Goal: Task Accomplishment & Management: Complete application form

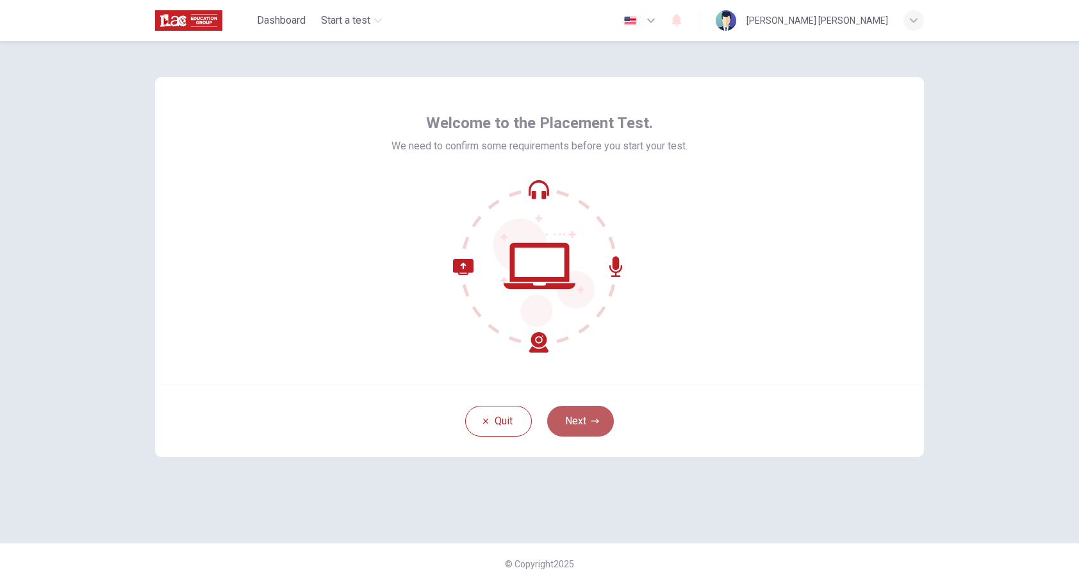
click at [560, 422] on button "Next" at bounding box center [580, 421] width 67 height 31
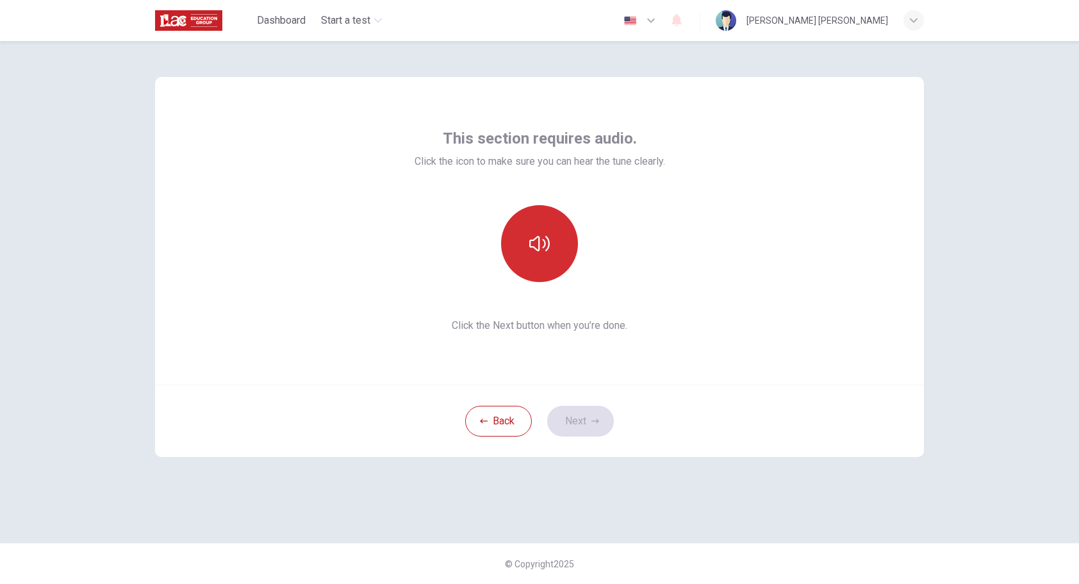
click at [548, 257] on button "button" at bounding box center [539, 243] width 77 height 77
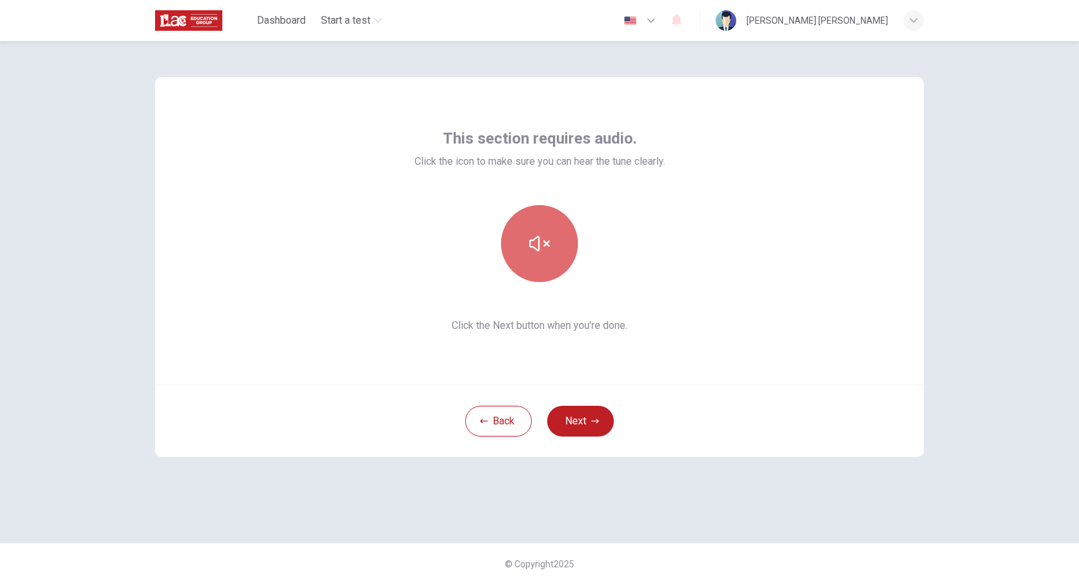
click at [531, 262] on button "button" at bounding box center [539, 243] width 77 height 77
click at [551, 245] on button "button" at bounding box center [539, 243] width 77 height 77
click at [544, 228] on button "button" at bounding box center [539, 243] width 77 height 77
drag, startPoint x: 585, startPoint y: 414, endPoint x: 590, endPoint y: 406, distance: 9.2
click at [588, 409] on button "Next" at bounding box center [580, 421] width 67 height 31
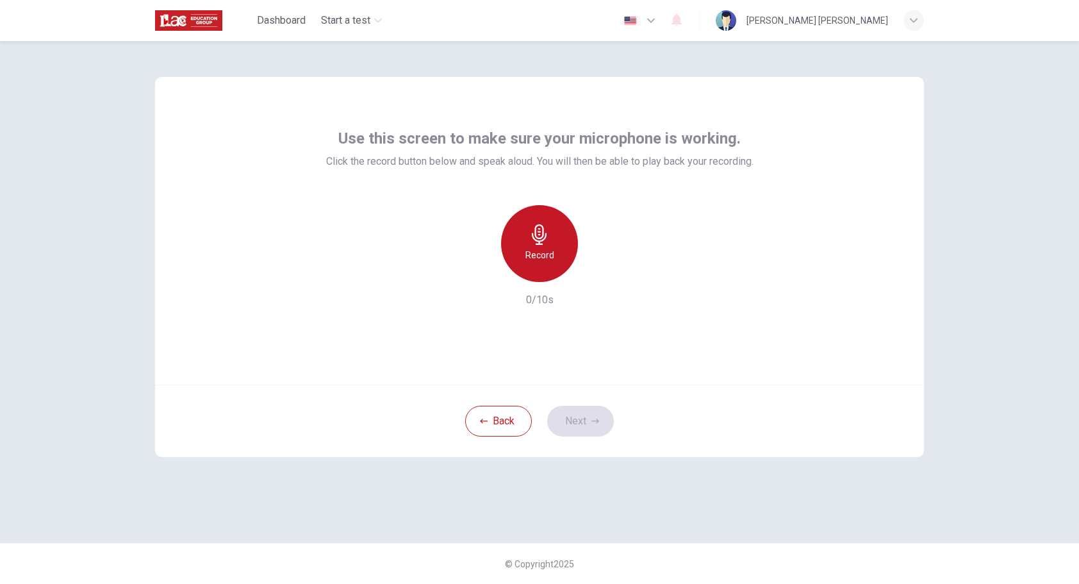
click at [546, 267] on div "Record" at bounding box center [539, 243] width 77 height 77
click at [542, 234] on icon "button" at bounding box center [539, 234] width 21 height 21
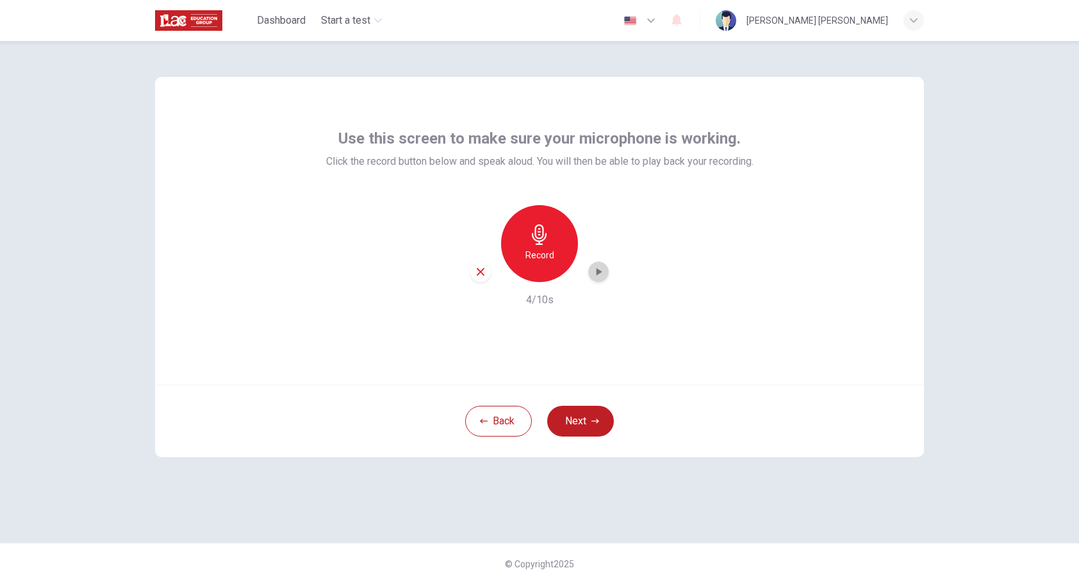
click at [604, 274] on icon "button" at bounding box center [598, 271] width 13 height 13
click at [587, 417] on button "Next" at bounding box center [580, 421] width 67 height 31
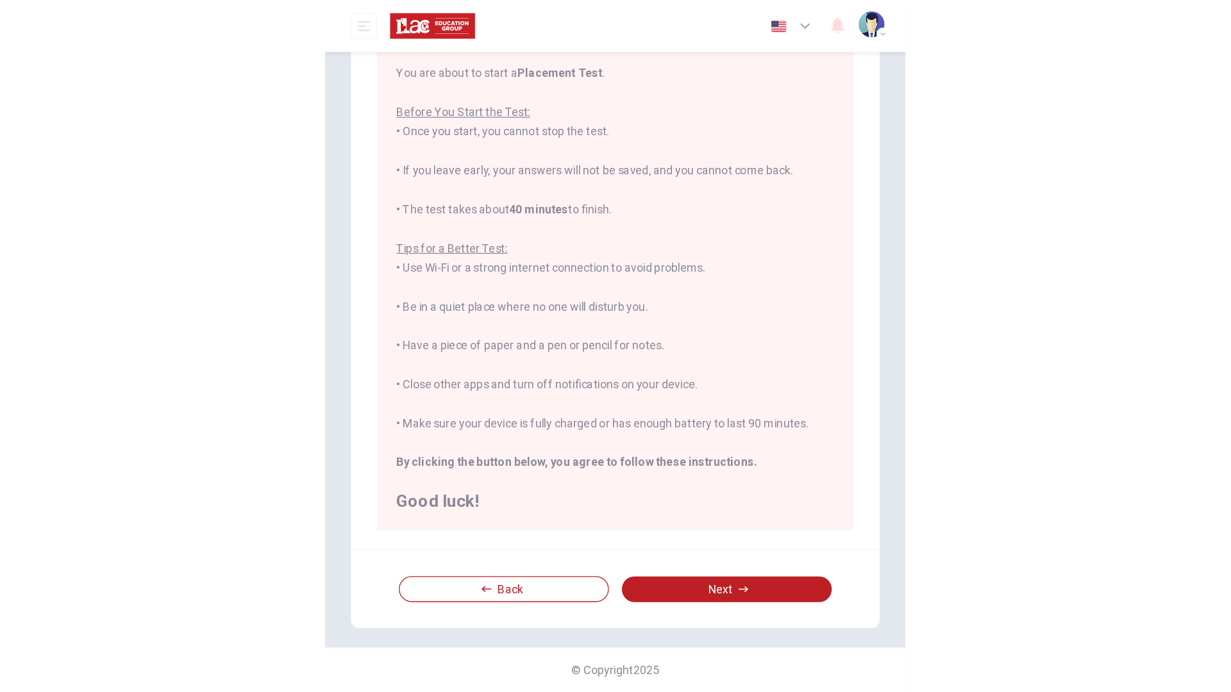
scroll to position [73, 0]
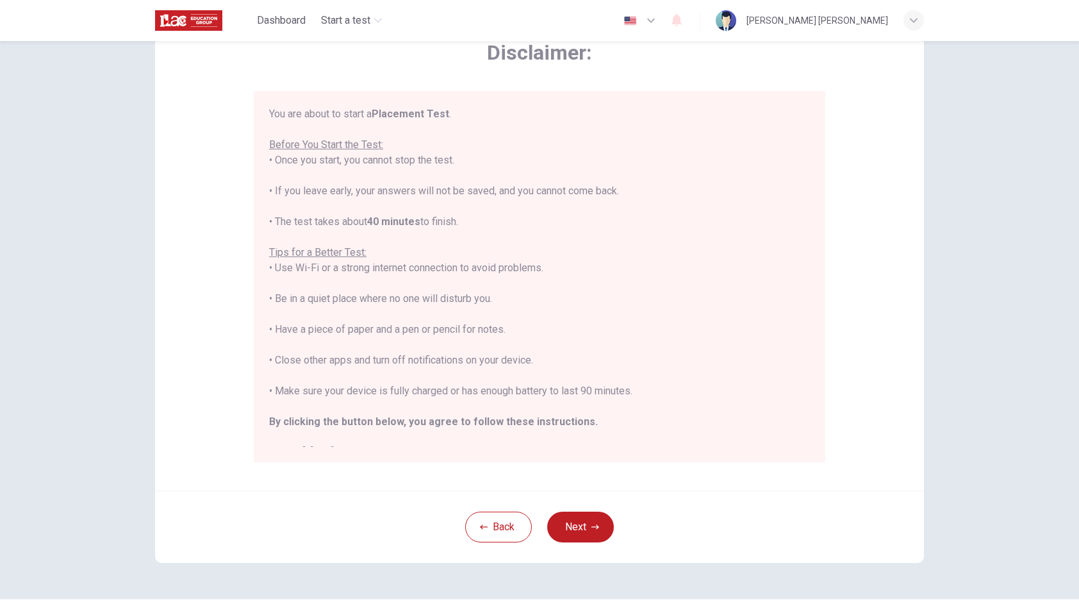
click at [821, 360] on div "You are about to start a Placement Test . Before You Start the Test: • Once you…" at bounding box center [540, 276] width 572 height 371
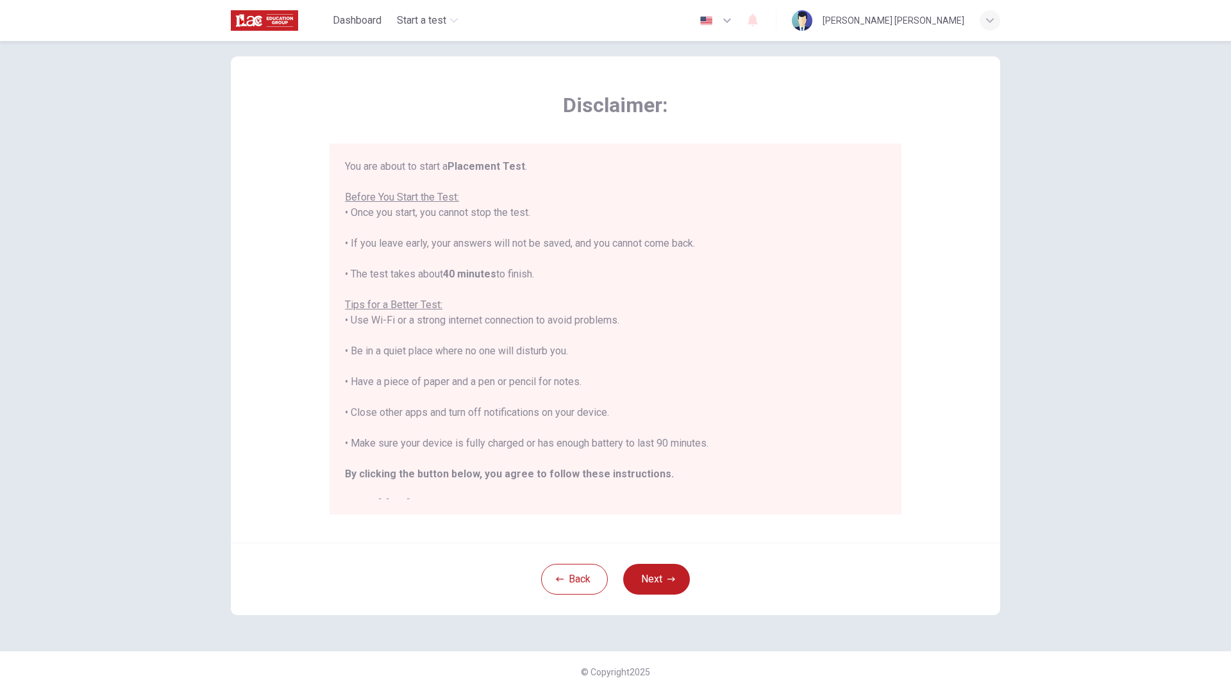
scroll to position [21, 0]
click at [649, 583] on button "Next" at bounding box center [656, 579] width 67 height 31
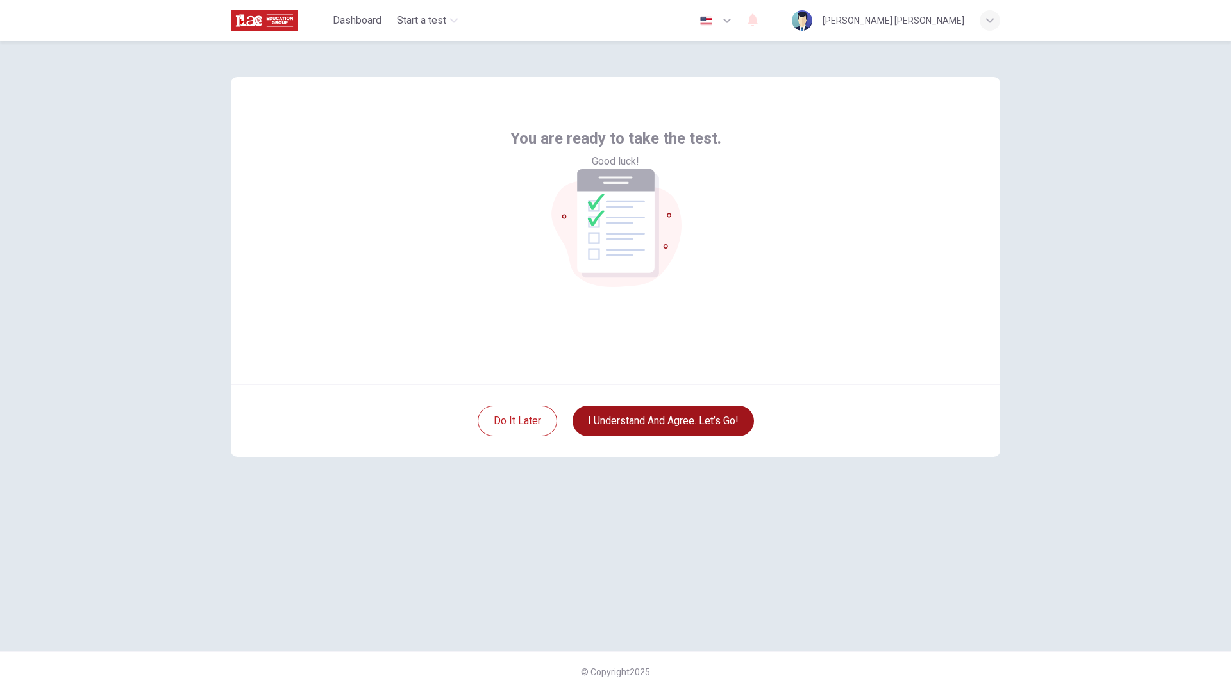
click at [679, 422] on button "I understand and agree. Let’s go!" at bounding box center [662, 421] width 181 height 31
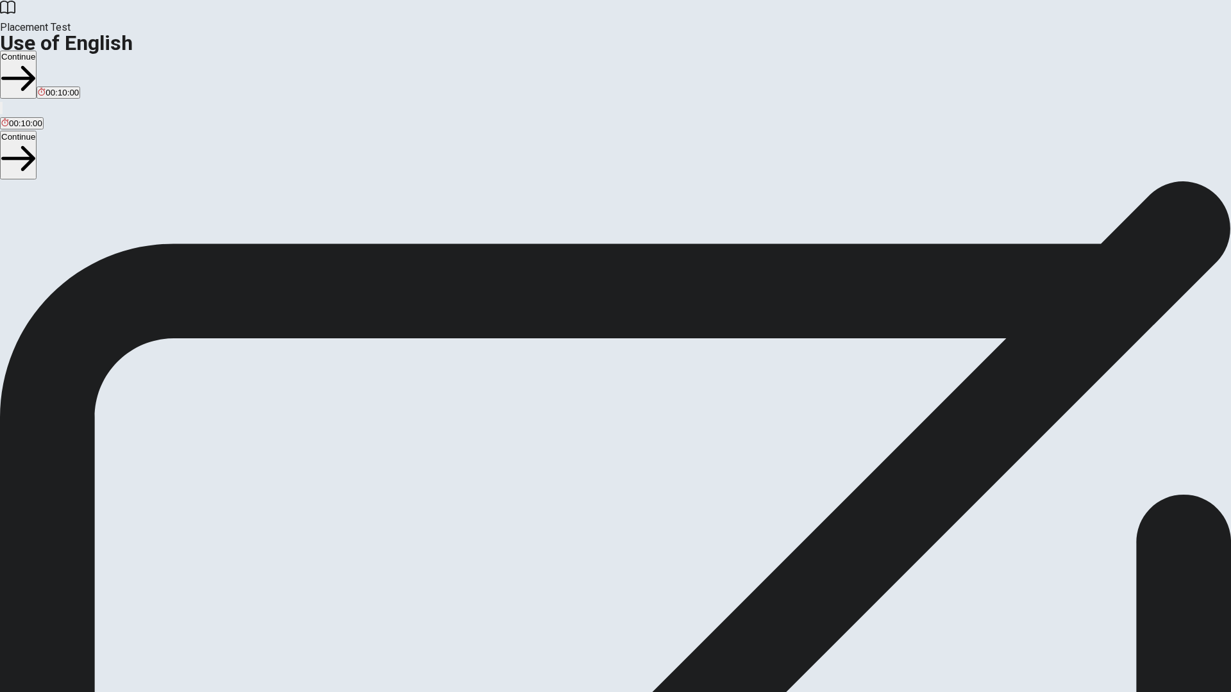
click at [37, 51] on button "Continue" at bounding box center [18, 75] width 37 height 48
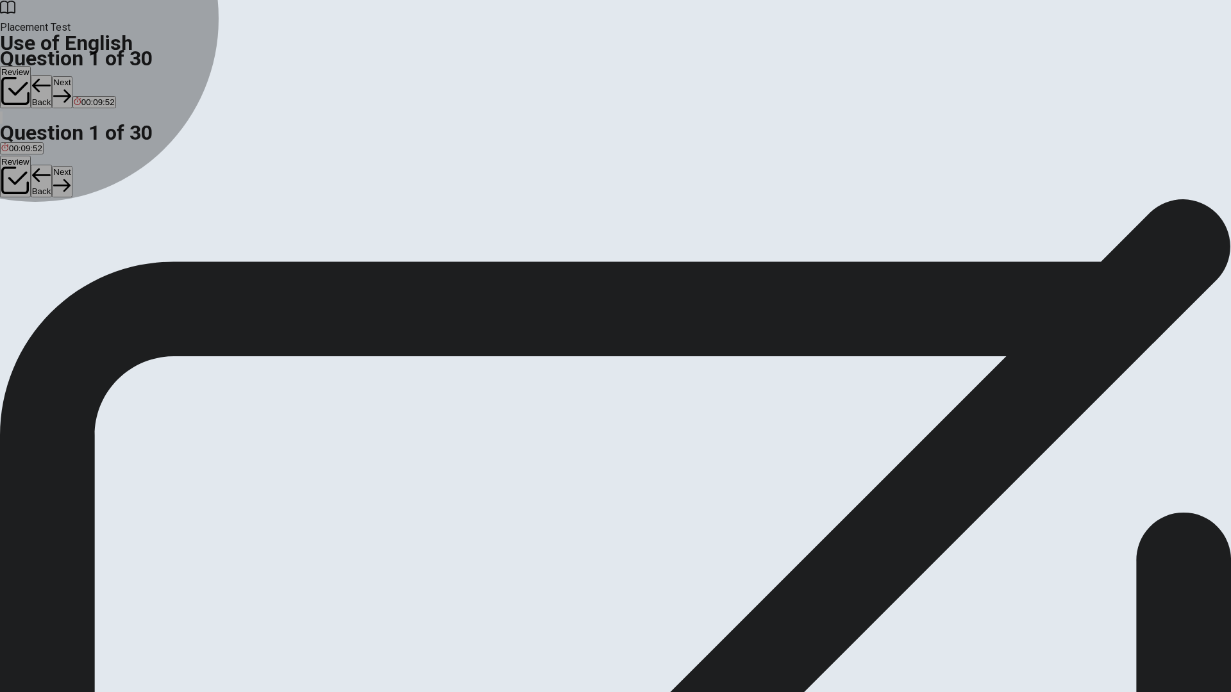
click at [34, 250] on span "did" at bounding box center [28, 245] width 12 height 10
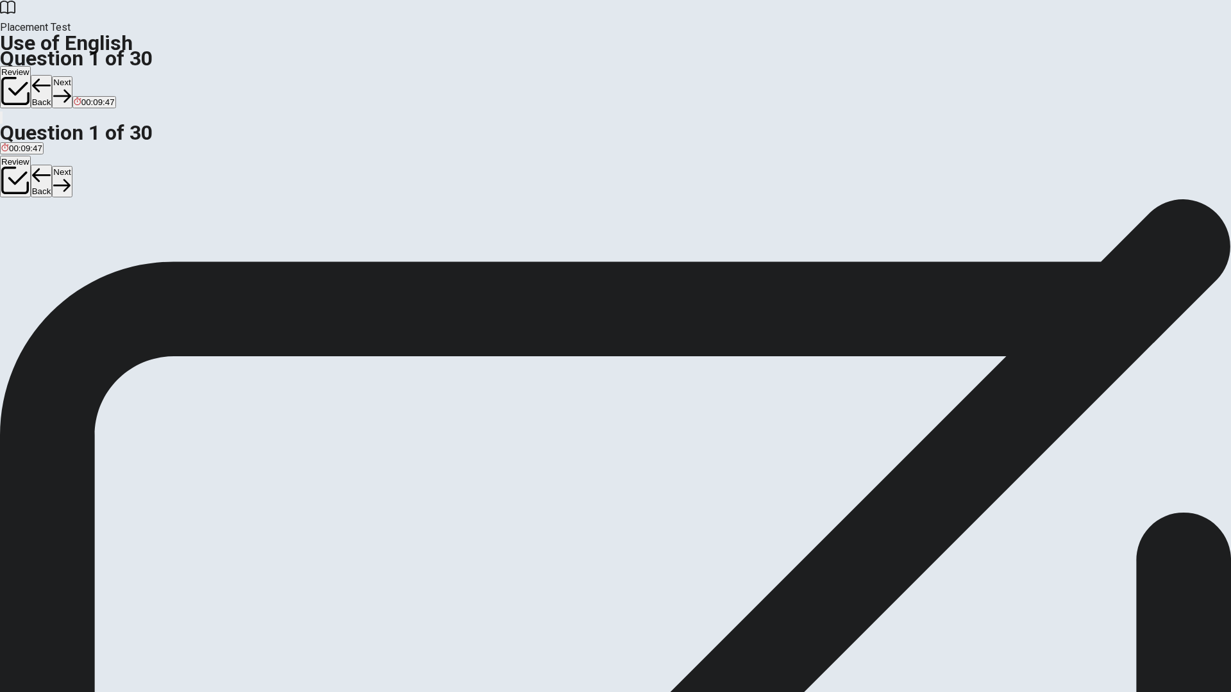
click at [72, 76] on button "Next" at bounding box center [62, 91] width 20 height 31
click at [37, 240] on span "was lived" at bounding box center [18, 245] width 35 height 10
click at [72, 76] on button "Next" at bounding box center [62, 91] width 20 height 31
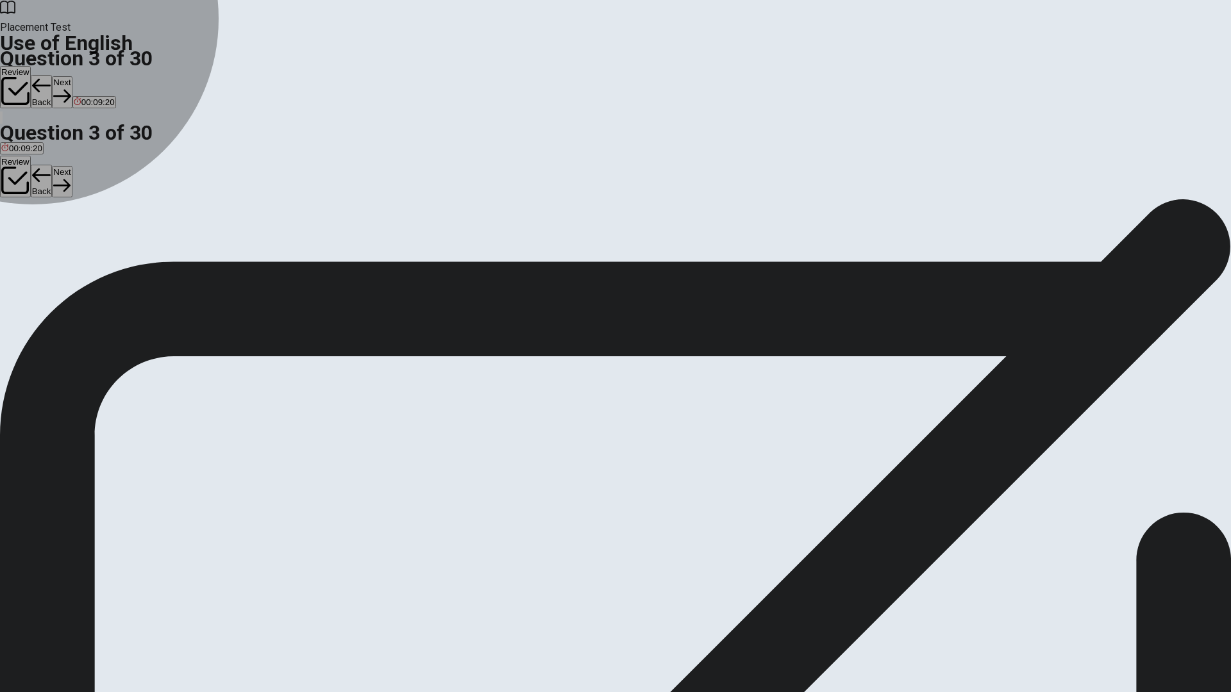
click at [47, 250] on span "was" at bounding box center [38, 245] width 15 height 10
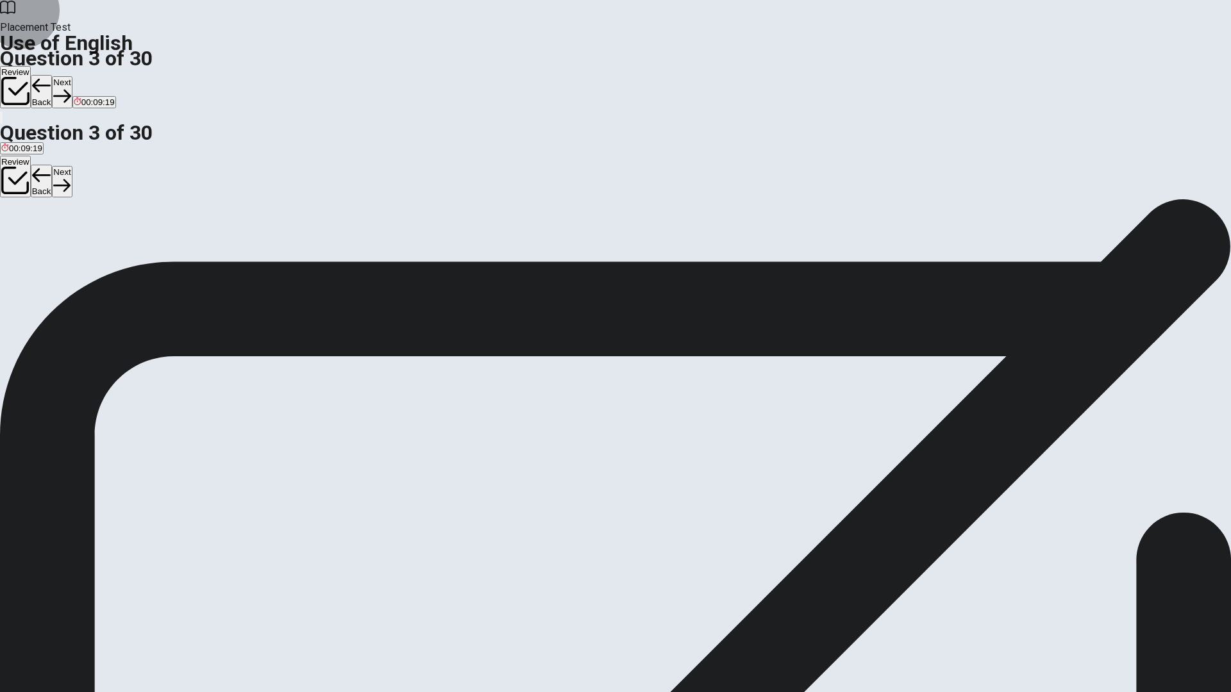
click at [72, 76] on button "Next" at bounding box center [62, 91] width 20 height 31
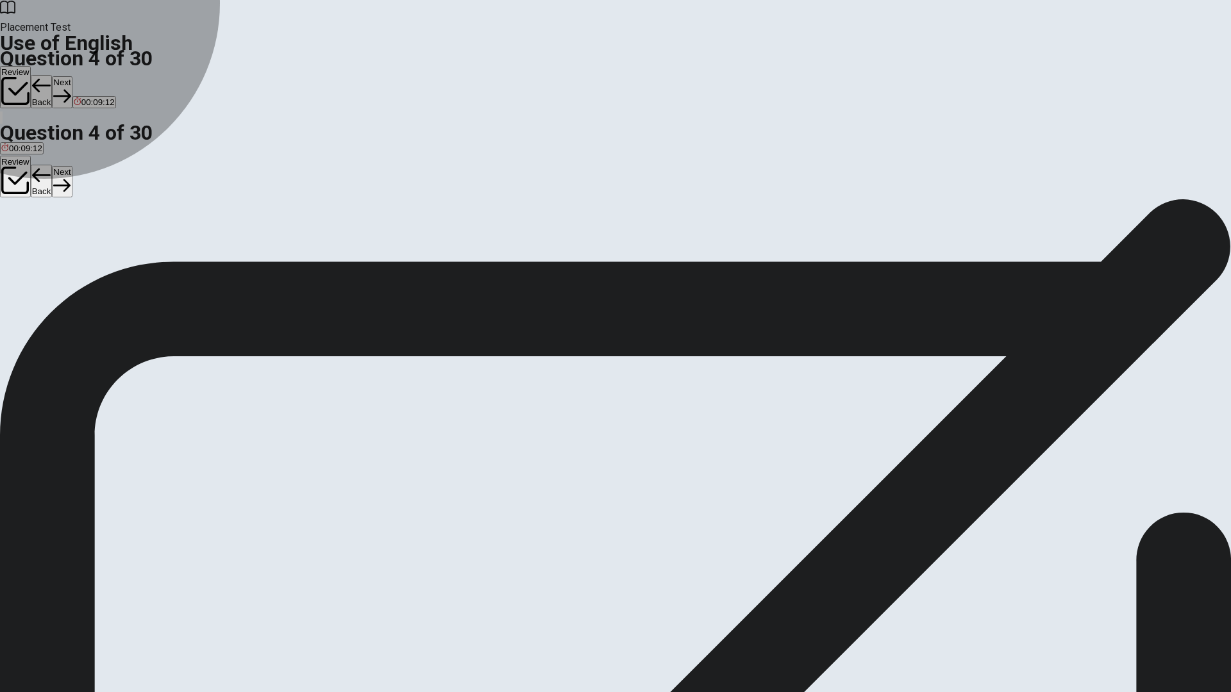
click at [122, 251] on button "D leaves" at bounding box center [108, 240] width 28 height 22
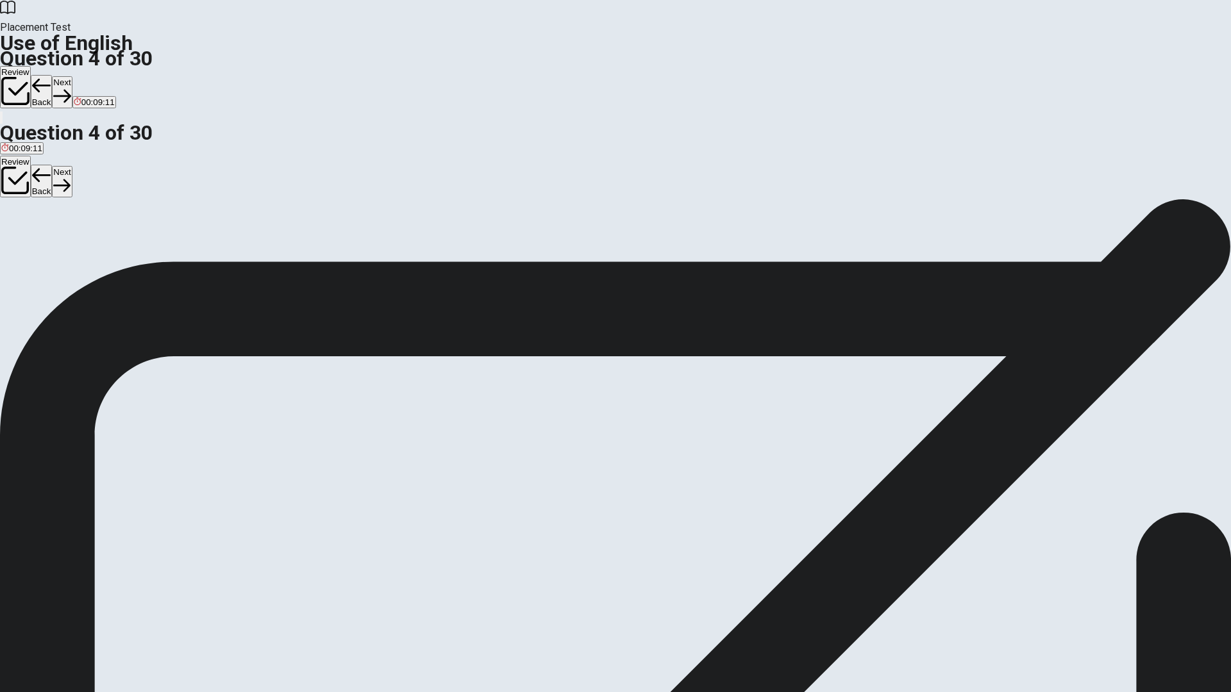
click at [72, 76] on button "Next" at bounding box center [62, 91] width 20 height 31
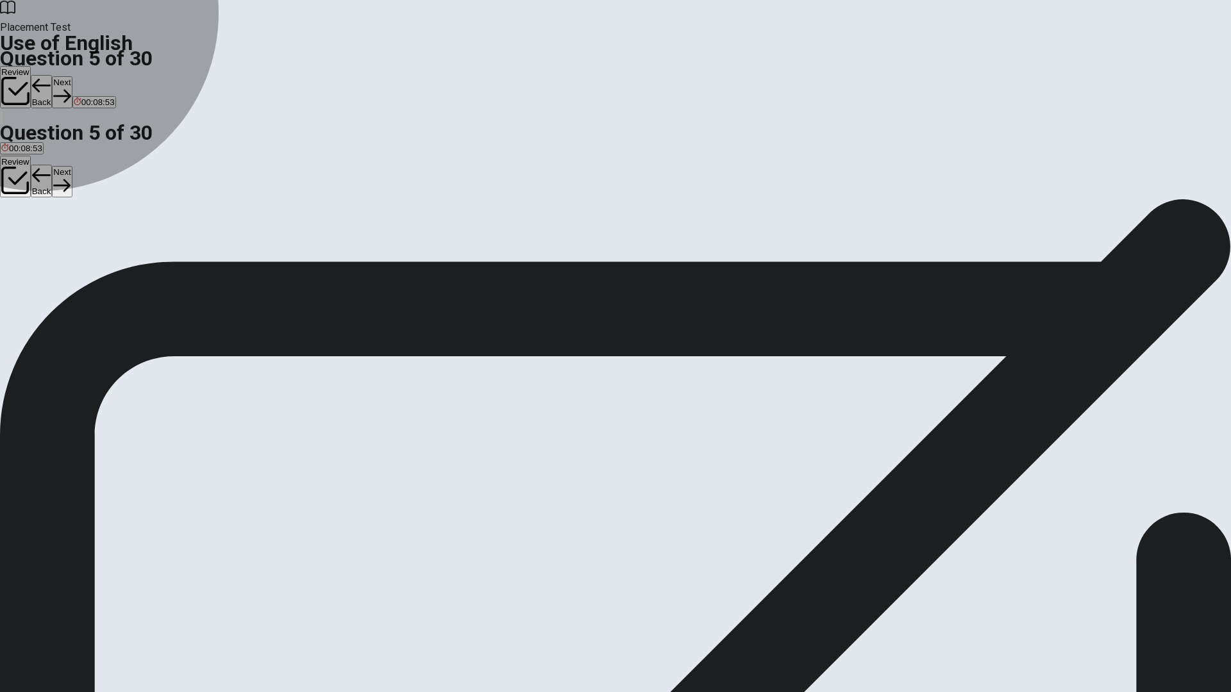
click at [85, 250] on span "sleep" at bounding box center [75, 245] width 21 height 10
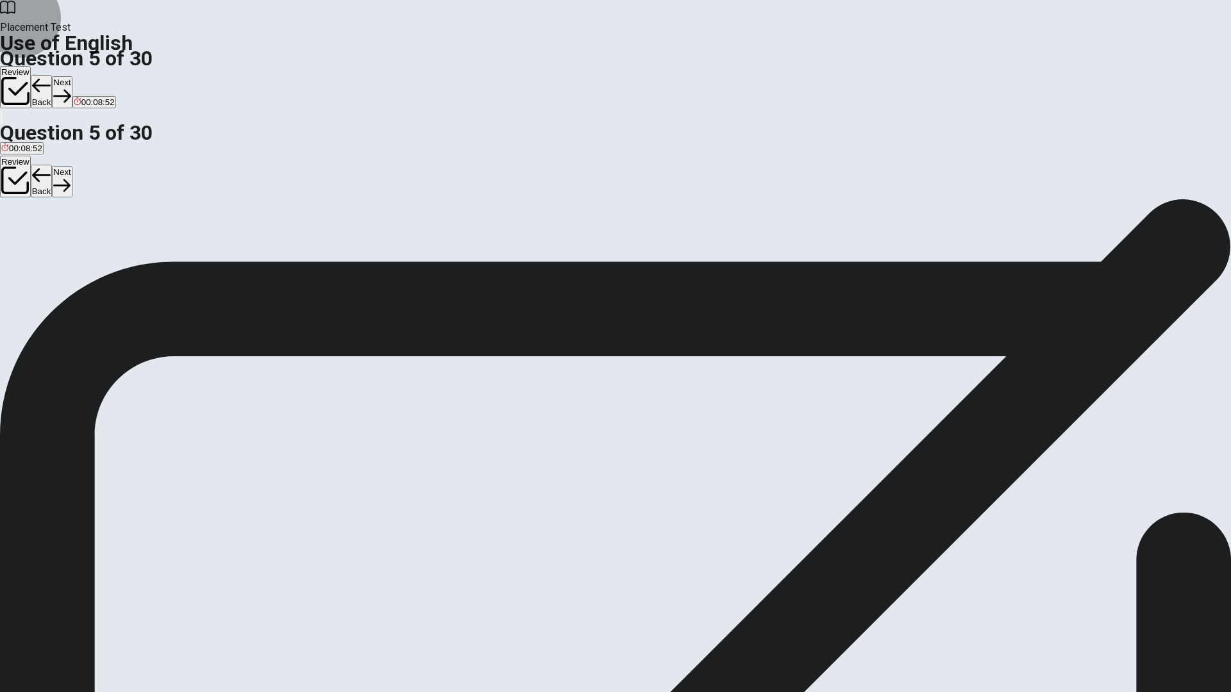
click at [72, 76] on button "Next" at bounding box center [62, 91] width 20 height 31
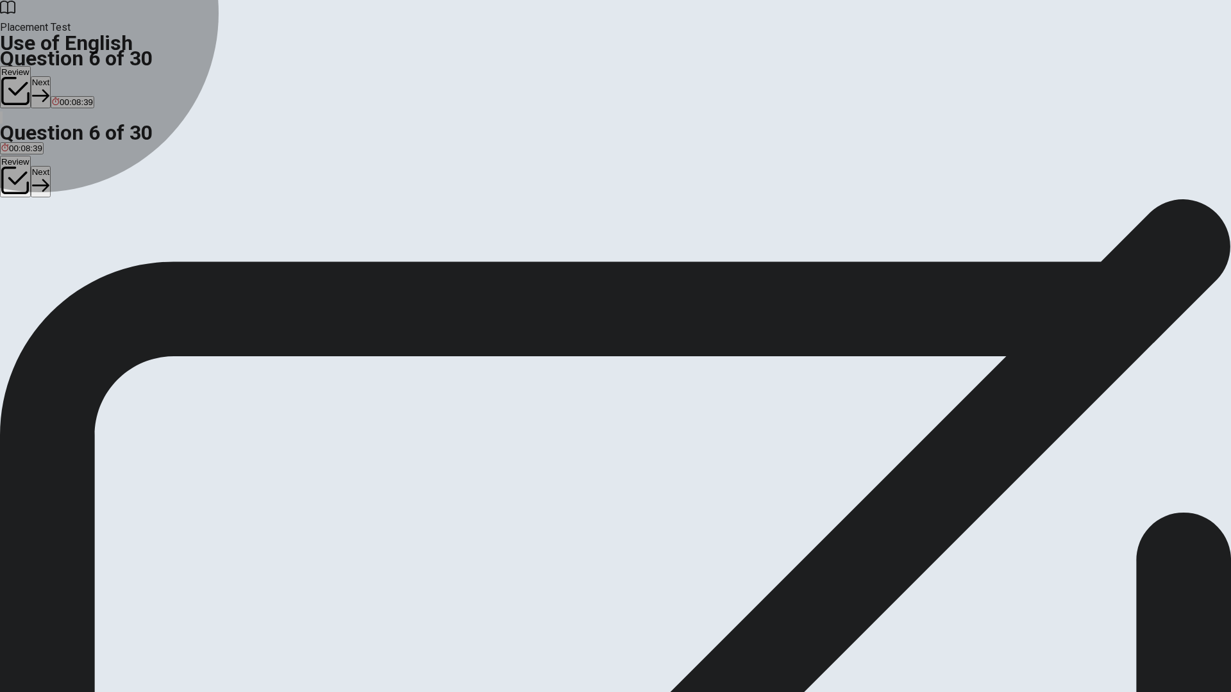
drag, startPoint x: 546, startPoint y: 331, endPoint x: 624, endPoint y: 240, distance: 120.1
click at [97, 250] on span "shoes" at bounding box center [85, 245] width 23 height 10
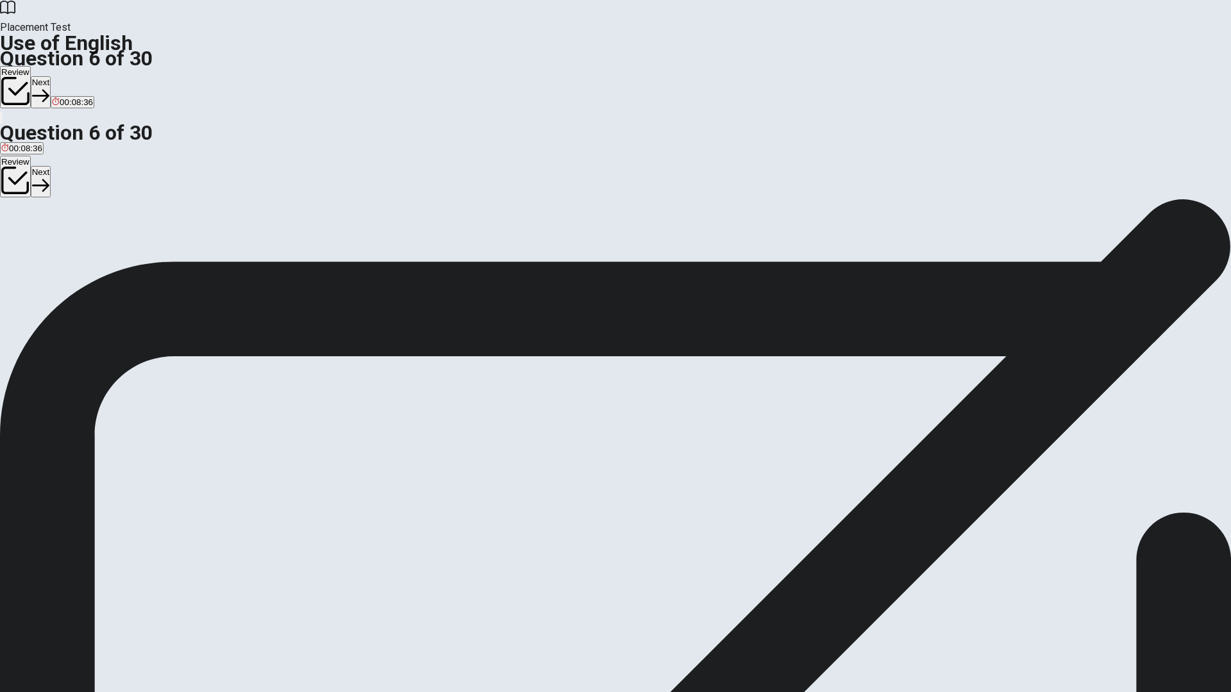
click at [51, 76] on button "Next" at bounding box center [41, 91] width 20 height 31
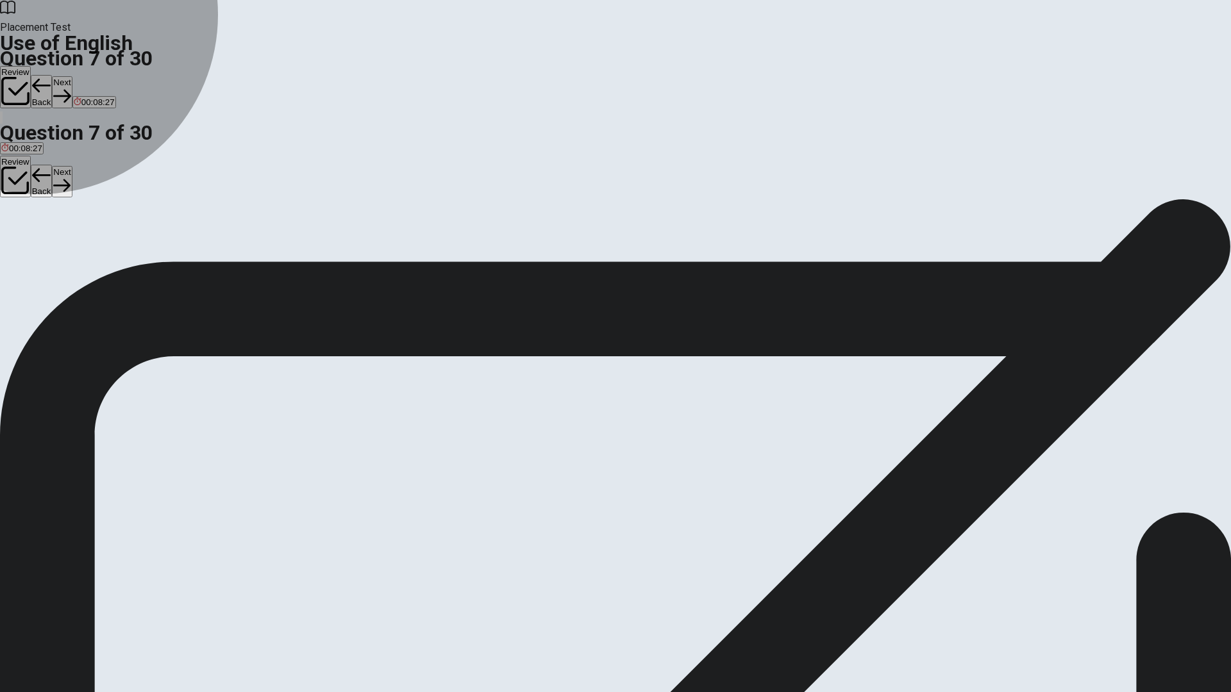
click at [69, 249] on span "theater" at bounding box center [55, 245] width 27 height 10
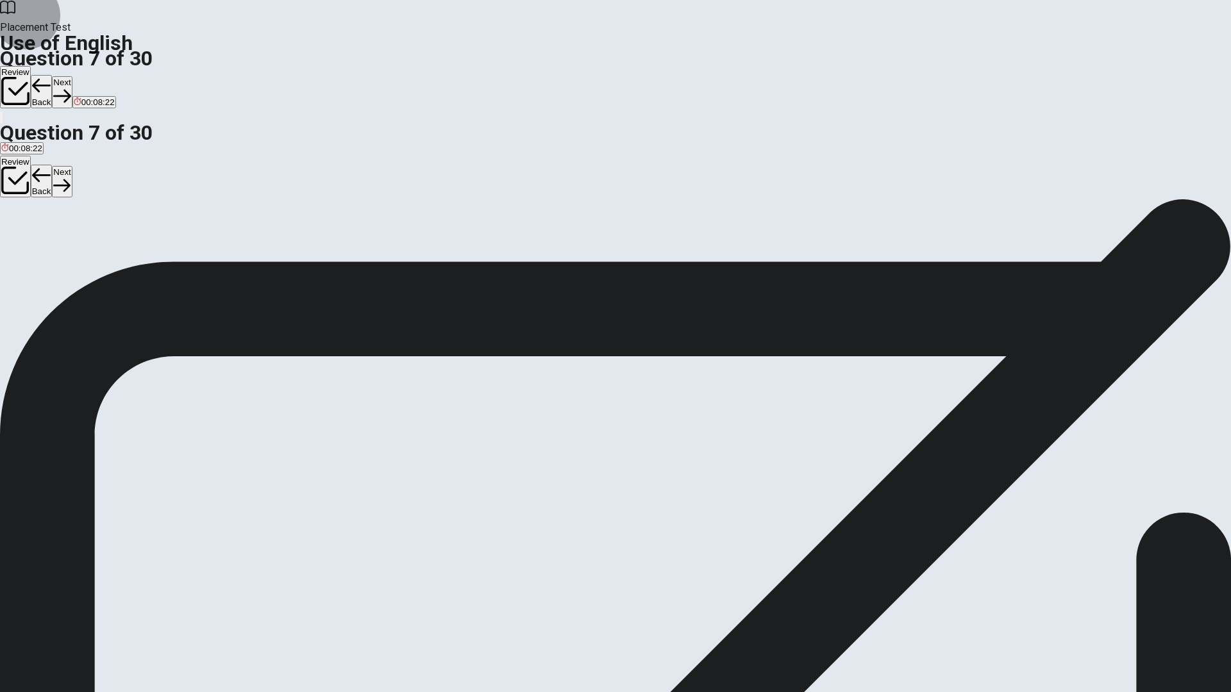
click at [72, 76] on button "Next" at bounding box center [62, 91] width 20 height 31
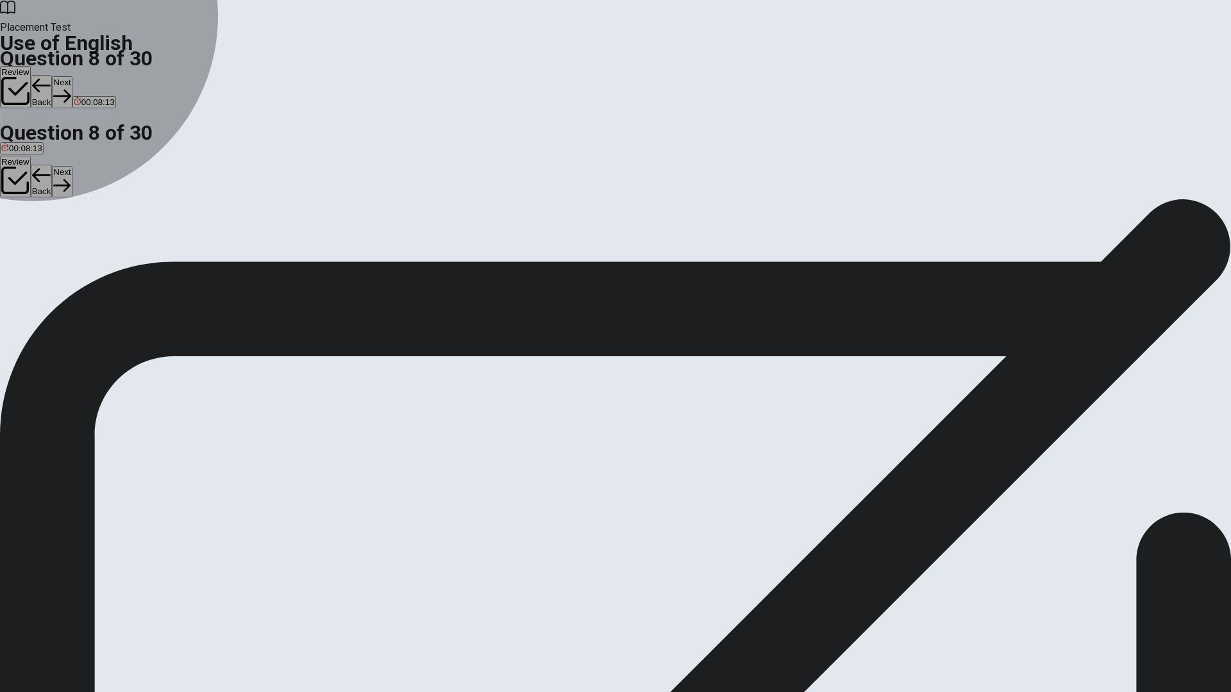
click at [34, 250] on span "fast" at bounding box center [27, 245] width 13 height 10
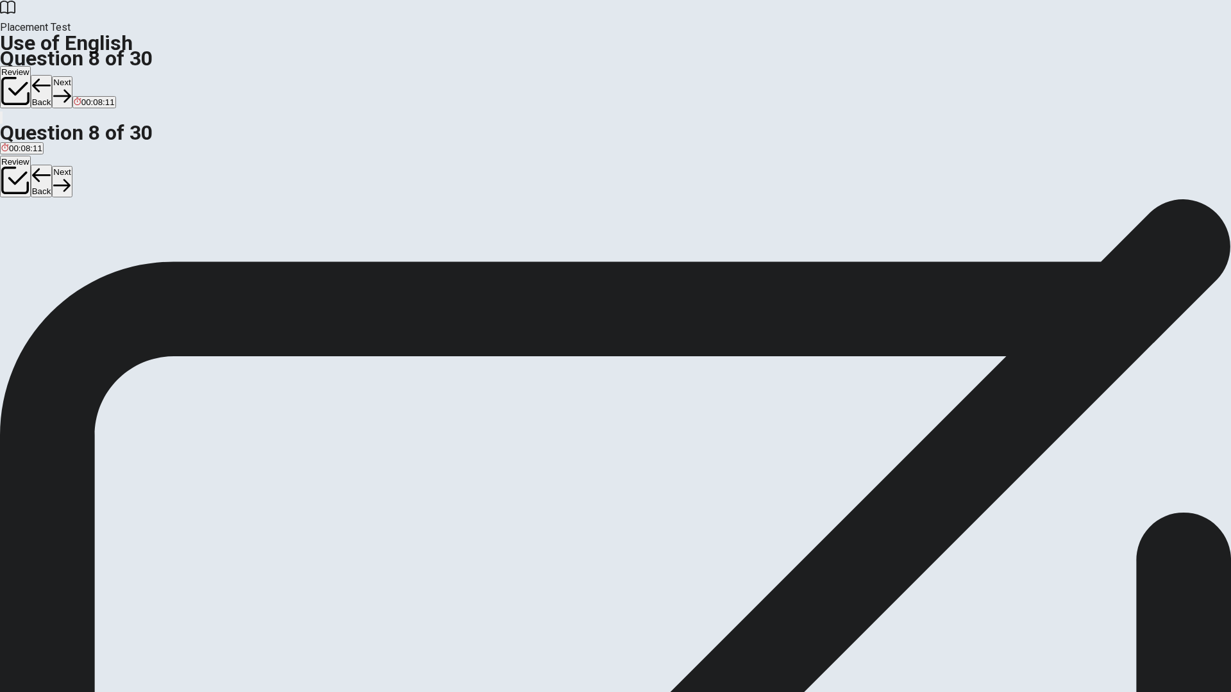
click at [72, 76] on button "Next" at bounding box center [62, 91] width 20 height 31
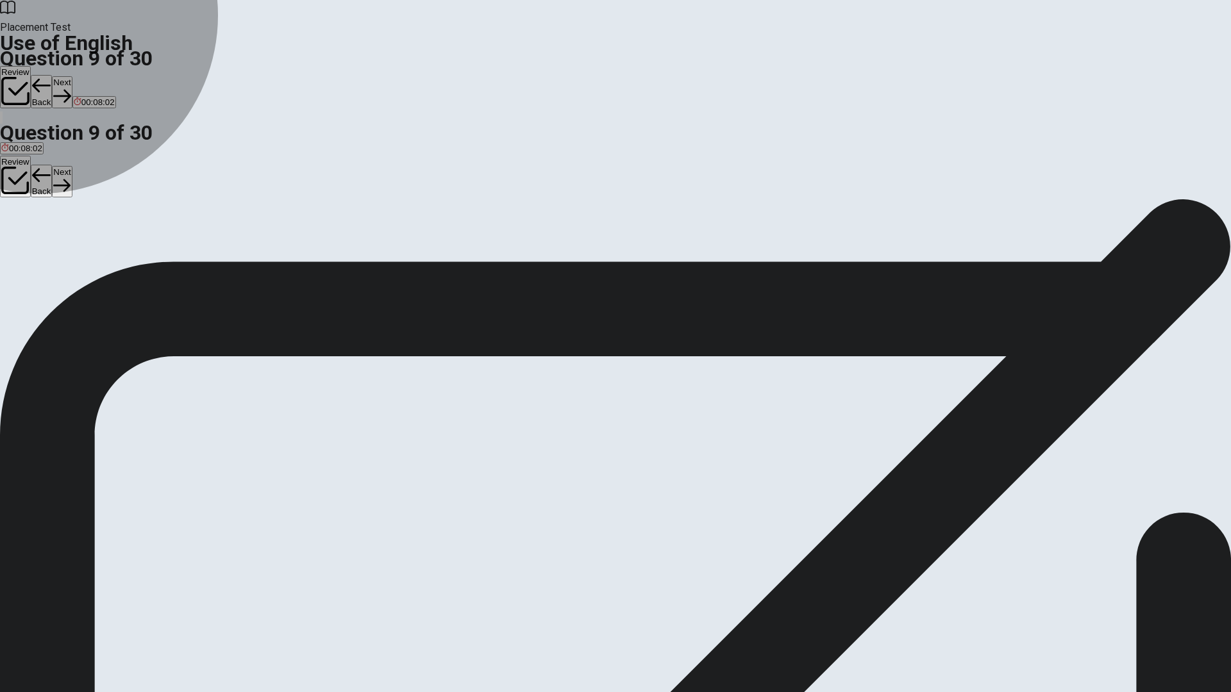
click at [20, 240] on span "chair" at bounding box center [10, 245] width 19 height 10
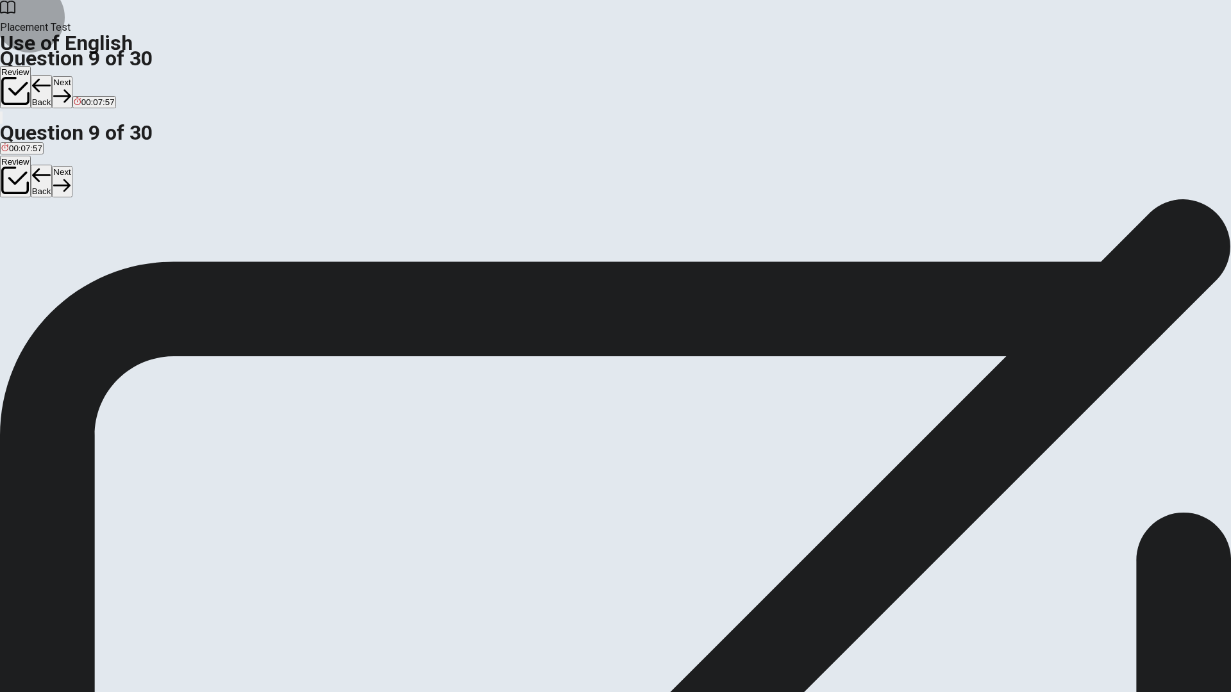
click at [72, 76] on button "Next" at bounding box center [62, 91] width 20 height 31
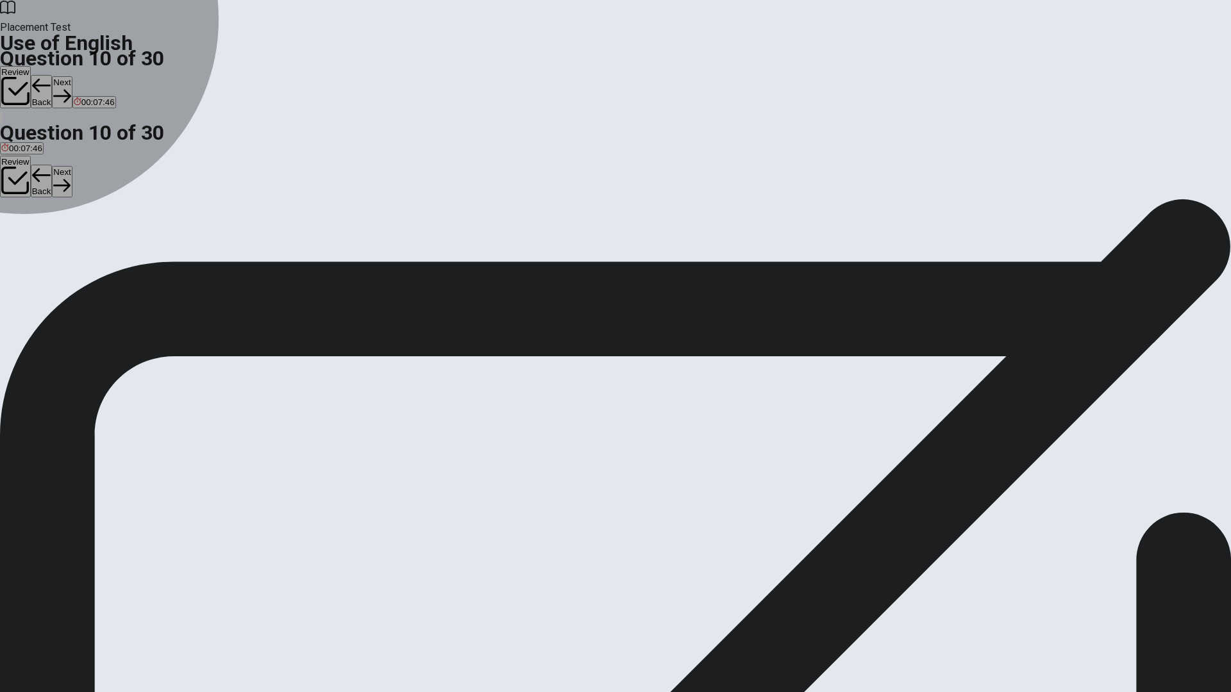
click at [62, 240] on div "D" at bounding box center [53, 236] width 15 height 10
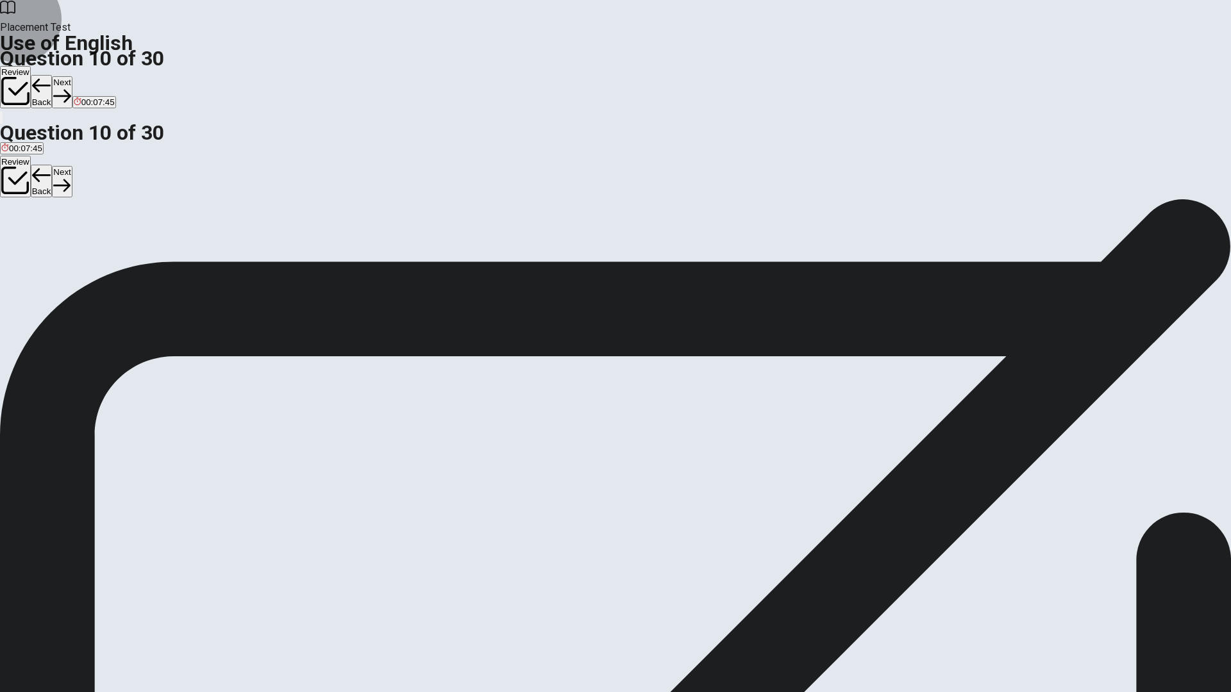
click at [72, 76] on button "Next" at bounding box center [62, 91] width 20 height 31
click at [114, 250] on span "showing" at bounding box center [98, 245] width 31 height 10
click at [49, 87] on icon "button" at bounding box center [40, 95] width 17 height 17
click at [131, 250] on span "was having" at bounding box center [109, 245] width 43 height 10
click at [72, 76] on button "Next" at bounding box center [62, 91] width 20 height 31
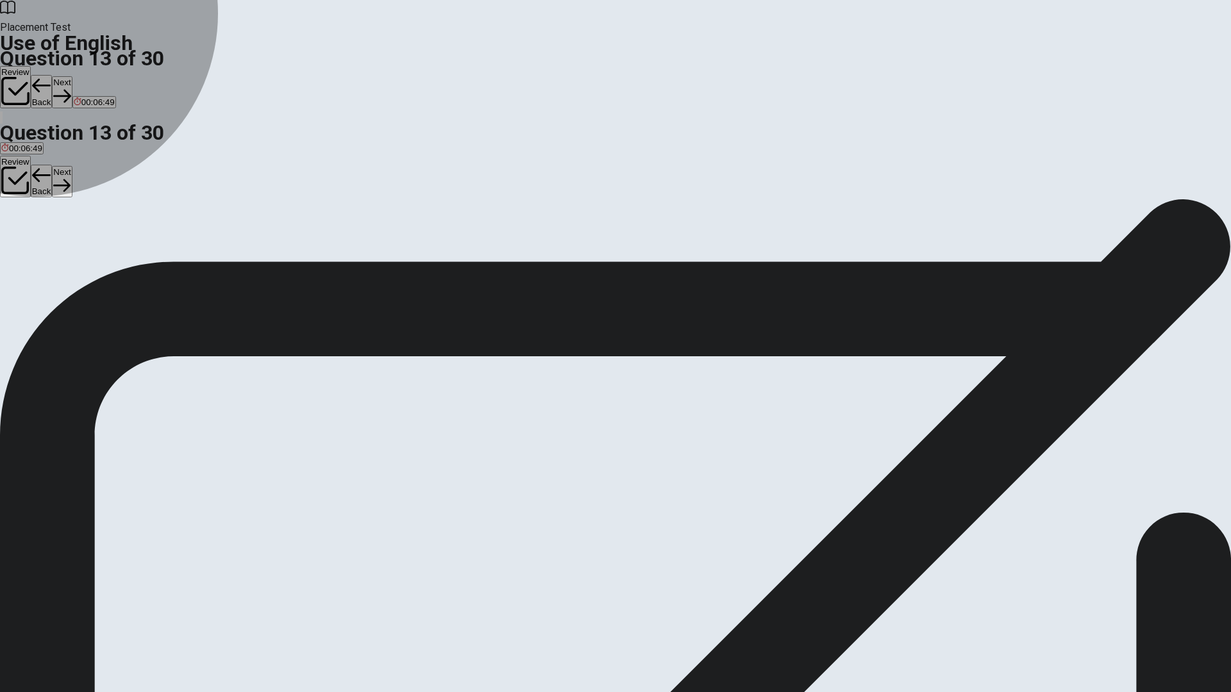
click at [55, 250] on span "Are" at bounding box center [48, 245] width 13 height 10
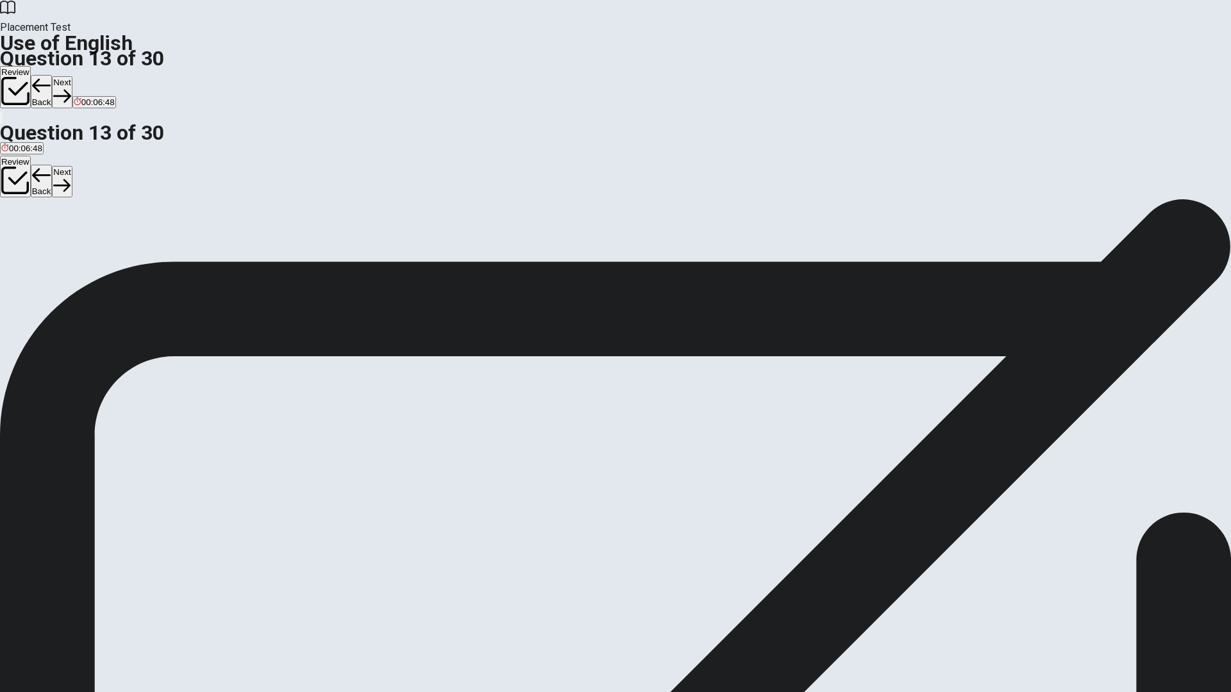
click at [72, 76] on button "Next" at bounding box center [62, 91] width 20 height 31
click at [44, 250] on span "Are" at bounding box center [36, 245] width 13 height 10
click at [72, 76] on button "Next" at bounding box center [62, 91] width 20 height 31
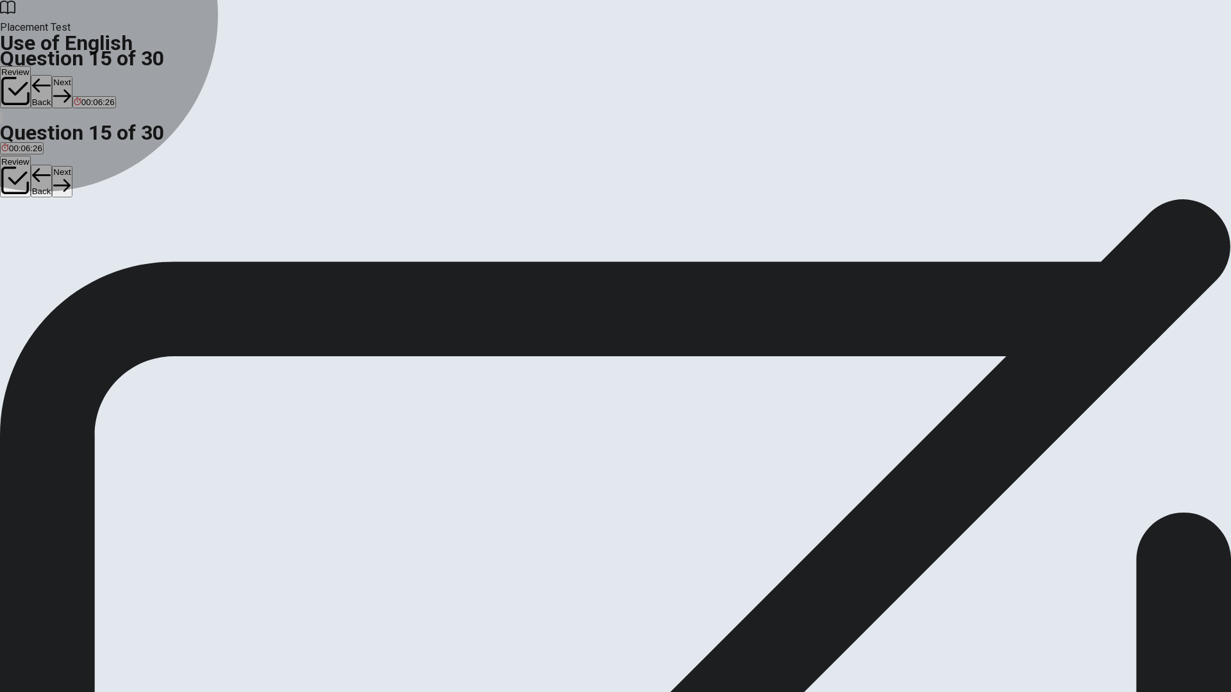
click at [84, 250] on span "scissors" at bounding box center [68, 245] width 31 height 10
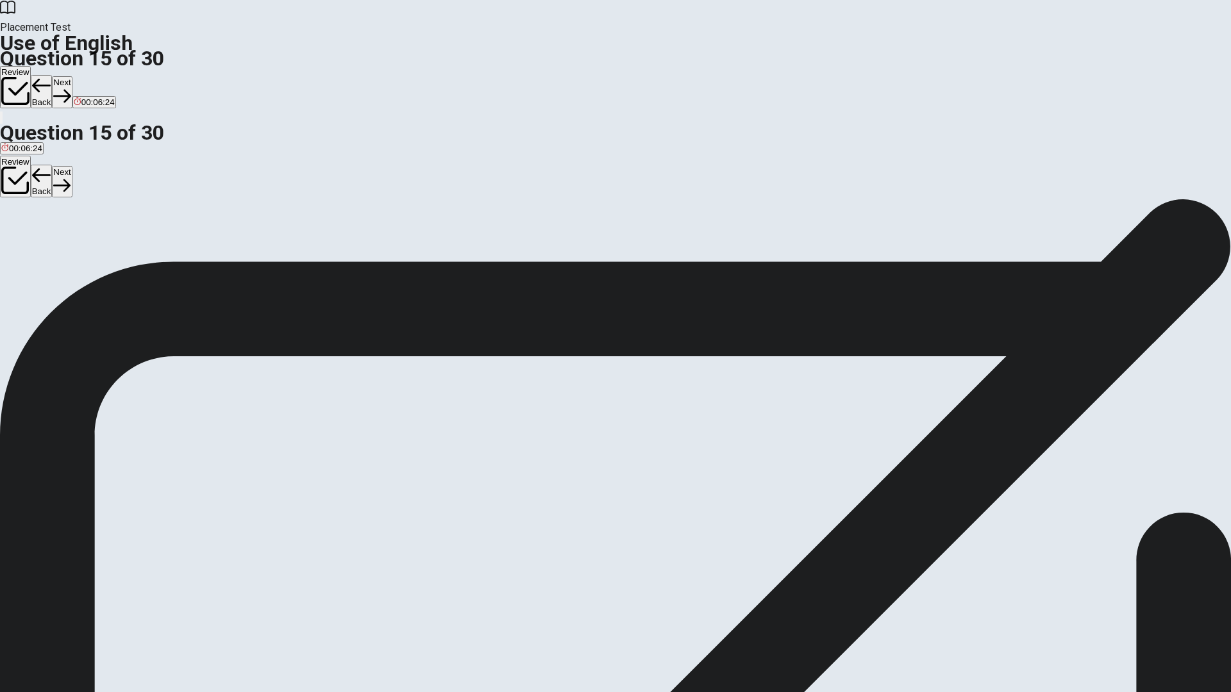
click at [72, 76] on button "Next" at bounding box center [62, 91] width 20 height 31
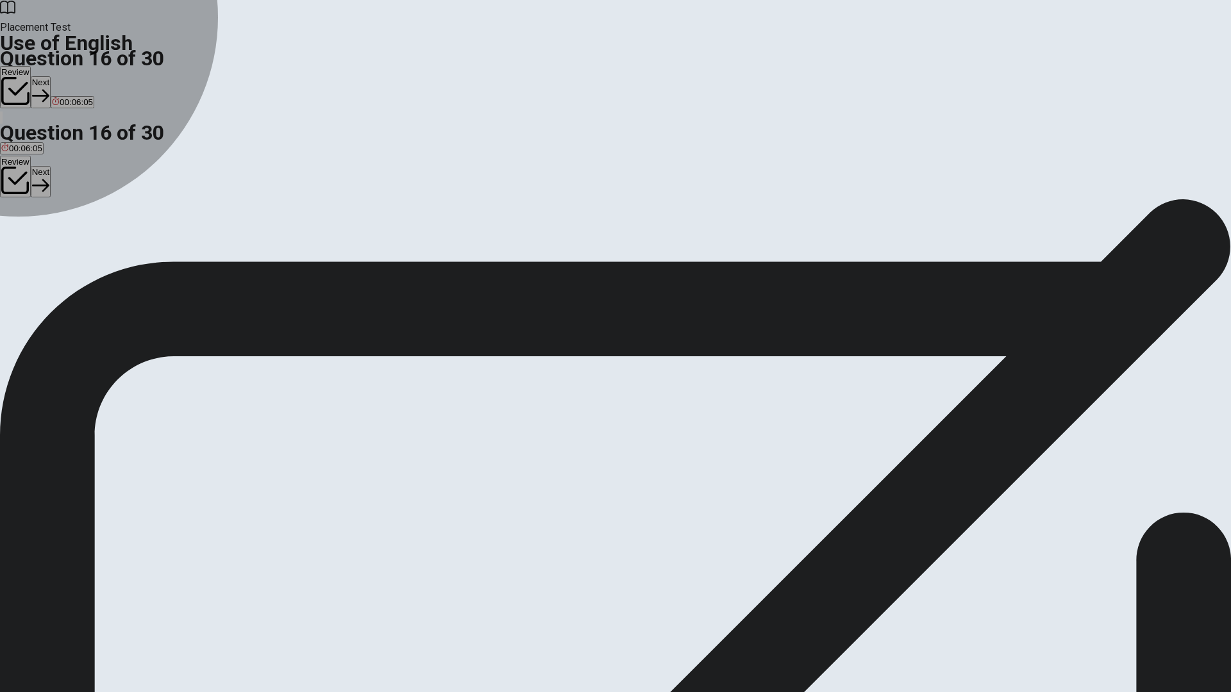
click at [35, 240] on div "B" at bounding box center [26, 236] width 17 height 10
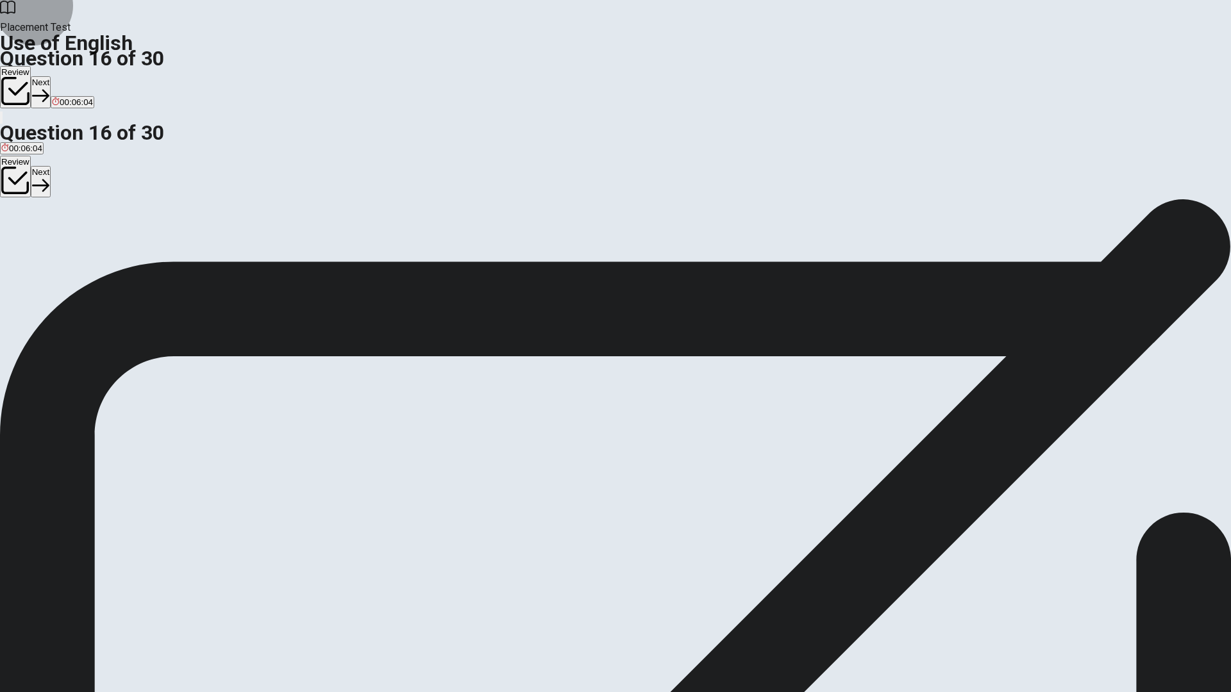
click at [51, 76] on button "Next" at bounding box center [41, 91] width 20 height 31
click at [73, 240] on div "D" at bounding box center [65, 236] width 16 height 10
click at [72, 76] on button "Next" at bounding box center [62, 91] width 20 height 31
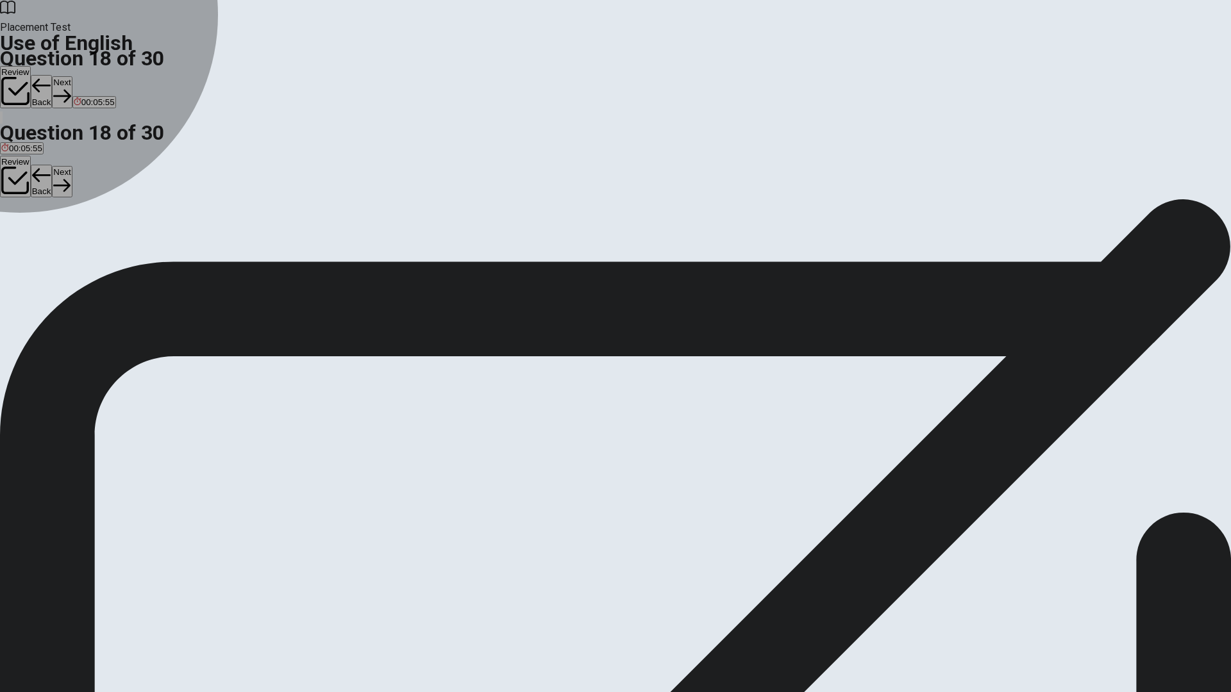
click at [19, 231] on div "A" at bounding box center [9, 236] width 17 height 10
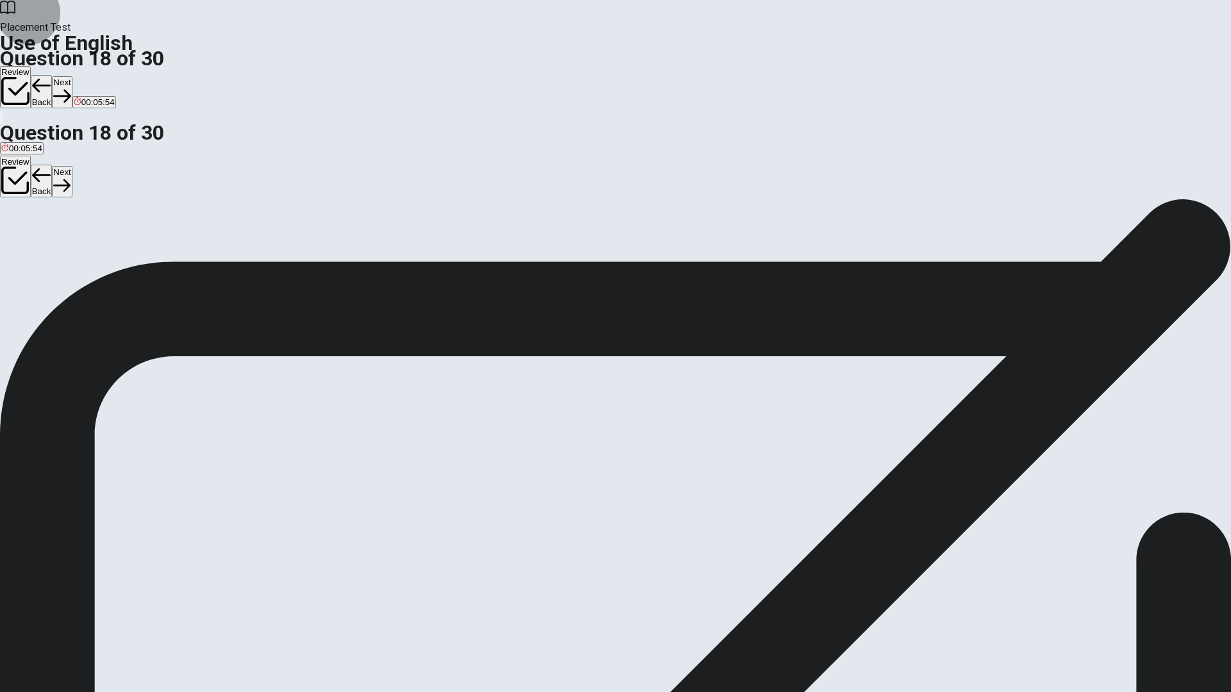
click at [72, 76] on button "Next" at bounding box center [62, 91] width 20 height 31
click at [56, 240] on div "C" at bounding box center [47, 236] width 19 height 10
click at [72, 76] on button "Next" at bounding box center [62, 91] width 20 height 31
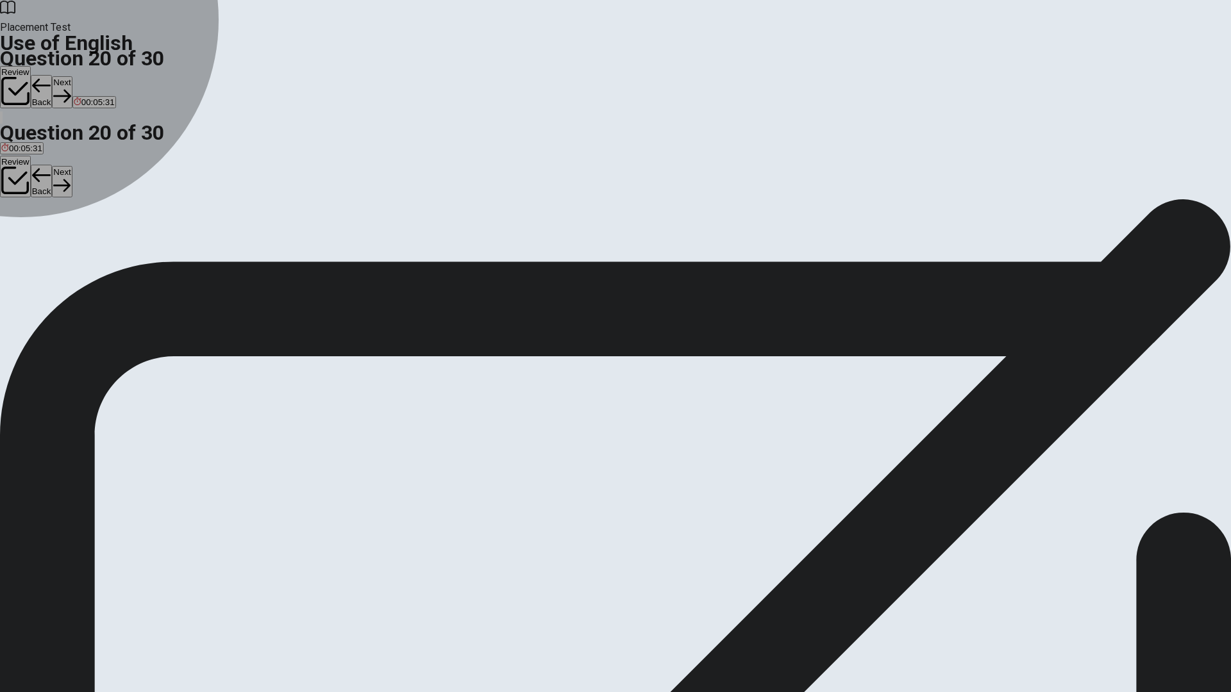
click at [17, 231] on div "A" at bounding box center [8, 236] width 15 height 10
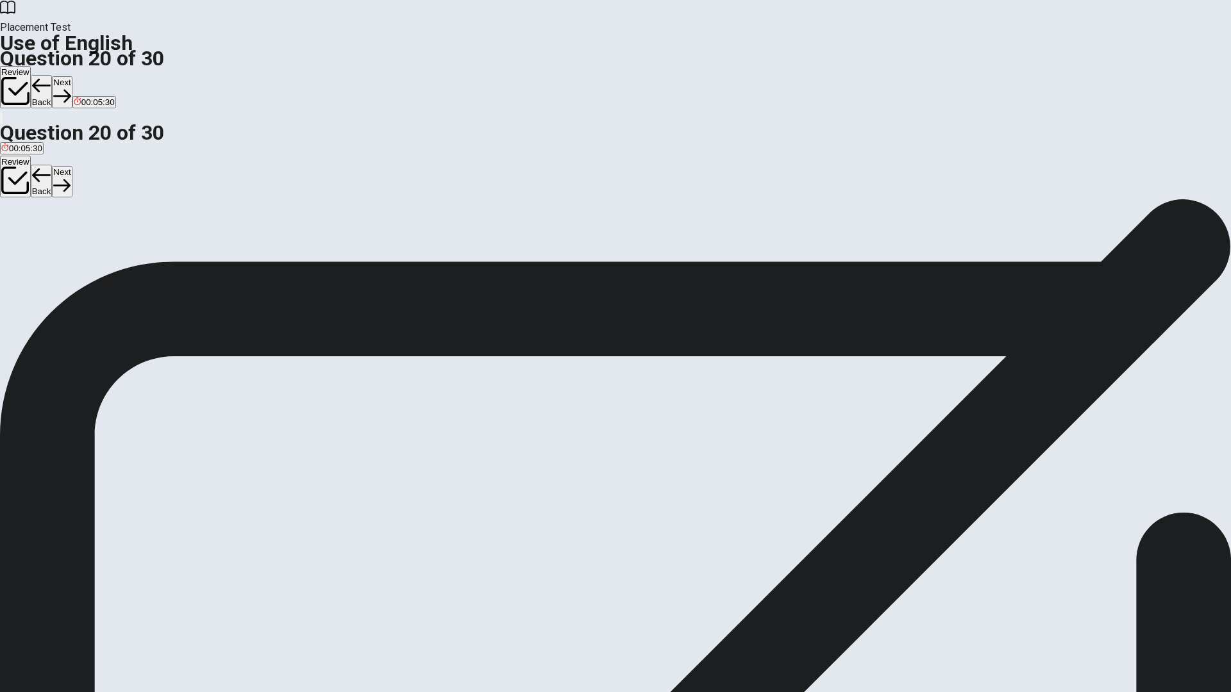
click at [72, 76] on button "Next" at bounding box center [62, 91] width 20 height 31
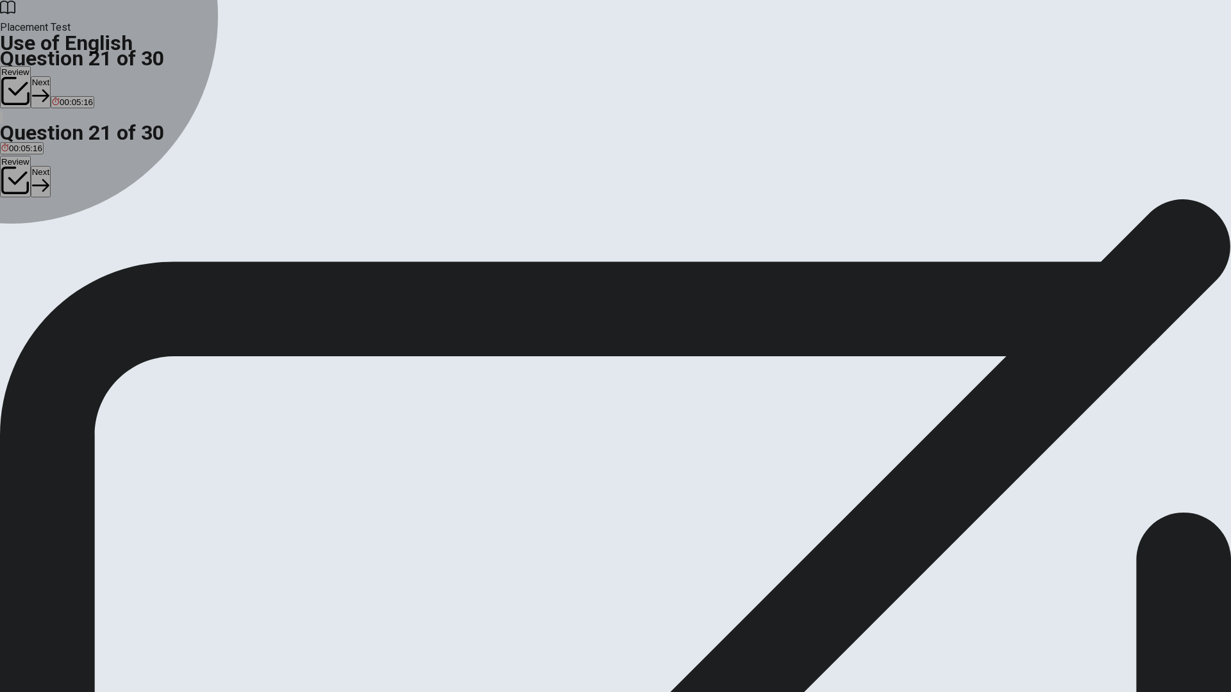
click at [28, 240] on div "B" at bounding box center [21, 236] width 13 height 10
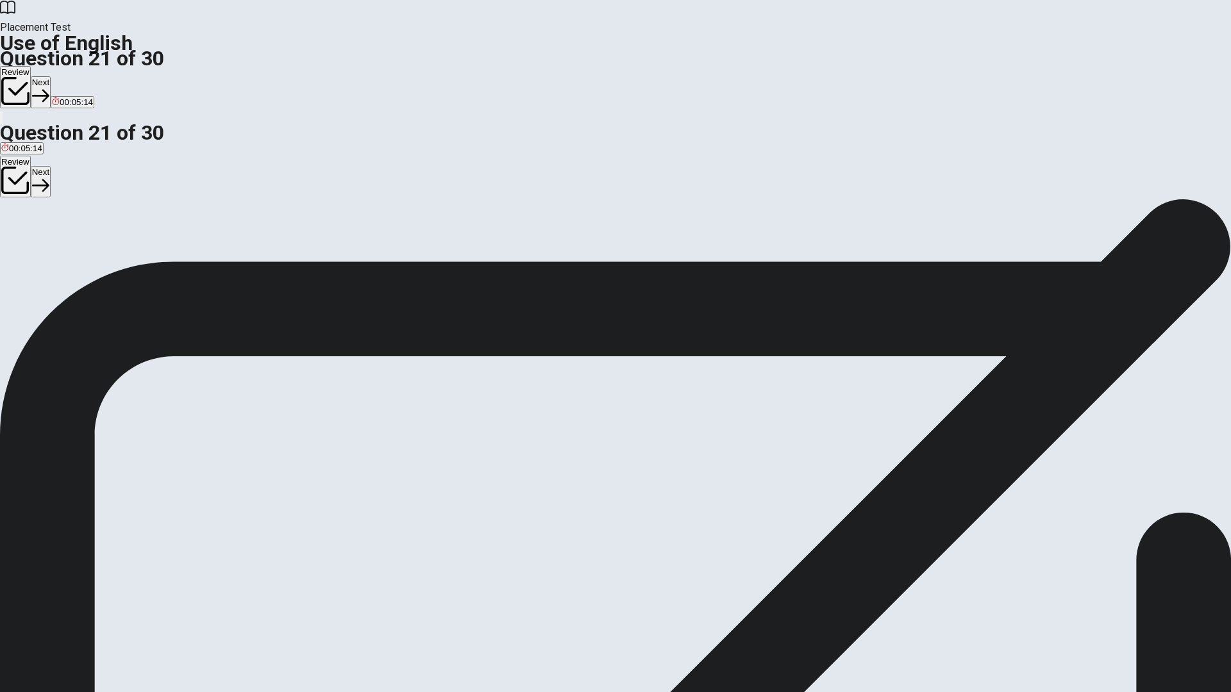
click at [51, 76] on button "Next" at bounding box center [41, 91] width 20 height 31
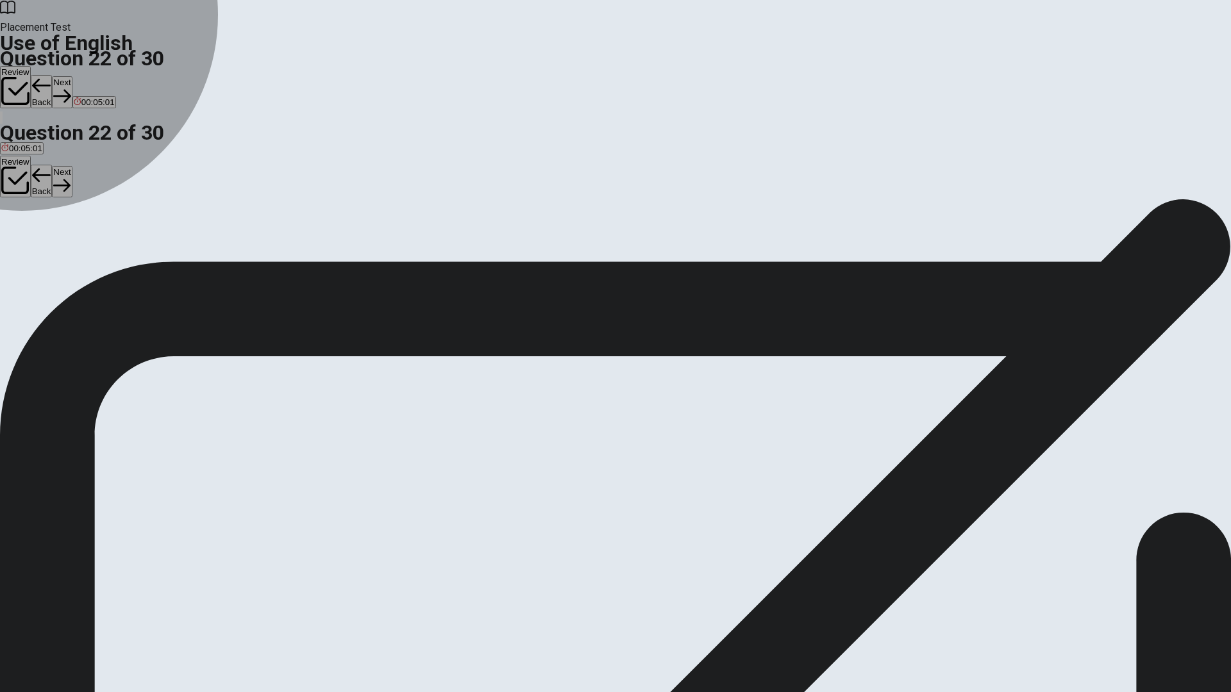
click at [21, 231] on div "A" at bounding box center [11, 236] width 20 height 10
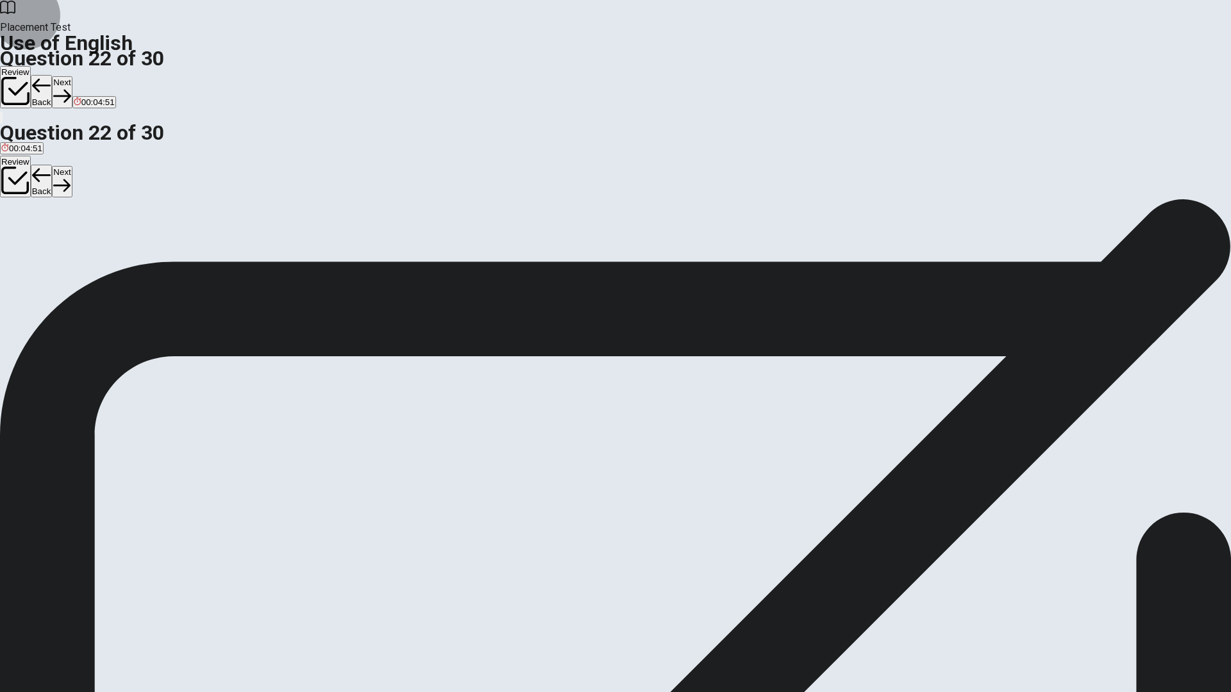
click at [72, 76] on button "Next" at bounding box center [62, 91] width 20 height 31
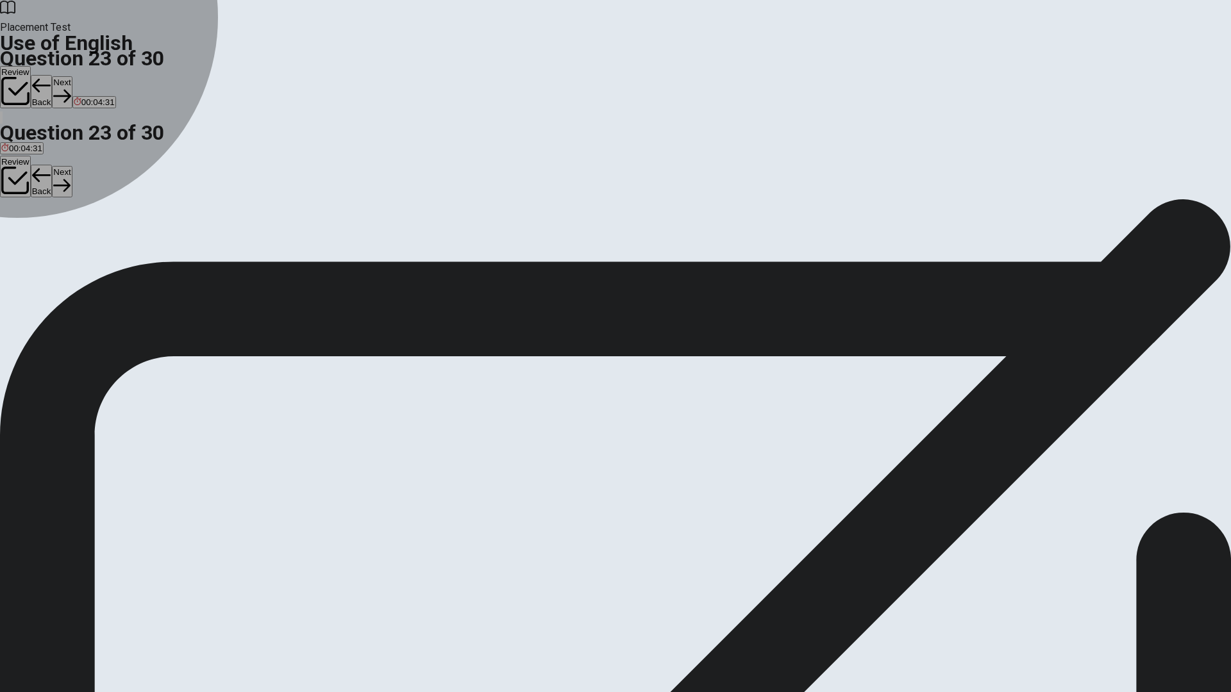
click at [112, 240] on div "C" at bounding box center [91, 236] width 40 height 10
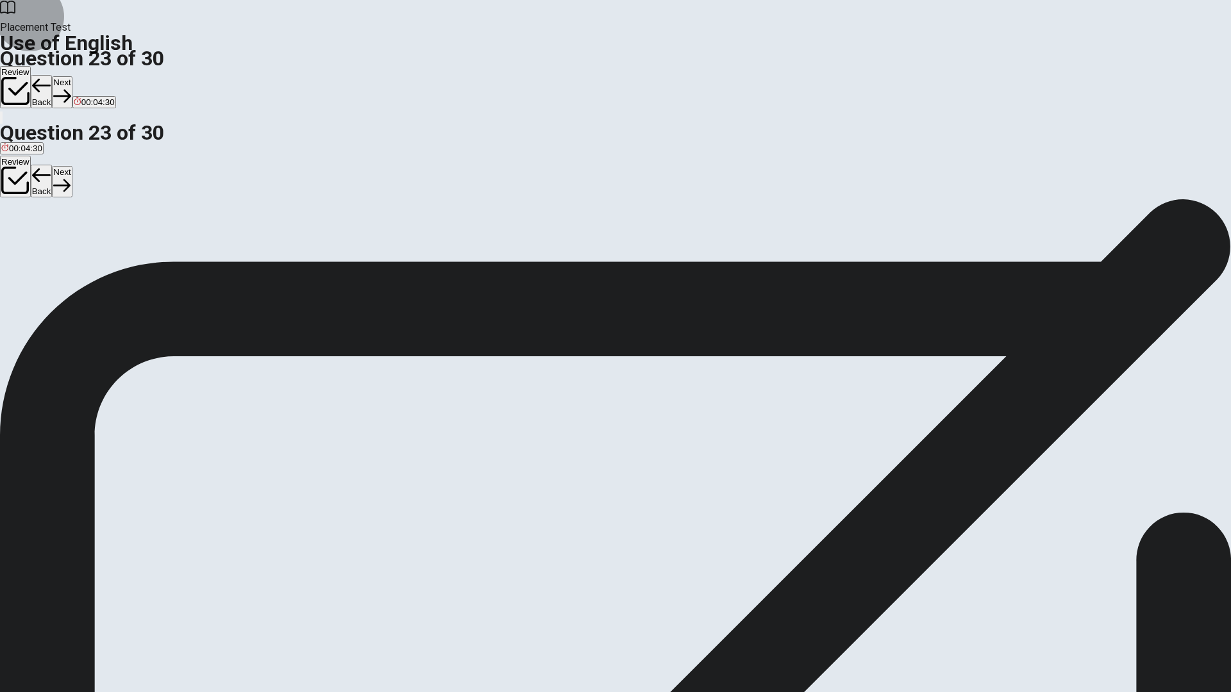
click at [72, 76] on button "Next" at bounding box center [62, 91] width 20 height 31
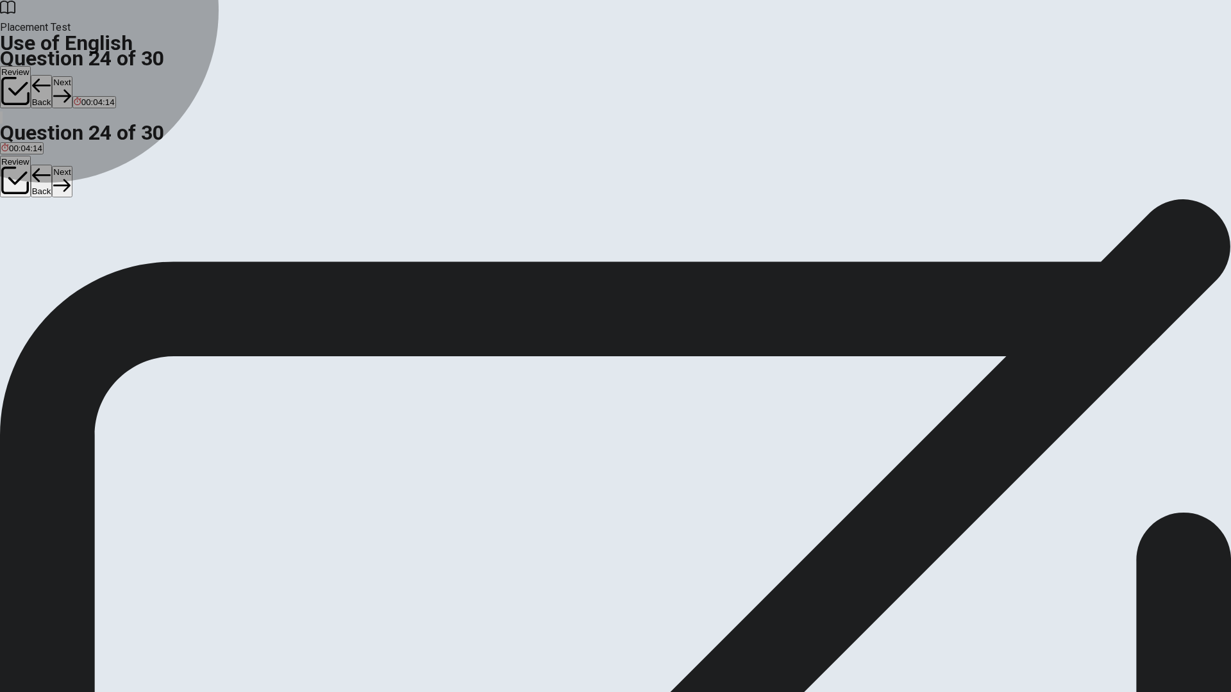
click at [85, 244] on span "did eating" at bounding box center [66, 245] width 37 height 10
click at [175, 250] on span "have eating" at bounding box center [153, 245] width 44 height 10
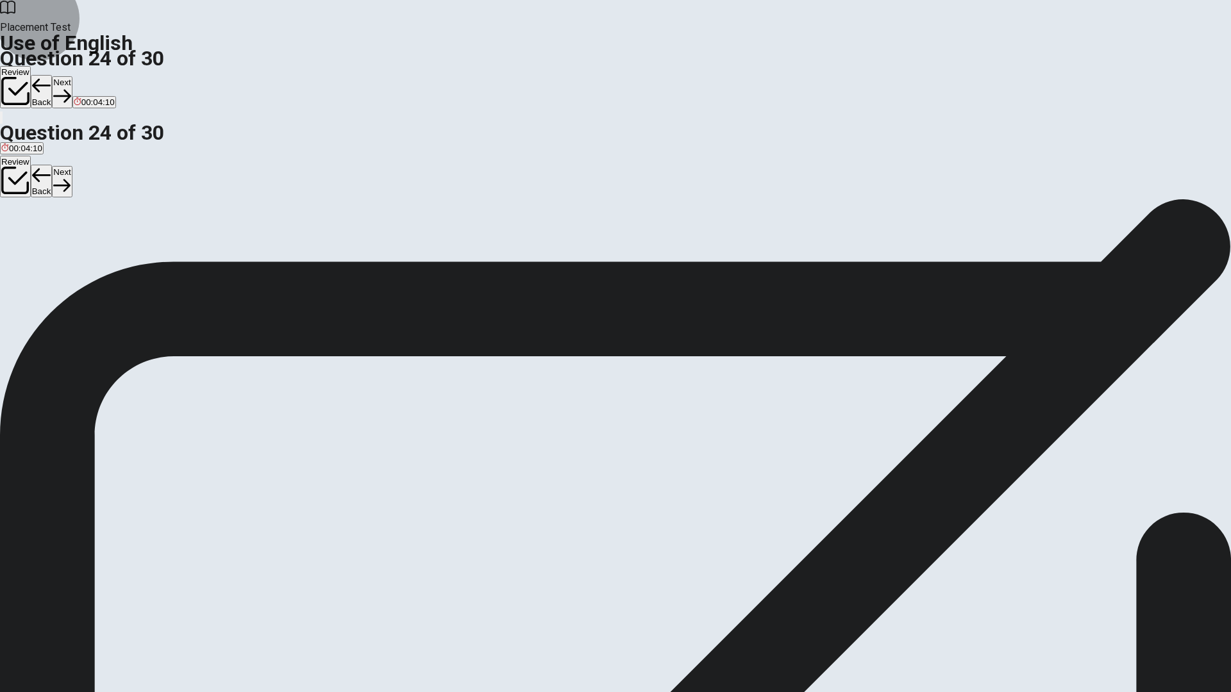
click at [72, 76] on button "Next" at bounding box center [62, 91] width 20 height 31
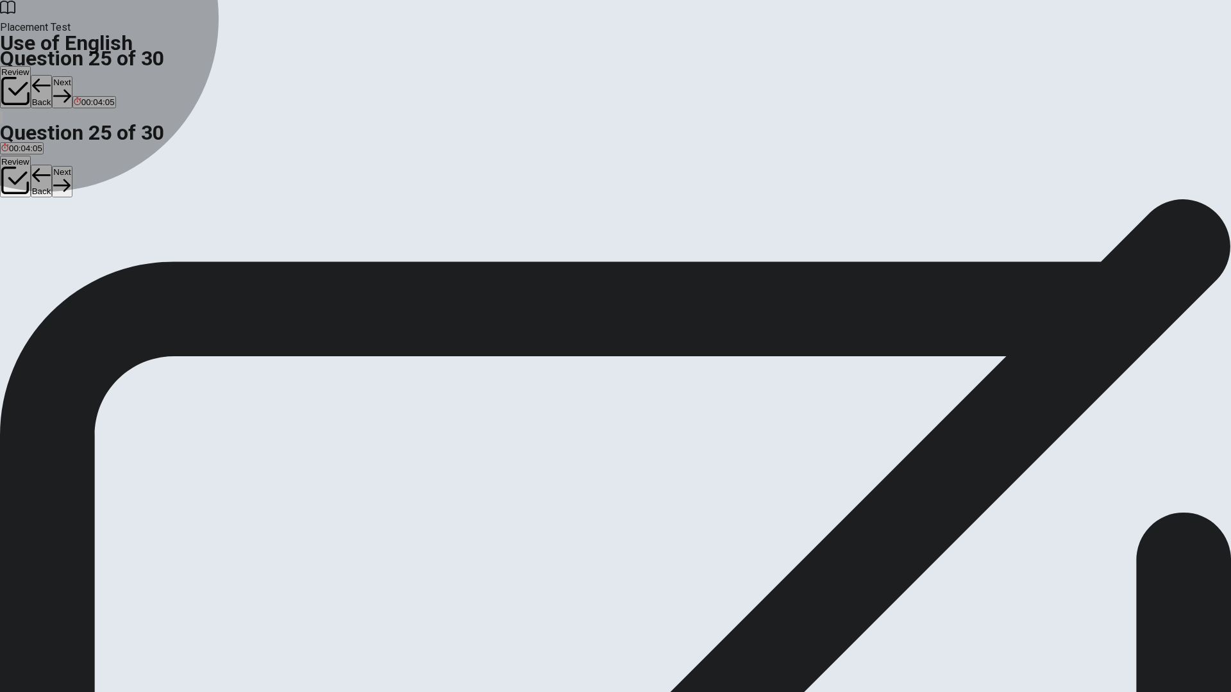
click at [54, 250] on span "library" at bounding box center [42, 245] width 23 height 10
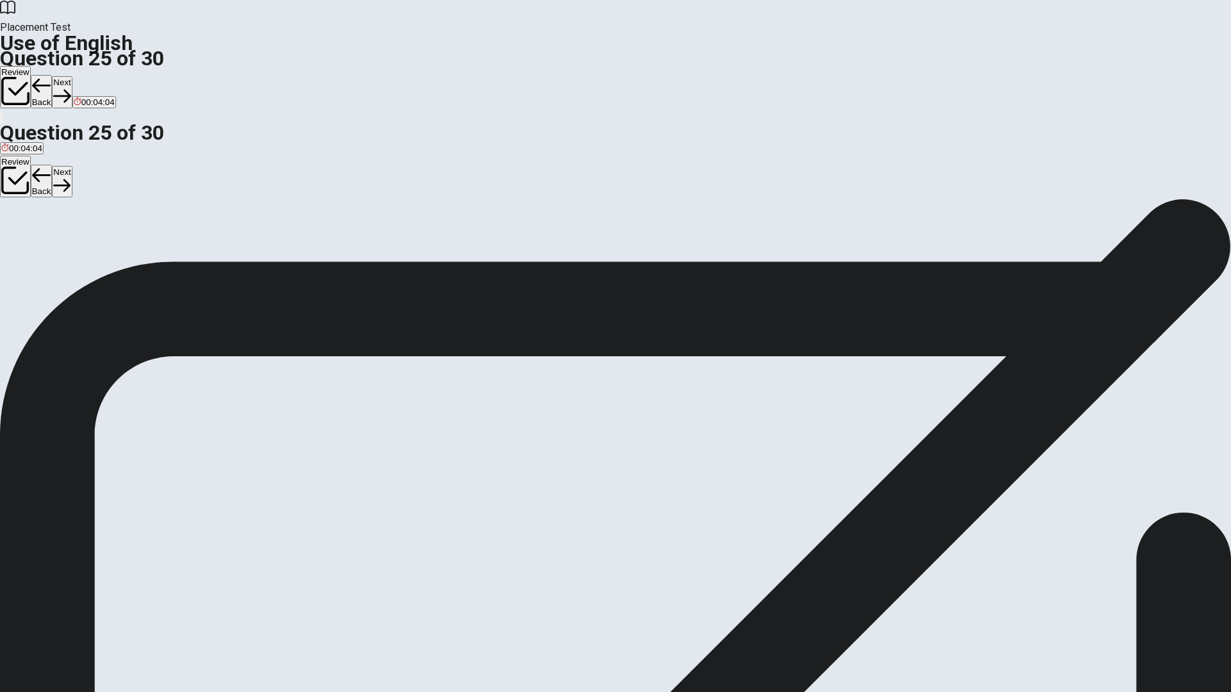
click at [72, 76] on button "Next" at bounding box center [62, 91] width 20 height 31
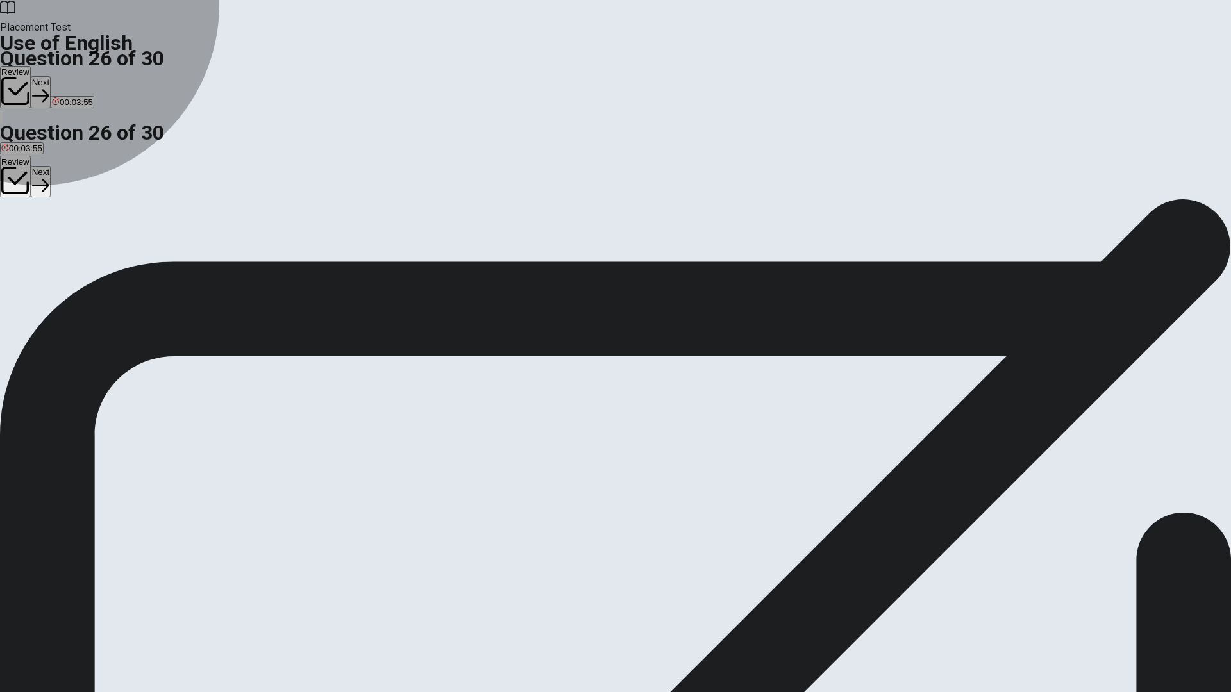
click at [22, 229] on button "A swim" at bounding box center [11, 240] width 22 height 22
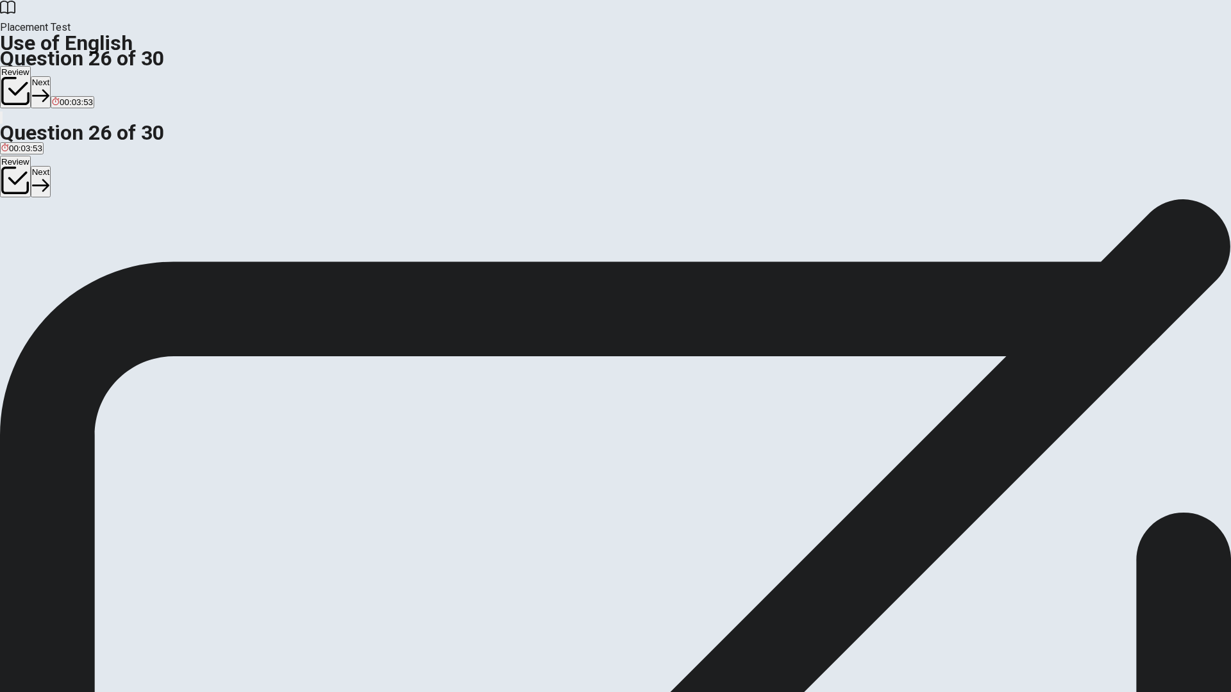
click at [51, 76] on button "Next" at bounding box center [41, 91] width 20 height 31
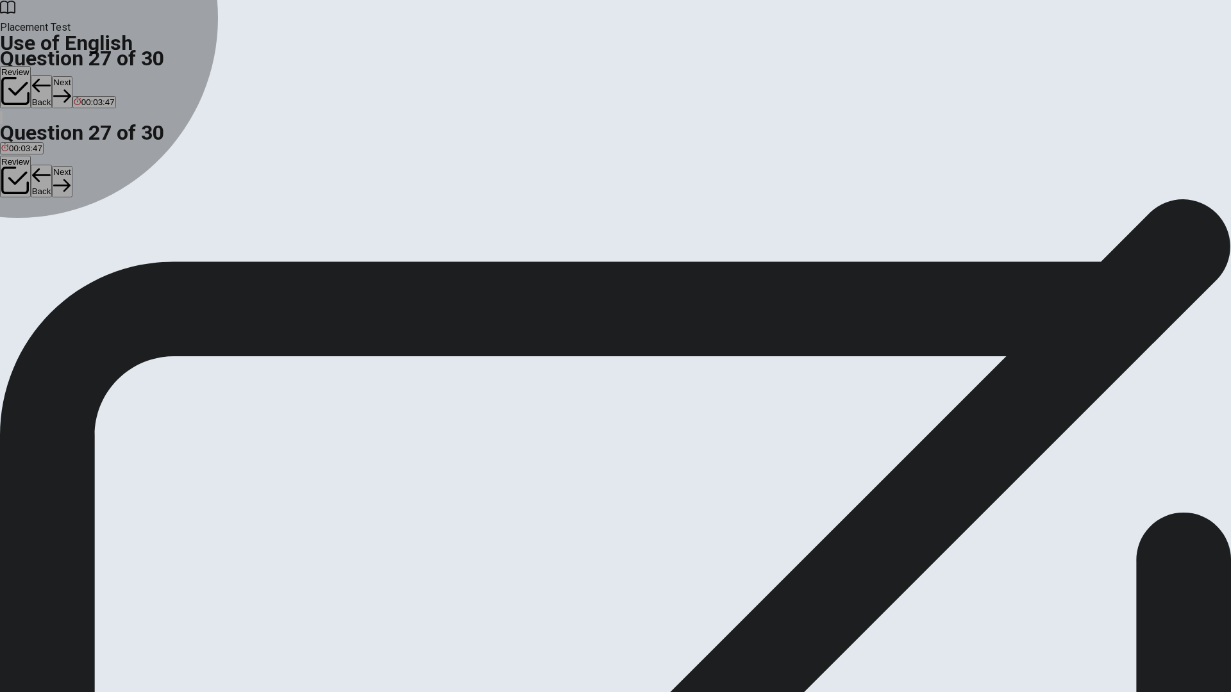
click at [56, 240] on div "C" at bounding box center [49, 236] width 13 height 10
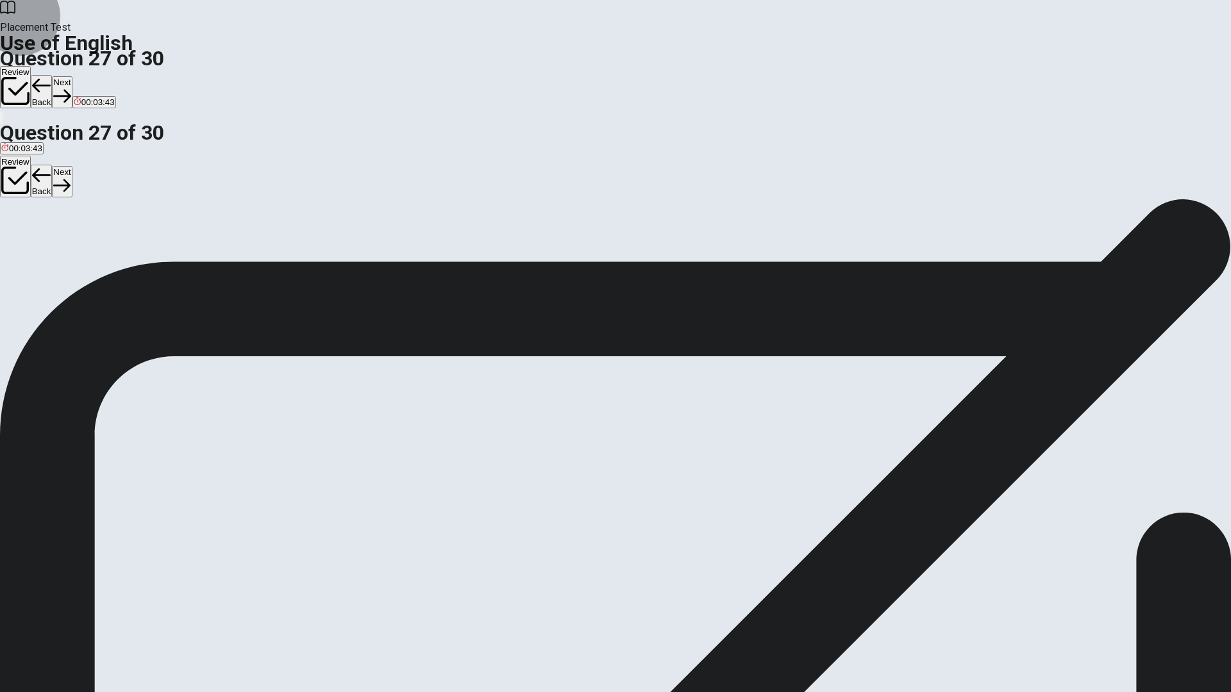
click at [72, 76] on button "Next" at bounding box center [62, 91] width 20 height 31
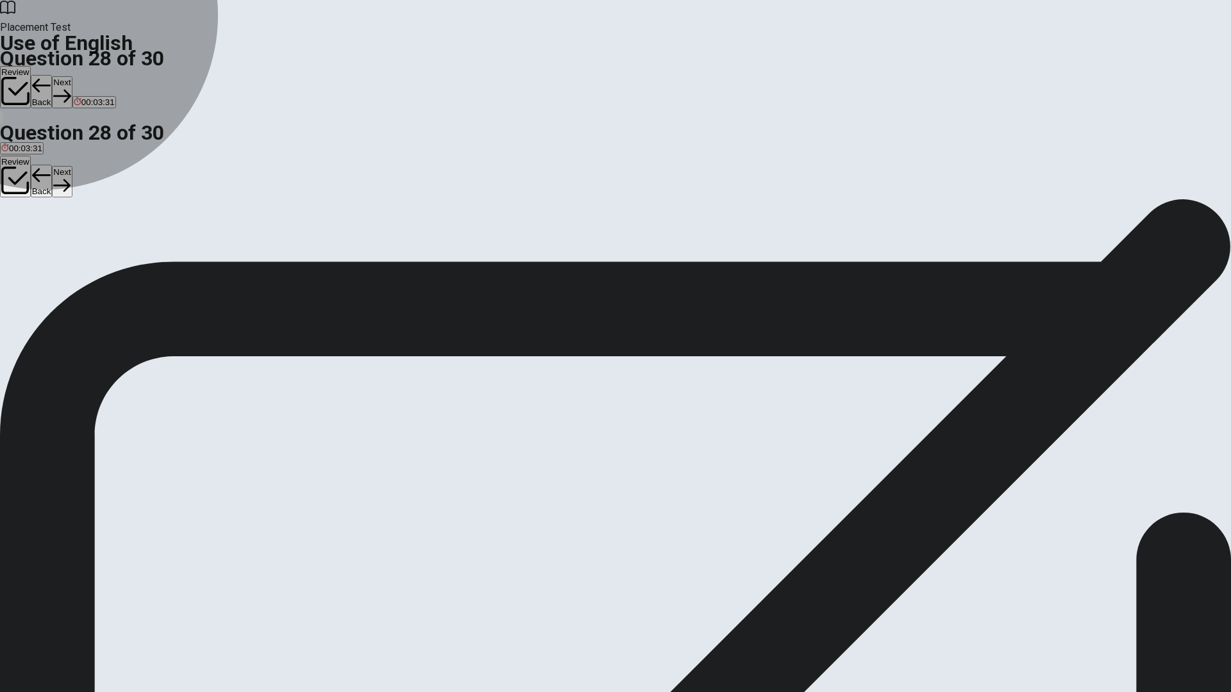
click at [83, 250] on span "canvas" at bounding box center [69, 245] width 27 height 10
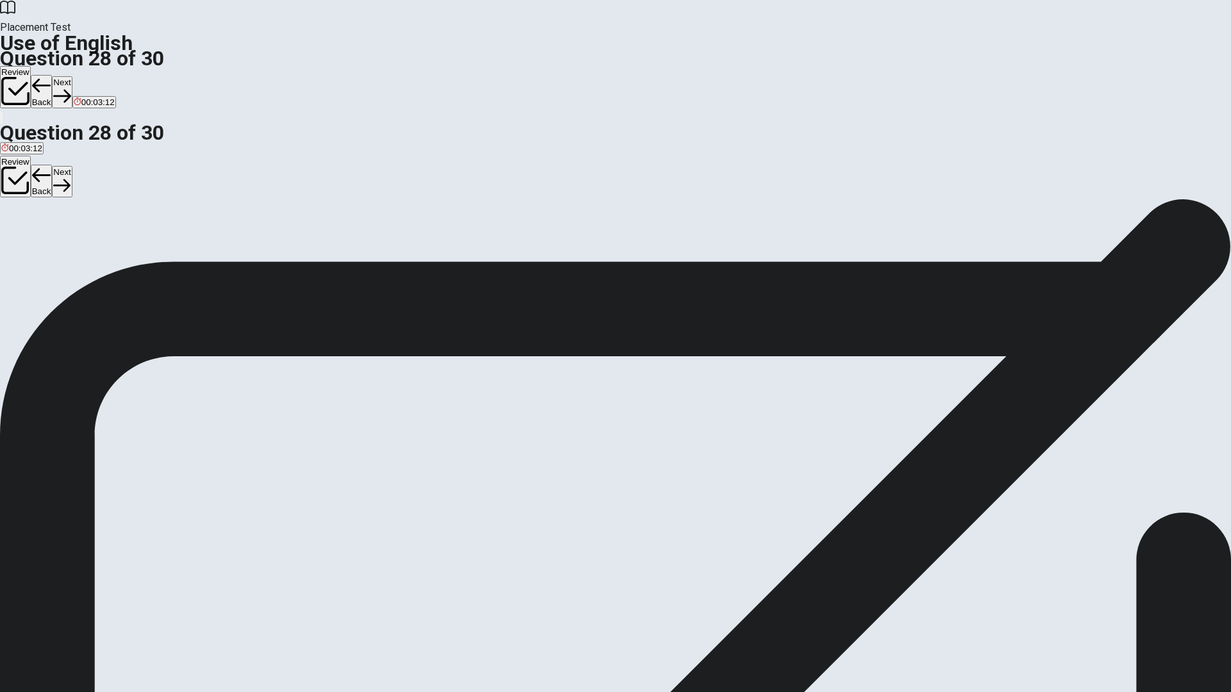
click at [72, 76] on button "Next" at bounding box center [62, 91] width 20 height 31
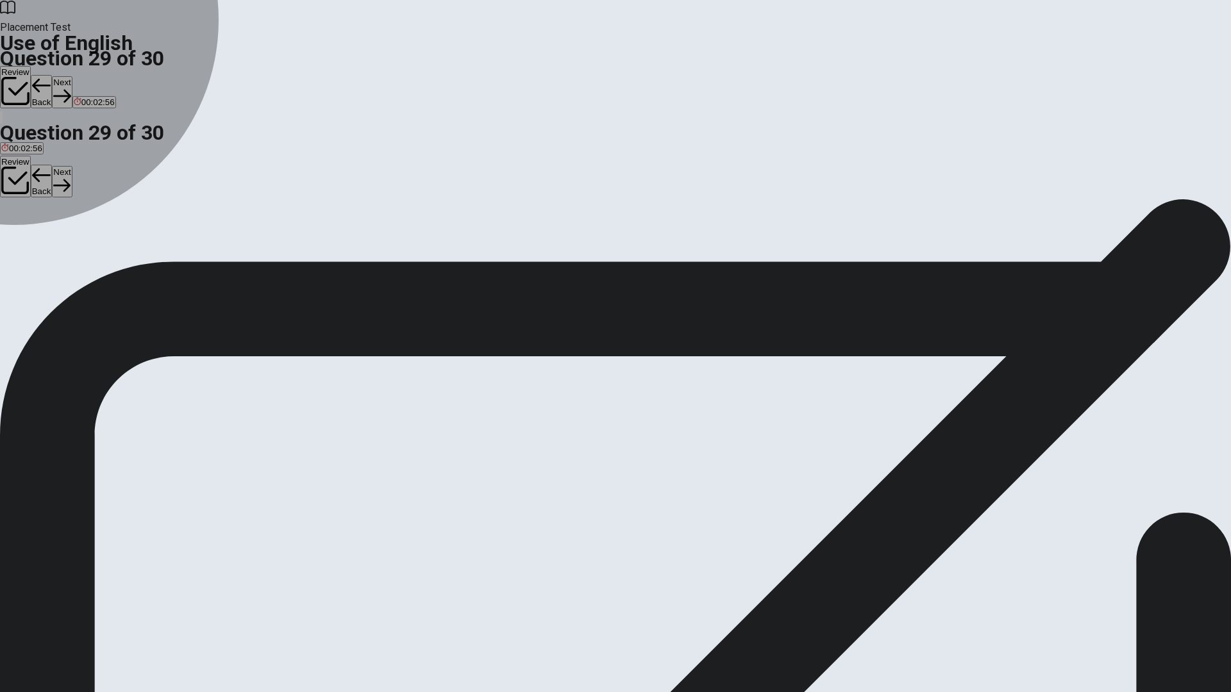
click at [35, 240] on div "B" at bounding box center [25, 236] width 19 height 10
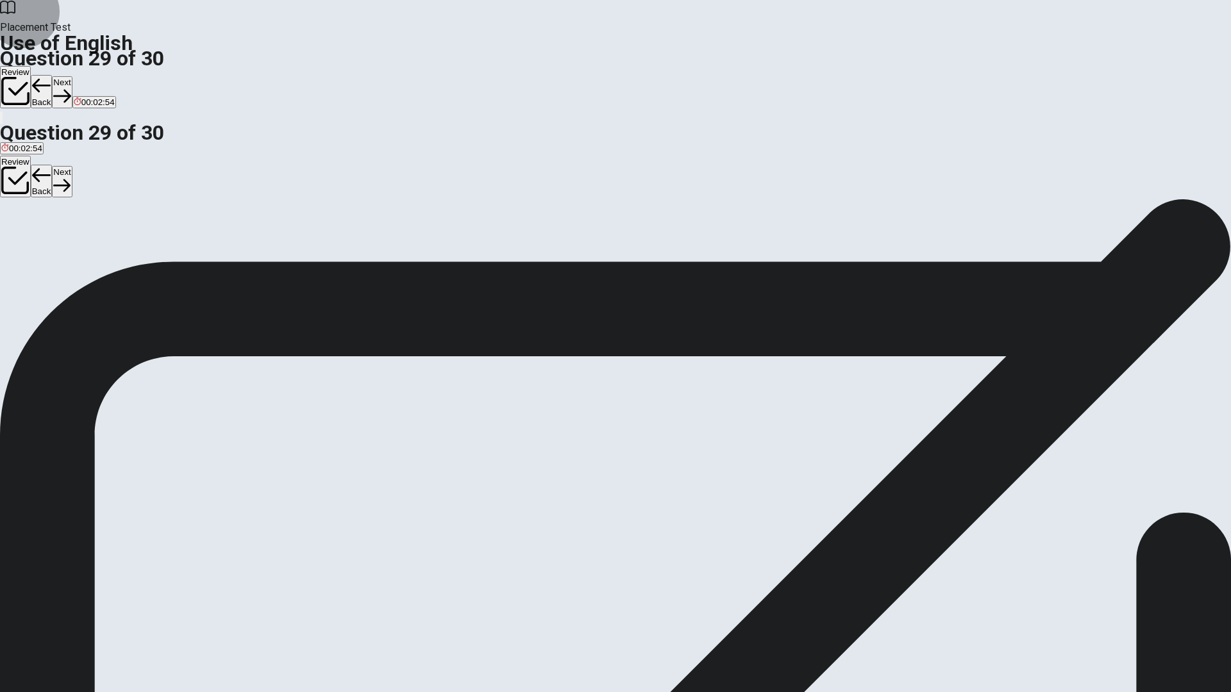
click at [72, 76] on button "Next" at bounding box center [62, 91] width 20 height 31
click at [48, 250] on span "read" at bounding box center [39, 245] width 17 height 10
click at [72, 76] on button "Next" at bounding box center [62, 91] width 20 height 31
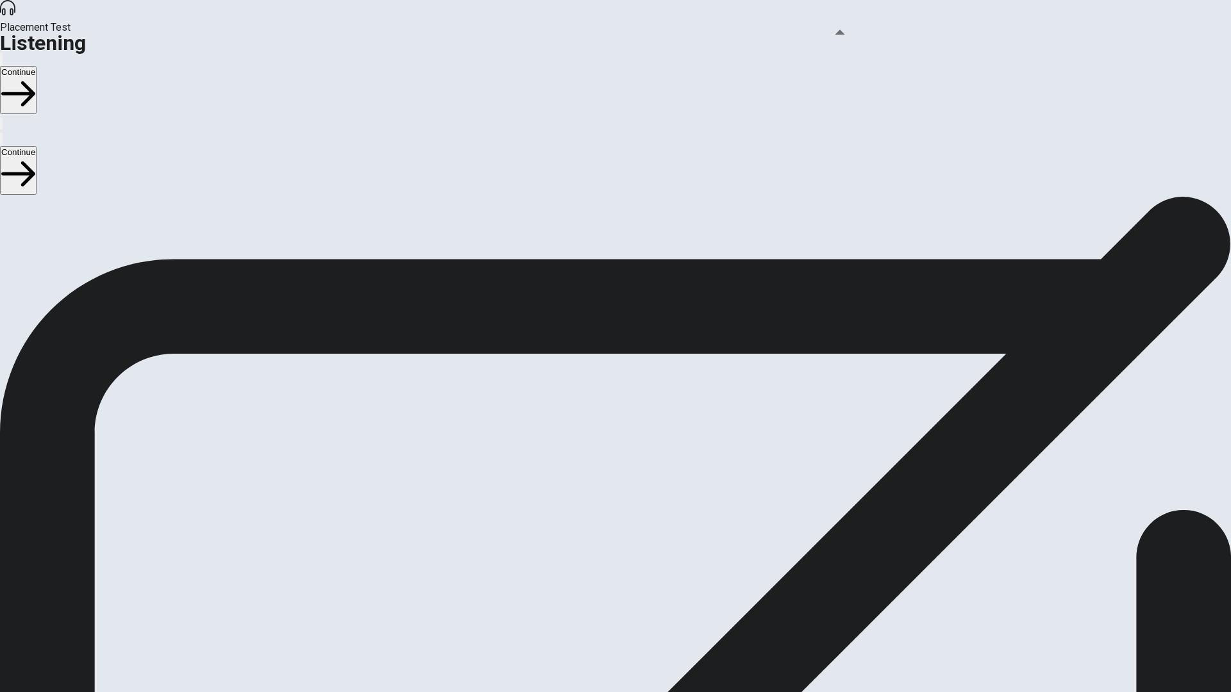
drag, startPoint x: 862, startPoint y: 44, endPoint x: 925, endPoint y: 58, distance: 65.0
click at [915, 56] on body "This site uses cookies, as explained in our Privacy Policy . If you agree to th…" at bounding box center [615, 346] width 1231 height 692
click at [37, 66] on button "Continue" at bounding box center [18, 90] width 37 height 48
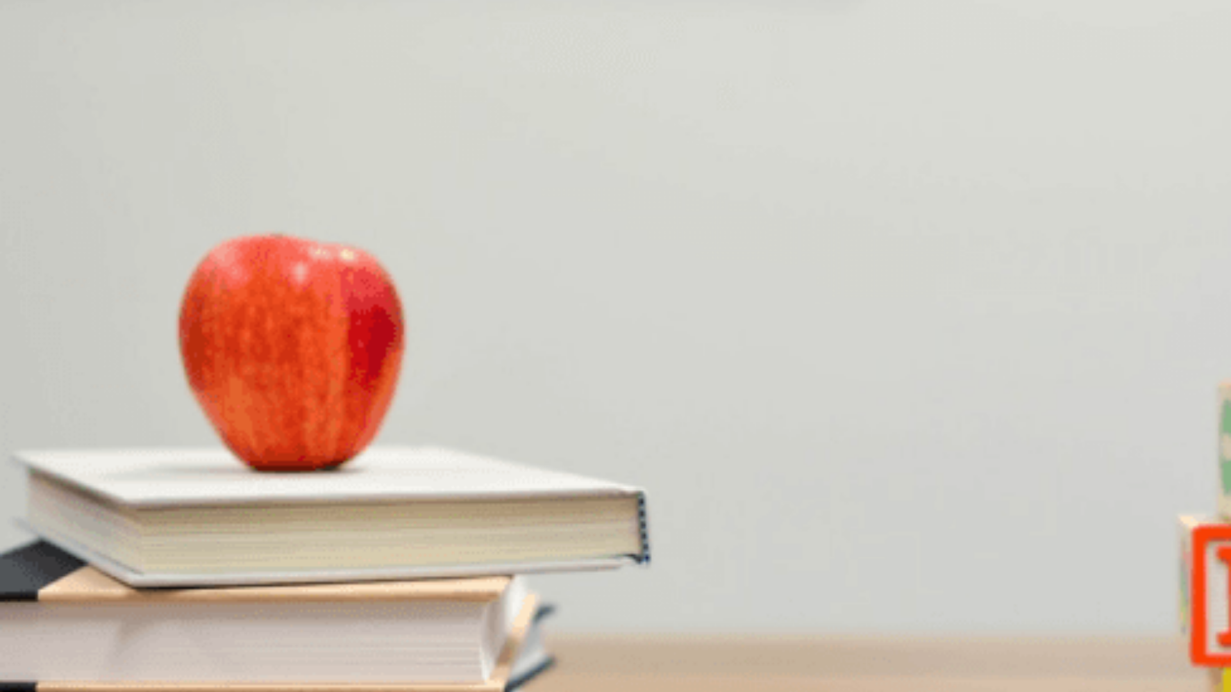
drag, startPoint x: 274, startPoint y: 185, endPoint x: 244, endPoint y: 192, distance: 30.9
click at [244, 496] on div at bounding box center [615, 496] width 1231 height 0
drag, startPoint x: 270, startPoint y: 181, endPoint x: 247, endPoint y: 188, distance: 24.1
click at [247, 496] on div at bounding box center [615, 496] width 1231 height 0
click at [19, 253] on span "Four" at bounding box center [9, 258] width 17 height 10
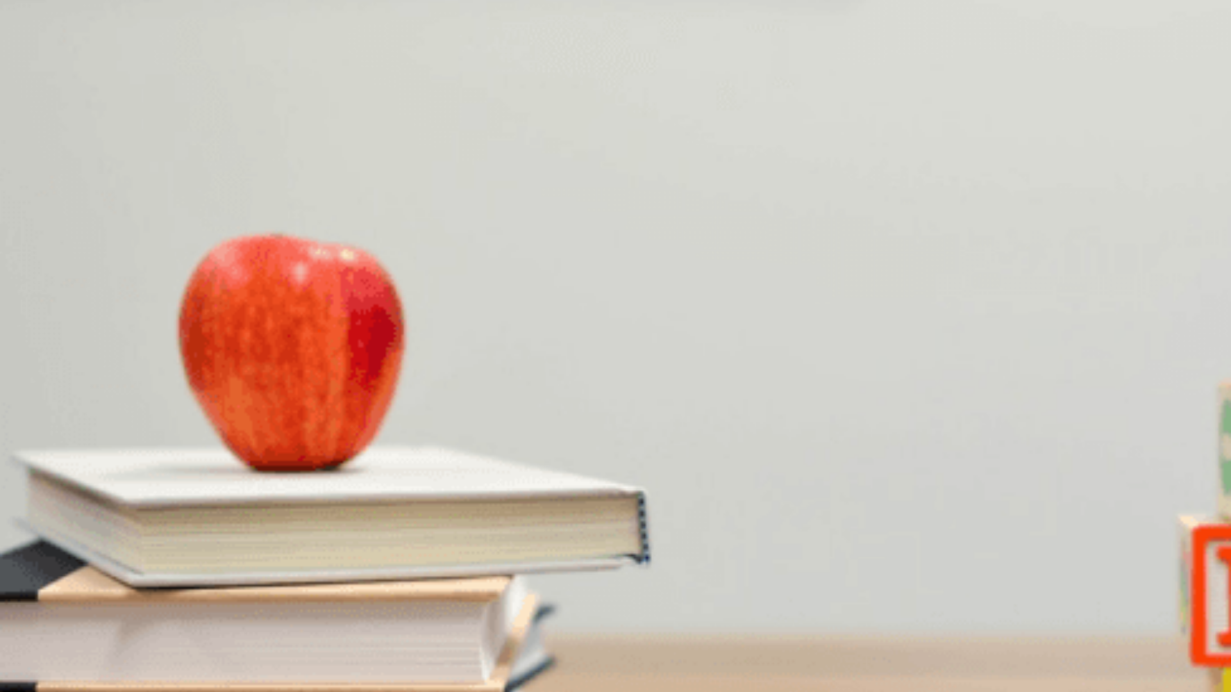
click at [38, 242] on button "B Two" at bounding box center [29, 253] width 18 height 22
click at [21, 307] on span "Right" at bounding box center [11, 312] width 20 height 10
click at [90, 469] on span "[GEOGRAPHIC_DATA]" at bounding box center [45, 474] width 89 height 10
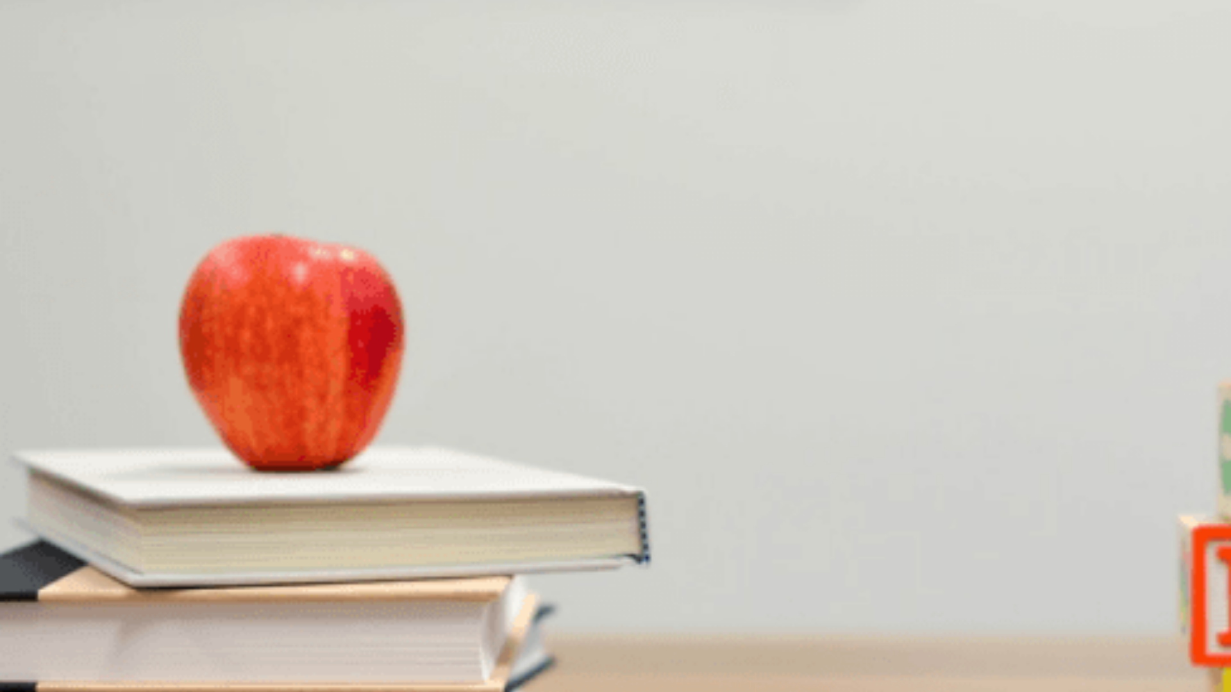
scroll to position [875, 0]
click at [50, 415] on span "Five minutes" at bounding box center [25, 420] width 49 height 10
click at [31, 361] on span "Grateful" at bounding box center [16, 366] width 30 height 10
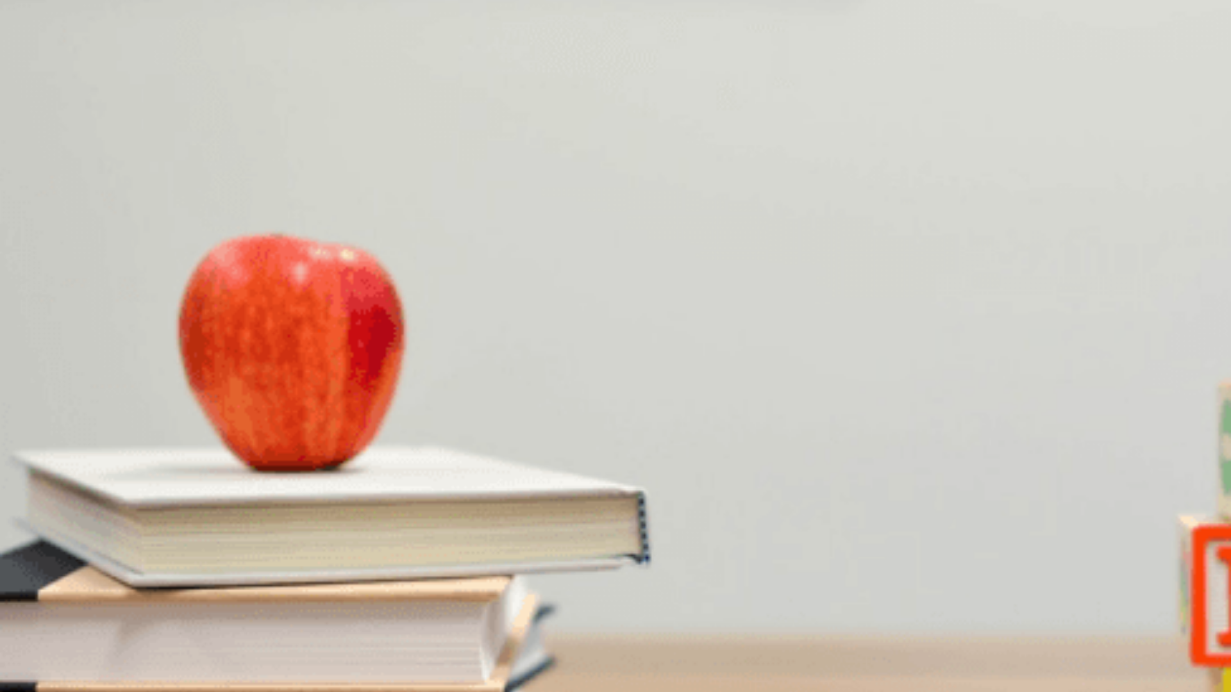
drag, startPoint x: 422, startPoint y: 183, endPoint x: 238, endPoint y: 196, distance: 185.0
click at [238, 496] on div at bounding box center [615, 496] width 1231 height 0
click at [93, 318] on button "D Straight" at bounding box center [77, 307] width 32 height 22
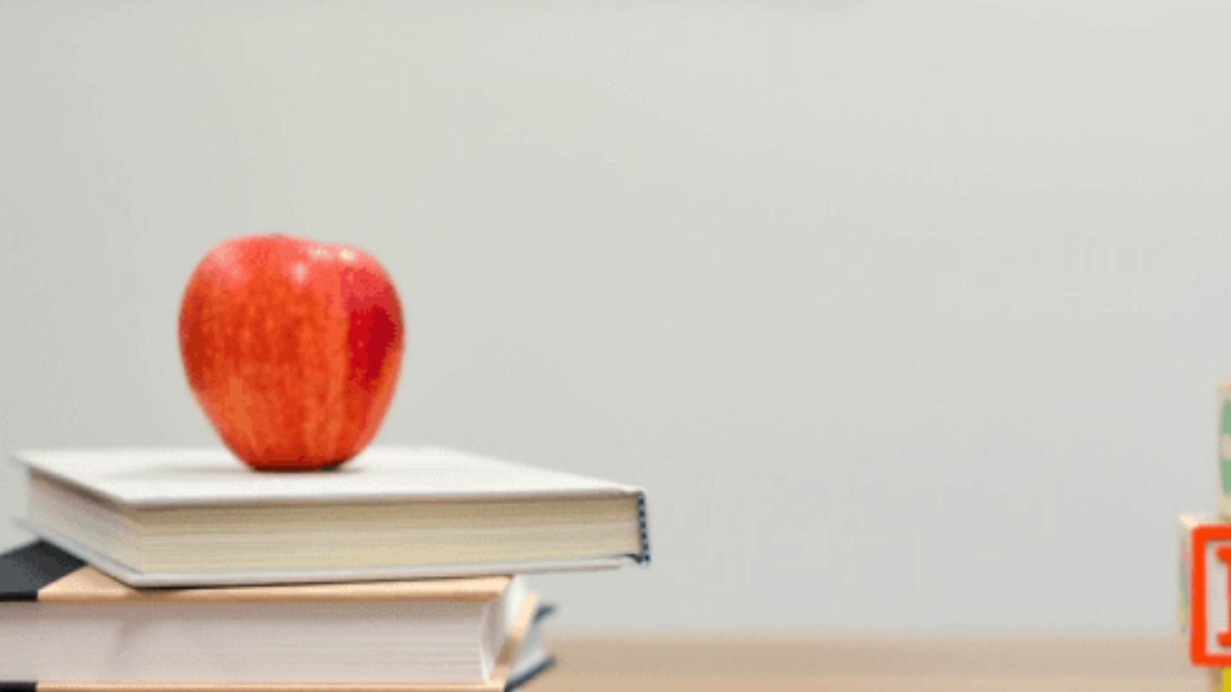
click at [20, 242] on button "A Four" at bounding box center [10, 253] width 20 height 22
type input "0"
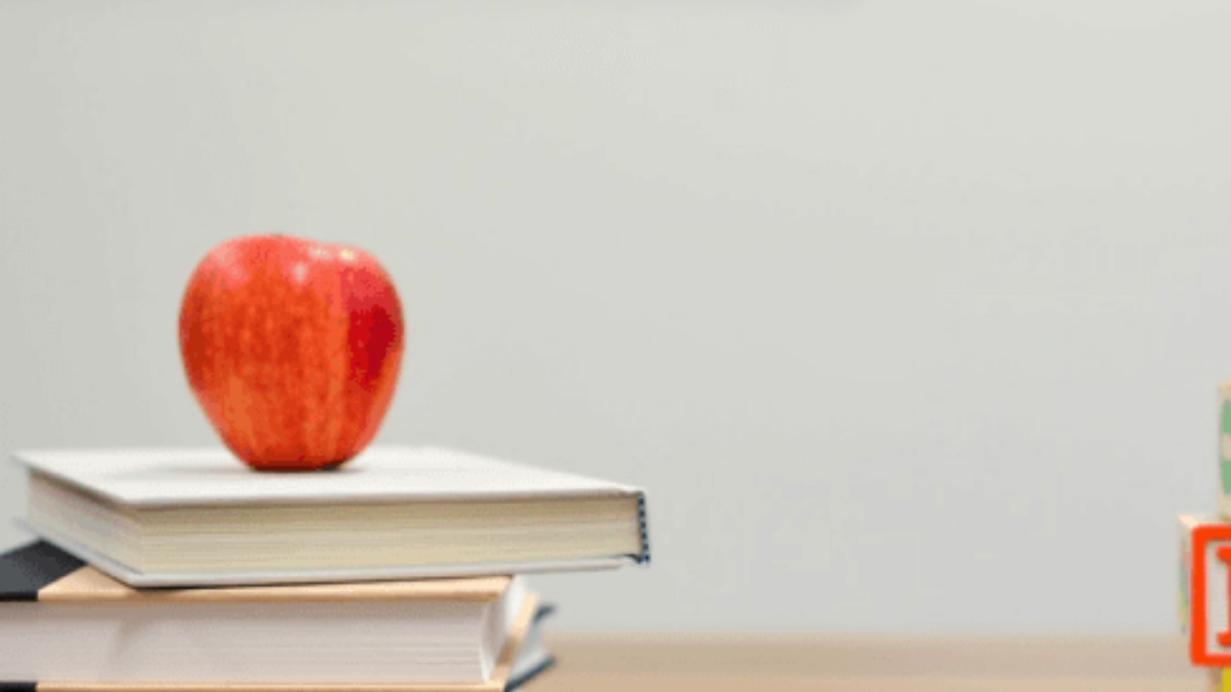
click at [94, 244] on div "B" at bounding box center [70, 249] width 47 height 10
click at [89, 306] on div "B" at bounding box center [66, 302] width 45 height 10
click at [37, 361] on span "Breakfast" at bounding box center [19, 366] width 36 height 10
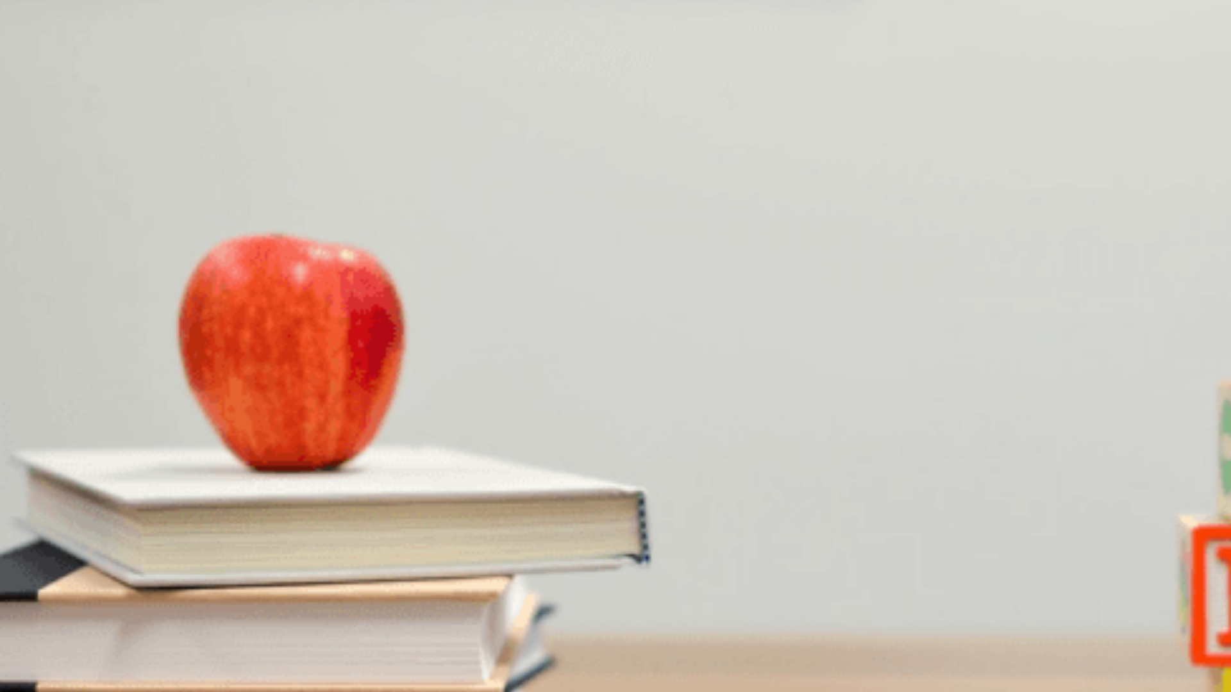
scroll to position [897, 0]
click at [90, 415] on span "King-size bed" at bounding box center [64, 420] width 52 height 10
click at [99, 469] on span "Checking in" at bounding box center [76, 474] width 45 height 10
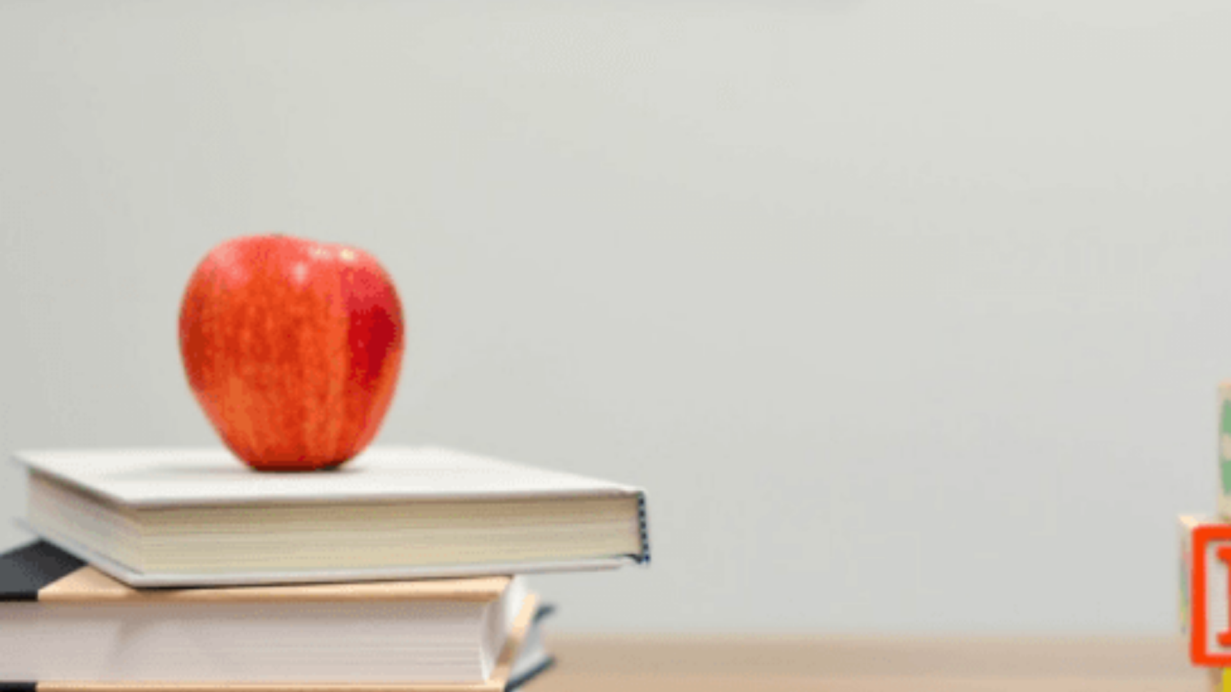
click at [37, 66] on button "Continue" at bounding box center [18, 90] width 37 height 48
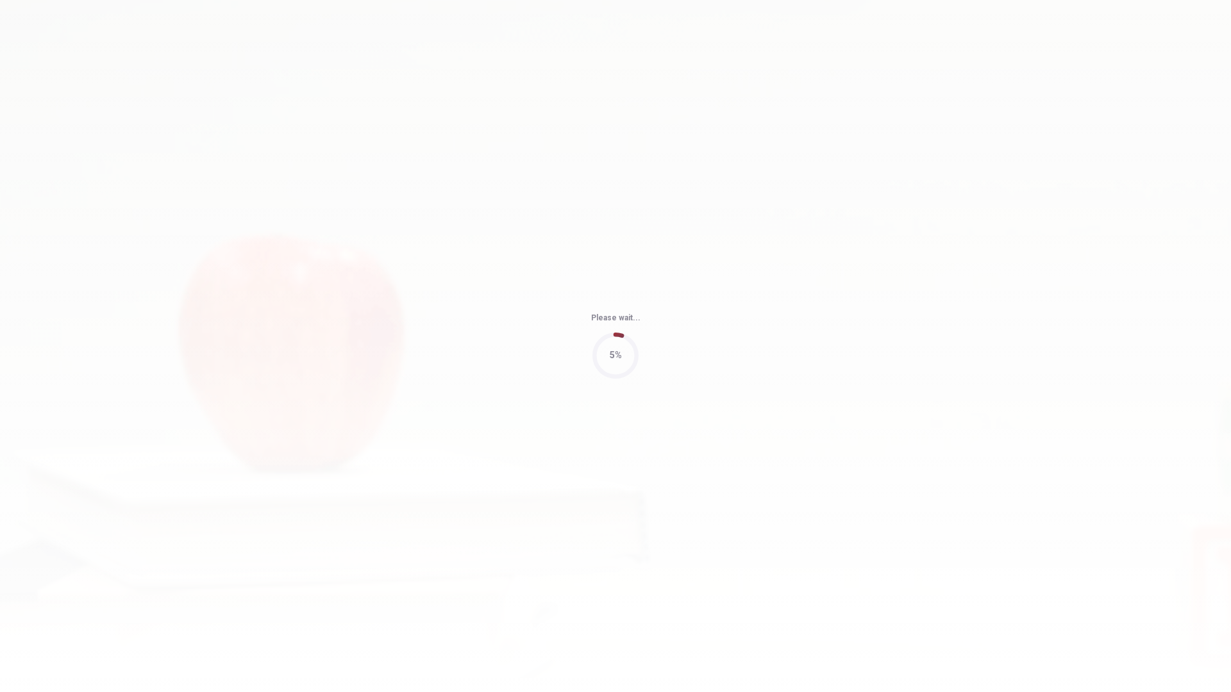
type input "60"
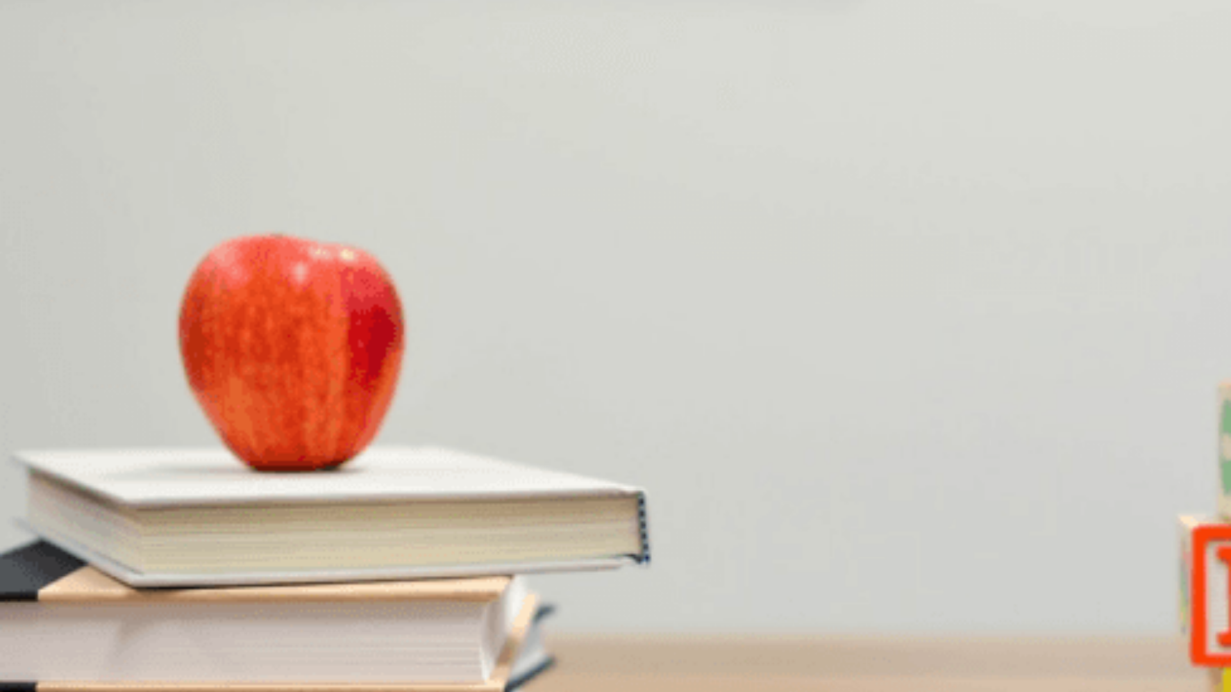
scroll to position [449, 0]
click at [73, 372] on button "A [PERSON_NAME]" at bounding box center [36, 361] width 73 height 22
click at [85, 415] on span "$15.00" at bounding box center [72, 420] width 26 height 10
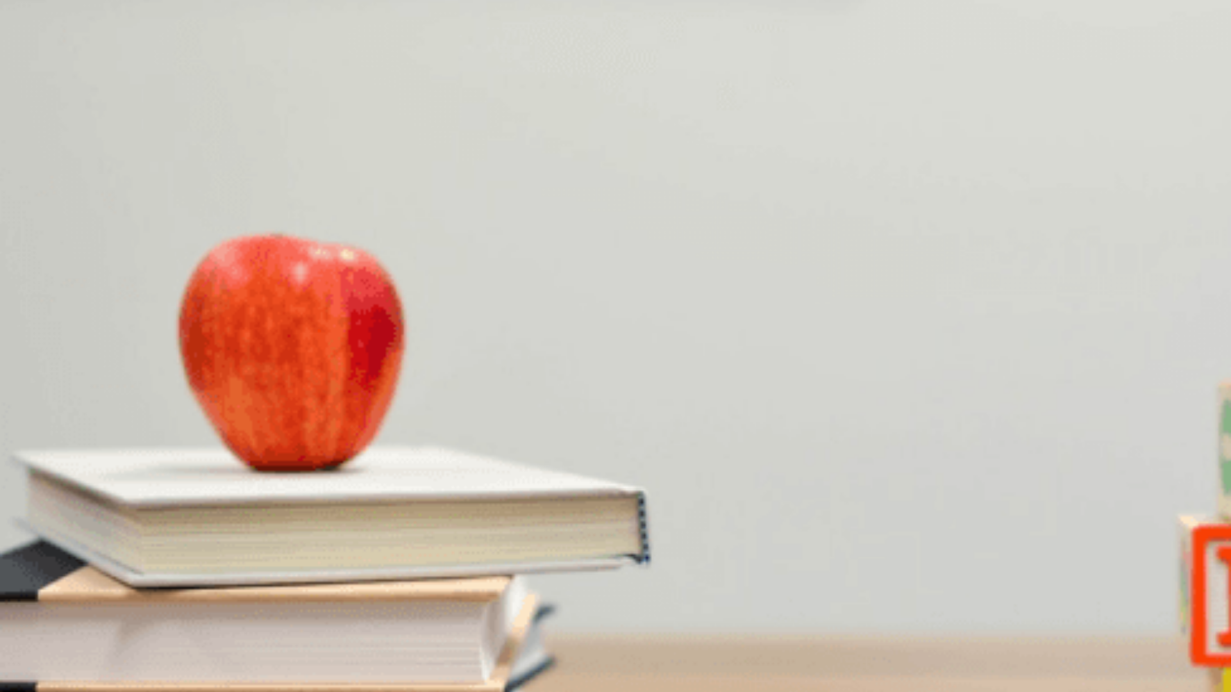
click at [65, 253] on span "Have a nice day!" at bounding box center [32, 258] width 63 height 10
click at [62, 307] on span "Through an app" at bounding box center [31, 312] width 60 height 10
click at [144, 318] on button "C In cash" at bounding box center [129, 307] width 30 height 22
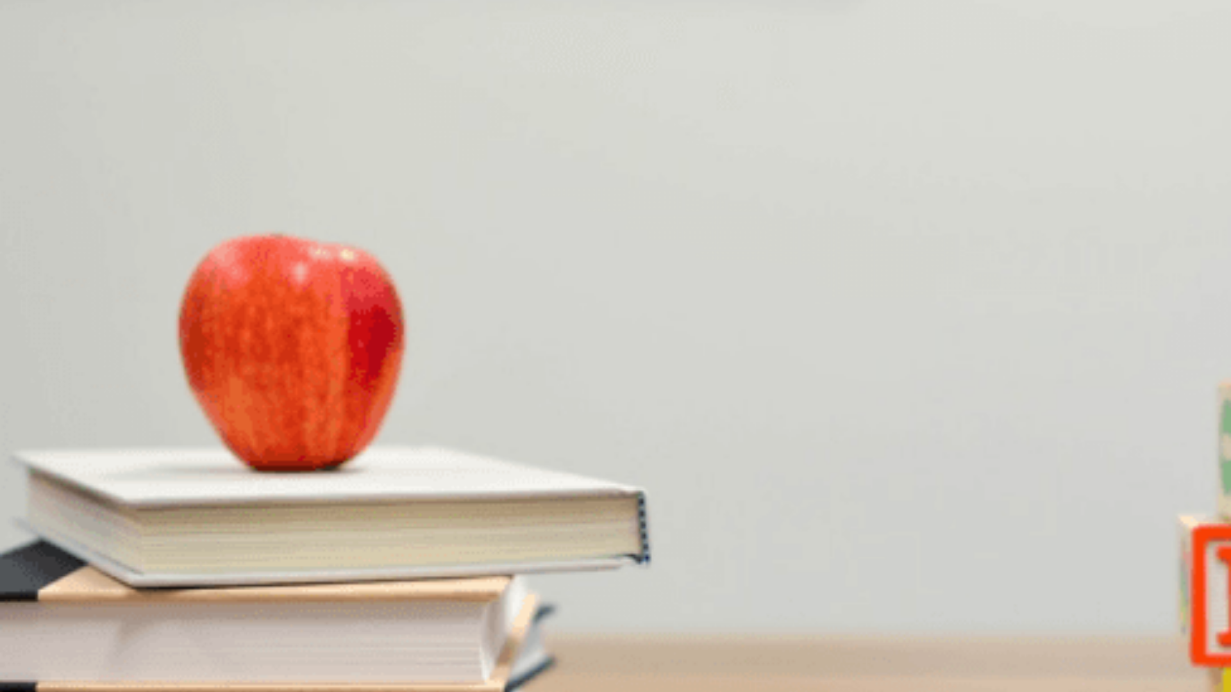
scroll to position [1195, 0]
click at [249, 469] on span "Picking up her laundry" at bounding box center [207, 474] width 85 height 10
click at [62, 307] on span "Through an app" at bounding box center [31, 312] width 60 height 10
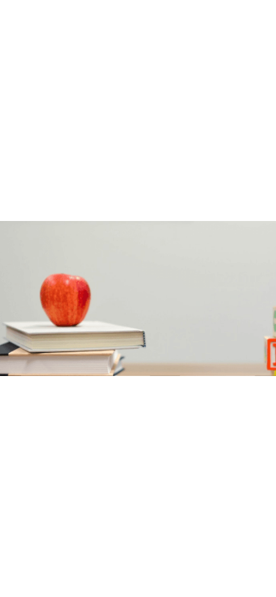
scroll to position [1195, 0]
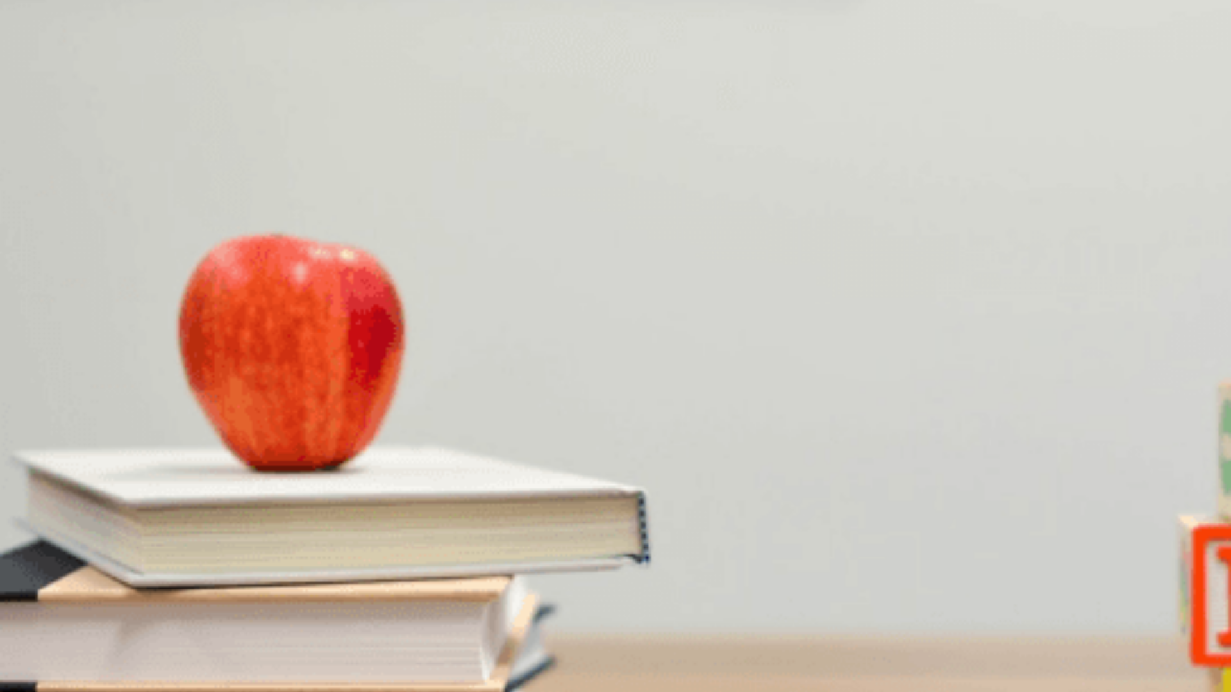
click at [37, 66] on button "Continue" at bounding box center [18, 90] width 37 height 48
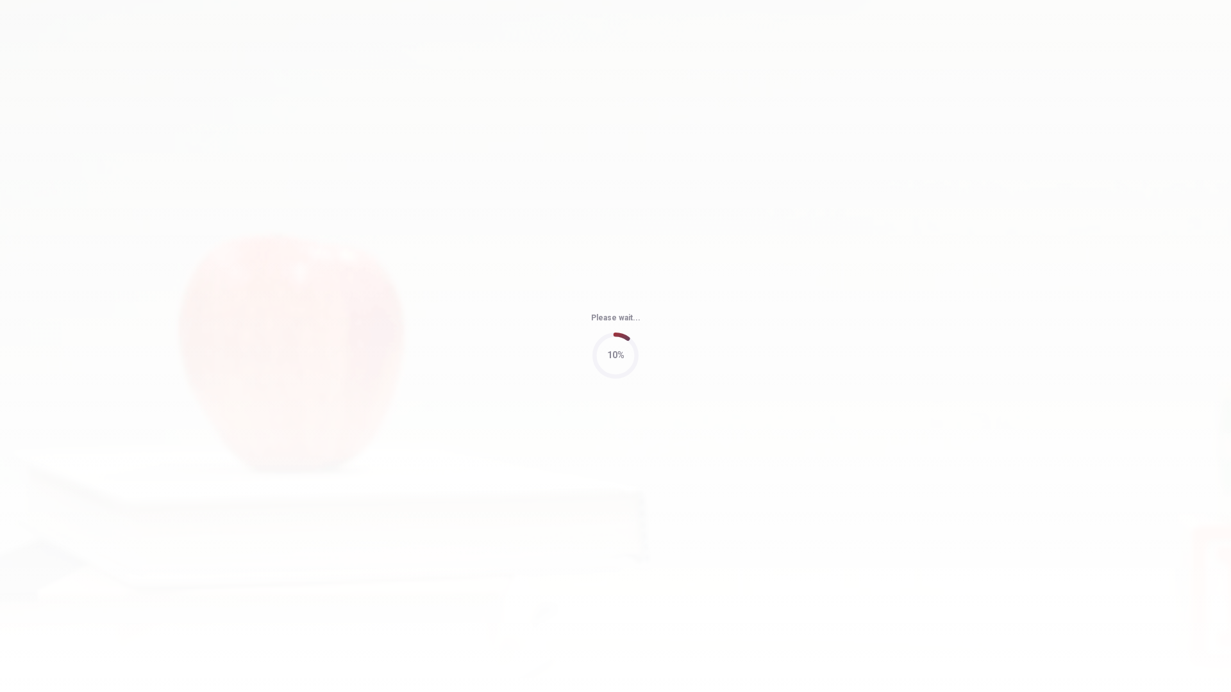
type input "62"
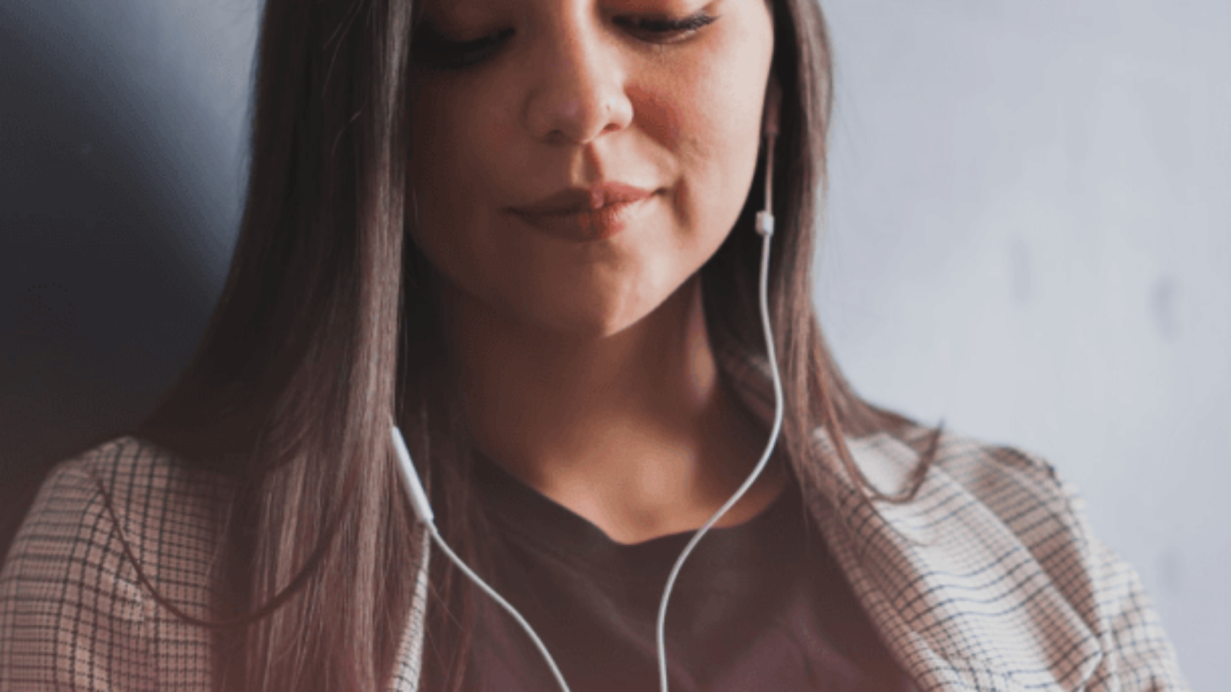
click at [37, 66] on button "Continue" at bounding box center [18, 90] width 37 height 48
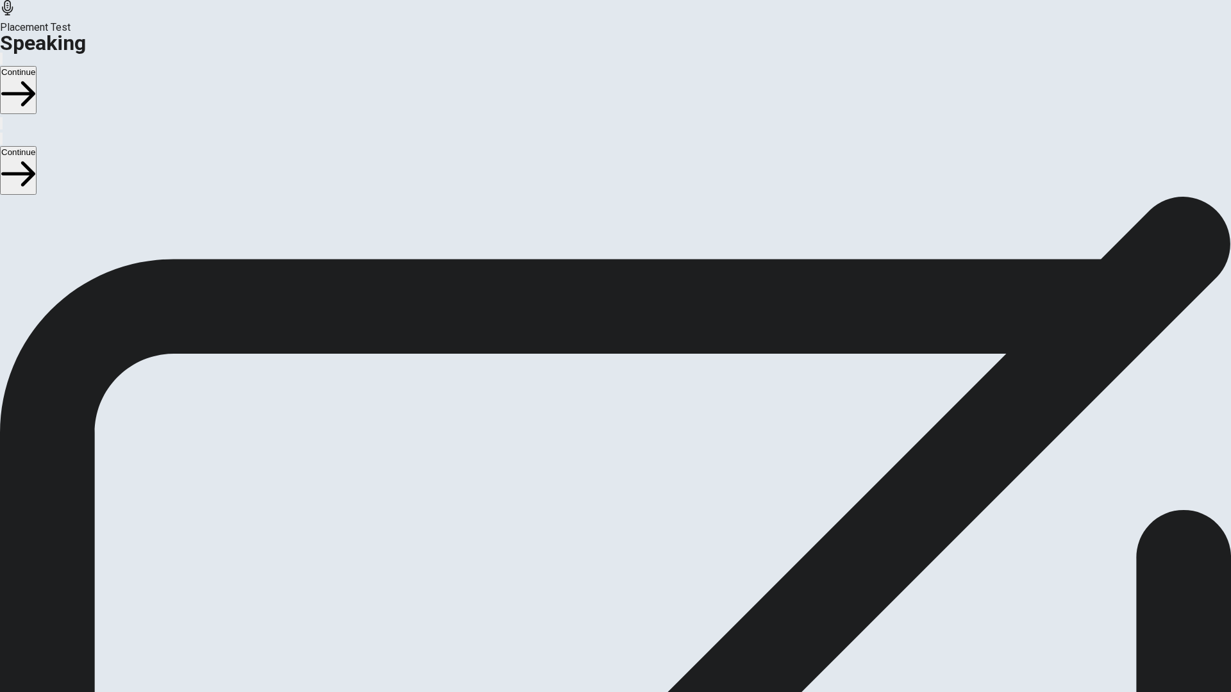
click at [638, 415] on div "Stop Recording" at bounding box center [616, 496] width 46 height 163
click at [624, 408] on icon at bounding box center [610, 427] width 28 height 38
click at [613, 462] on icon "Play Audio" at bounding box center [607, 469] width 12 height 15
click at [613, 462] on icon "Record Again" at bounding box center [604, 469] width 15 height 15
click at [638, 415] on div "Stop Recording" at bounding box center [616, 496] width 46 height 163
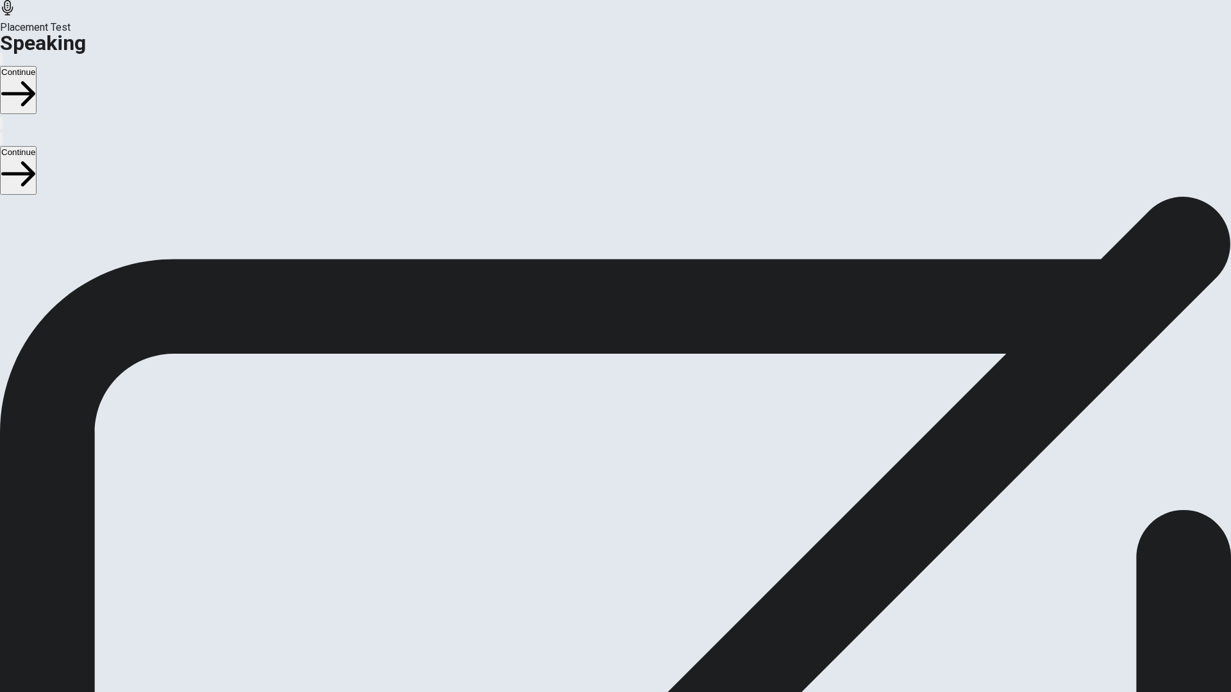
click at [635, 408] on div at bounding box center [615, 429] width 38 height 43
click at [613, 462] on icon "Record Again" at bounding box center [604, 469] width 15 height 15
click at [638, 549] on span "Stop Recording" at bounding box center [616, 563] width 46 height 28
click at [613, 462] on icon "Record Again" at bounding box center [604, 469] width 15 height 15
click at [638, 549] on span "Stop Recording" at bounding box center [616, 563] width 46 height 28
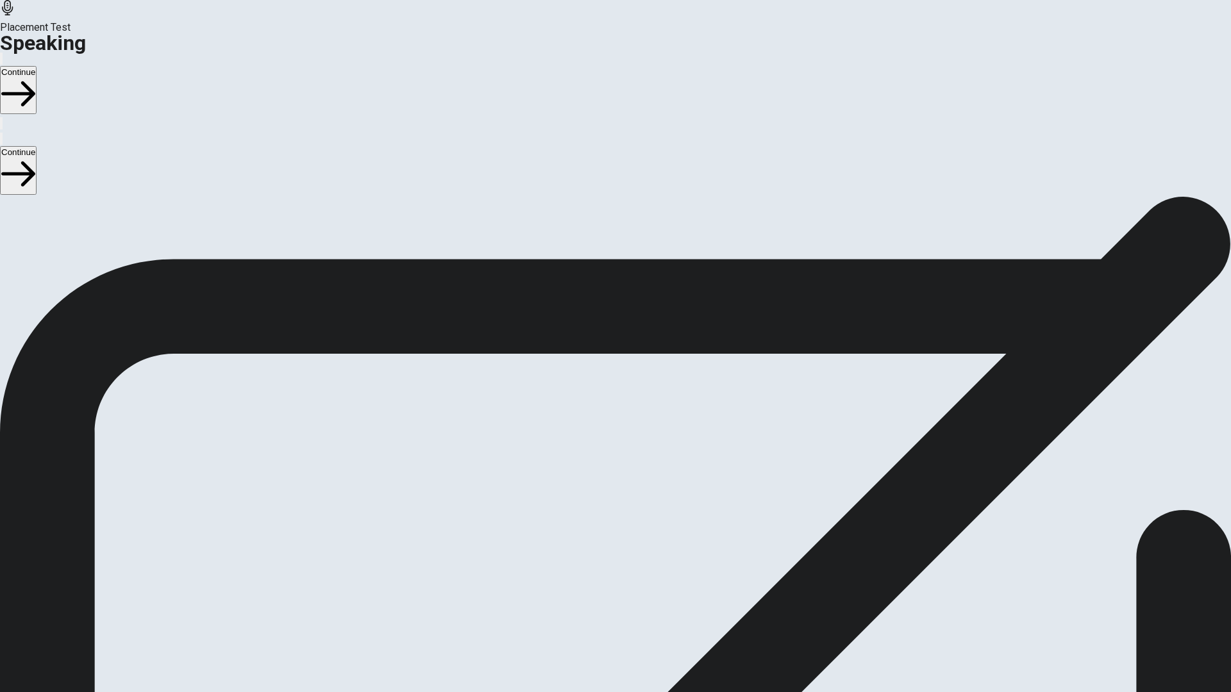
click at [601, 453] on button "Play Audio" at bounding box center [600, 459] width 3 height 12
click at [37, 66] on button "Continue" at bounding box center [18, 90] width 37 height 48
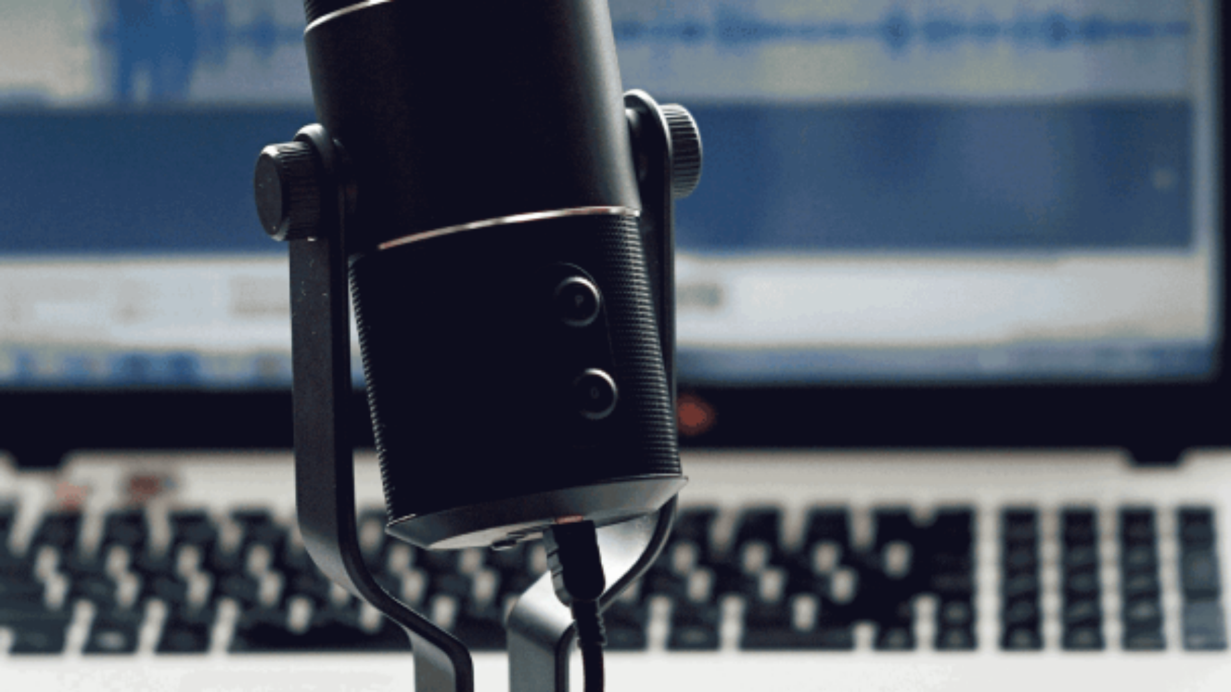
click at [37, 66] on button "Continue" at bounding box center [18, 90] width 37 height 48
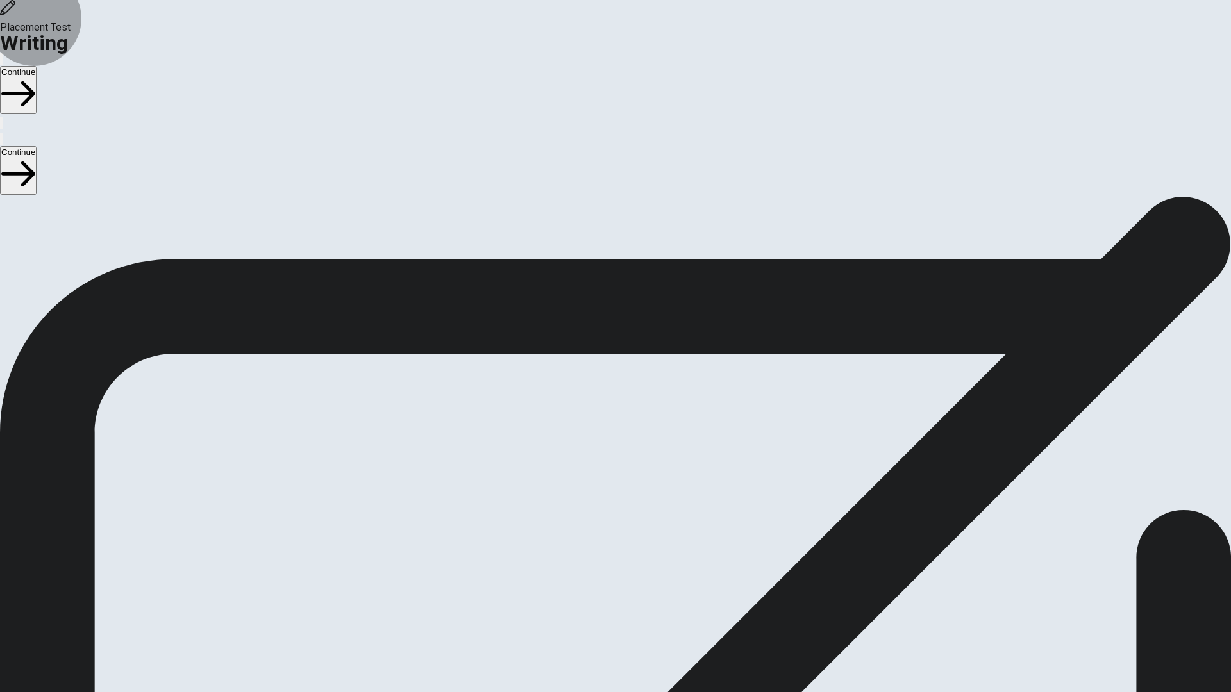
click at [37, 66] on button "Continue" at bounding box center [18, 90] width 37 height 48
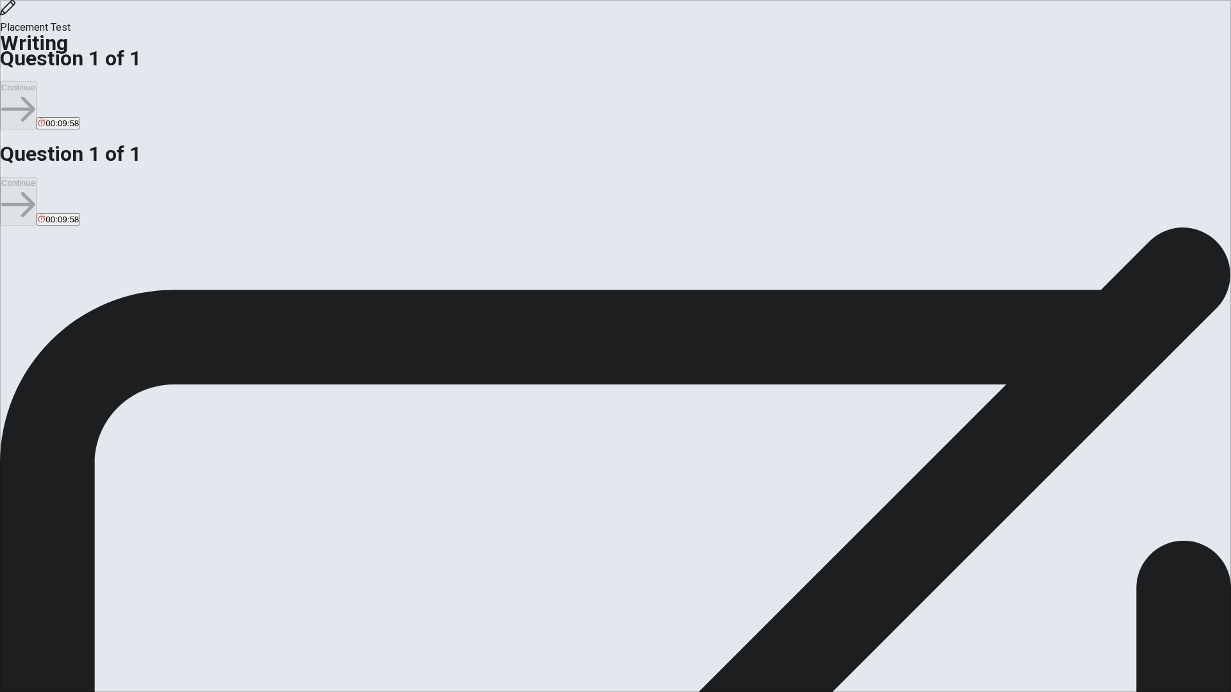
type textarea "t"
type textarea "Team work is essential in both.. work and schooll. when people work togheter, t…"
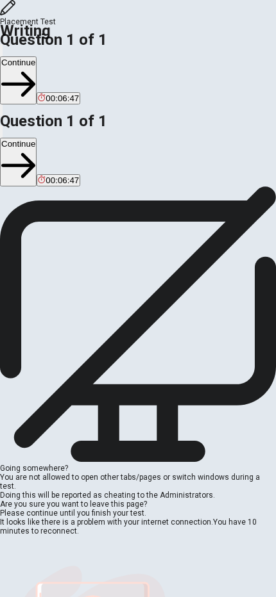
scroll to position [81, 0]
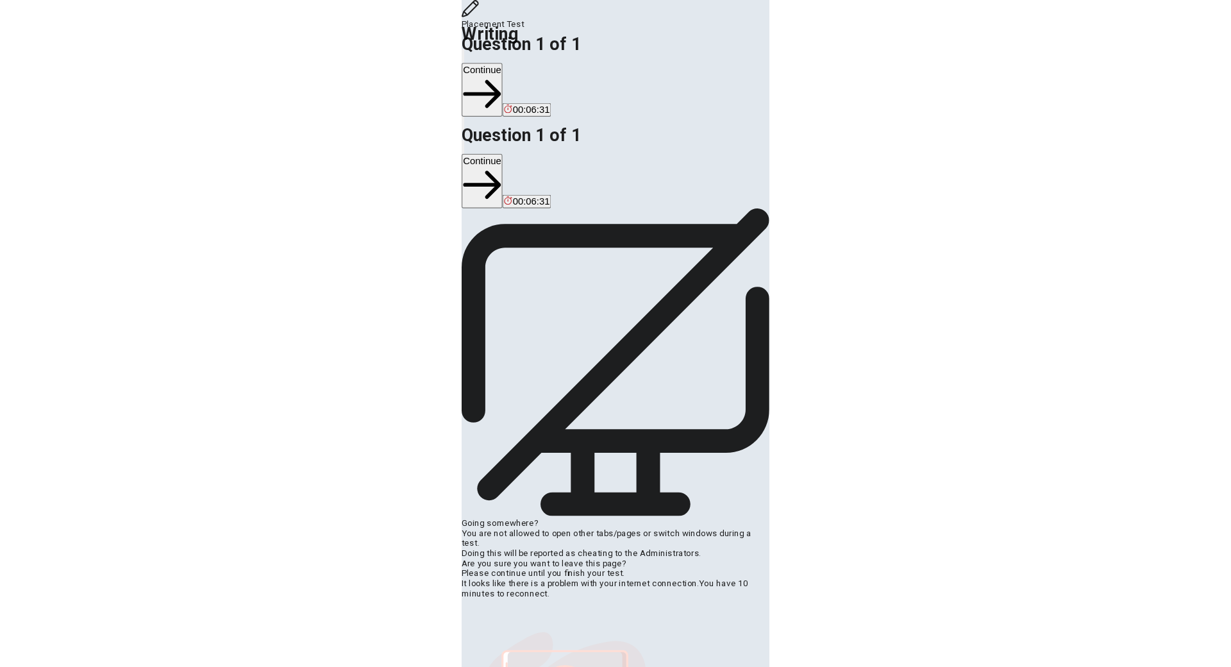
scroll to position [81, 0]
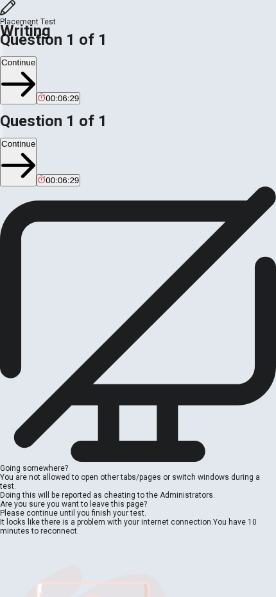
click at [267, 263] on div "Directions Write about your opinion on a topic. Important things to remember: T…" at bounding box center [138, 483] width 276 height 756
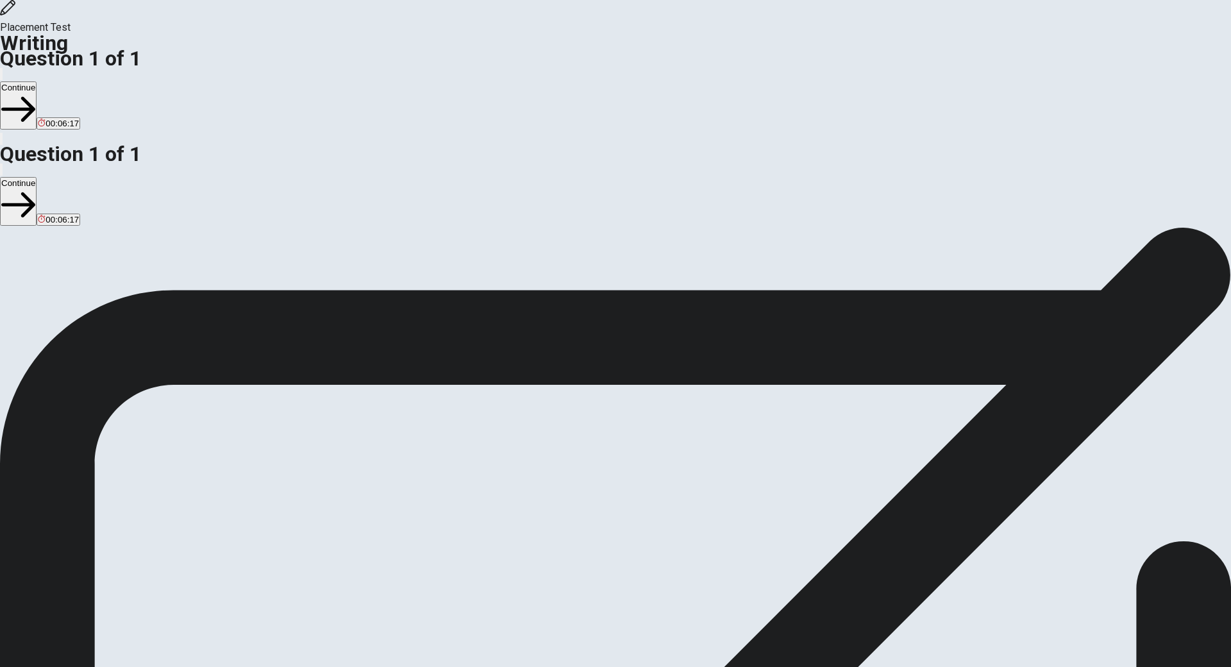
scroll to position [0, 0]
drag, startPoint x: 680, startPoint y: 181, endPoint x: 649, endPoint y: 158, distance: 38.1
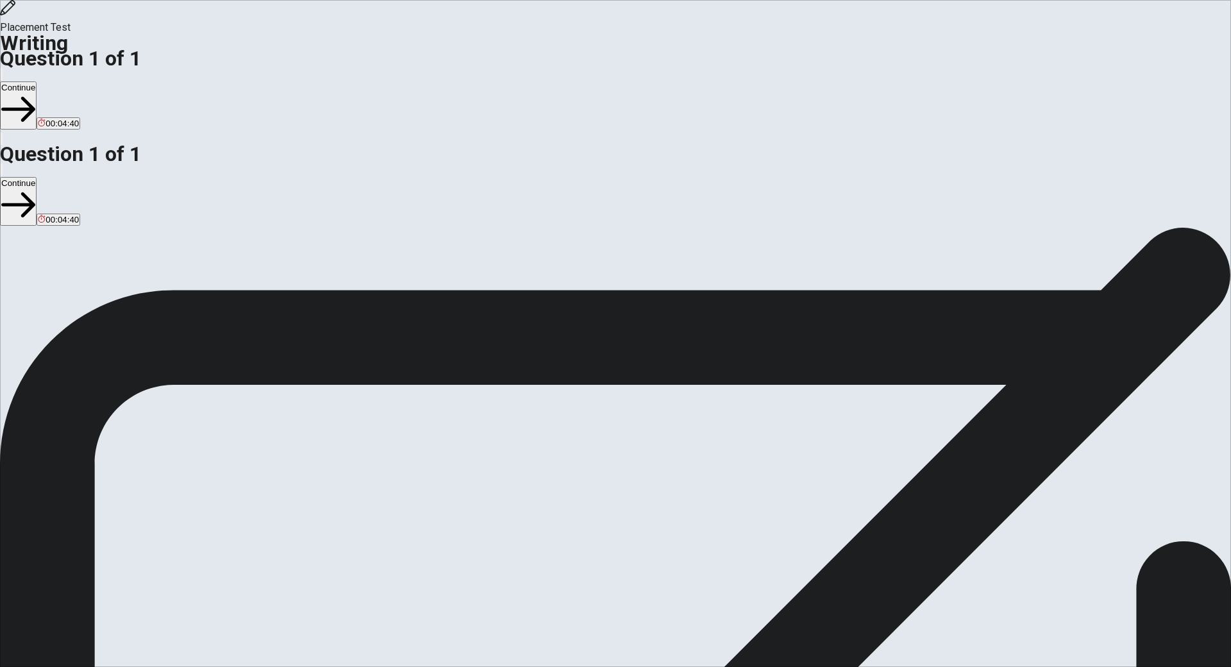
type textarea "Team work is essential in both.. work and schooll. when people work togheter, t…"
click at [37, 81] on button "Continue" at bounding box center [18, 105] width 37 height 48
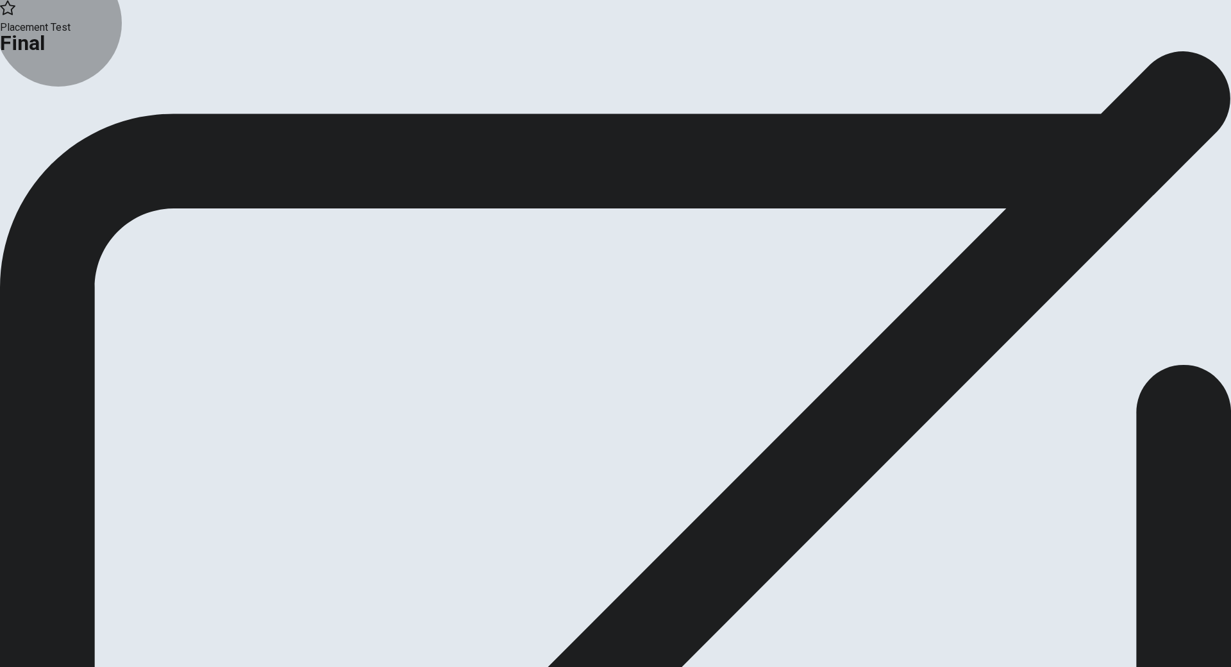
click at [52, 114] on button "Continue" at bounding box center [26, 105] width 52 height 17
